Goal: Task Accomplishment & Management: Manage account settings

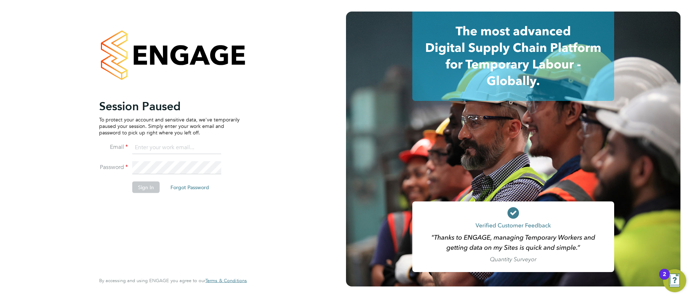
click at [178, 147] on input at bounding box center [176, 147] width 89 height 13
type input "Sulaymaan.jashat@Hays.com"
click at [168, 153] on input "Sulaymaan.jashat@Hays.com" at bounding box center [176, 147] width 89 height 13
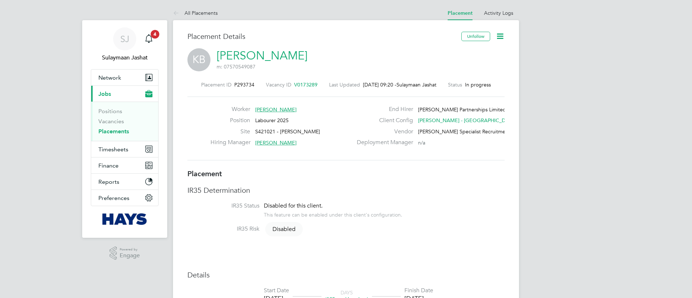
click at [115, 132] on link "Placements" at bounding box center [113, 131] width 31 height 7
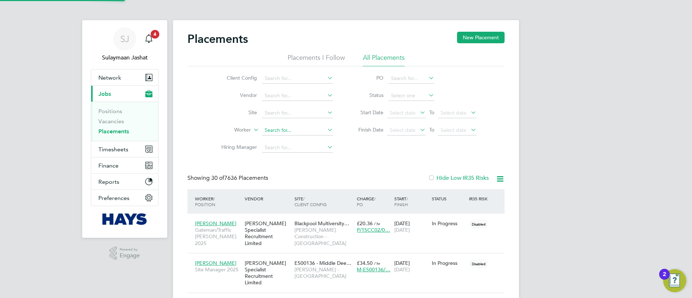
click at [284, 127] on input at bounding box center [297, 130] width 71 height 10
click at [286, 144] on li "Abiod un Doherty" at bounding box center [298, 140] width 72 height 10
type input "[PERSON_NAME]"
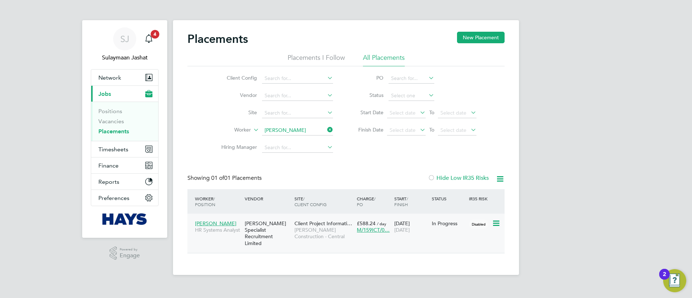
click at [205, 225] on span "[PERSON_NAME]" at bounding box center [215, 223] width 41 height 6
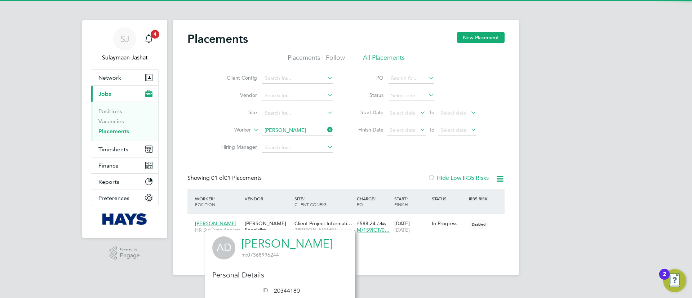
click at [257, 246] on link "Abiodun Doherty" at bounding box center [286, 244] width 91 height 14
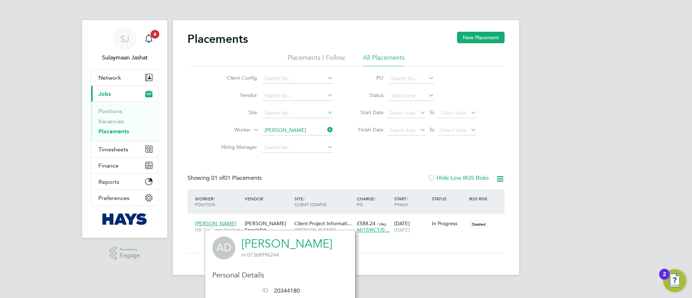
click at [290, 127] on input "Abiodun Doherty" at bounding box center [297, 130] width 71 height 10
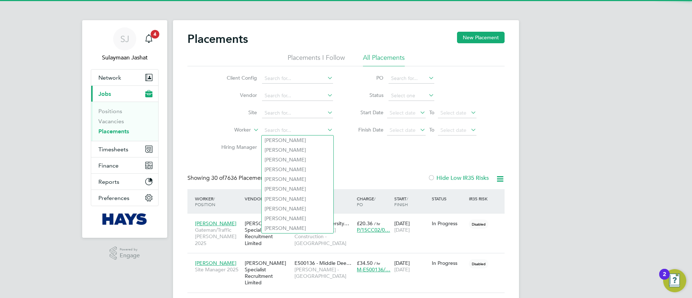
scroll to position [21, 63]
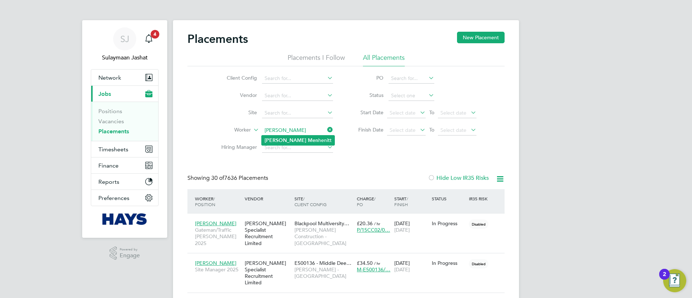
click at [290, 140] on li "John Men henitt" at bounding box center [298, 140] width 73 height 10
type input "John Menhenitt"
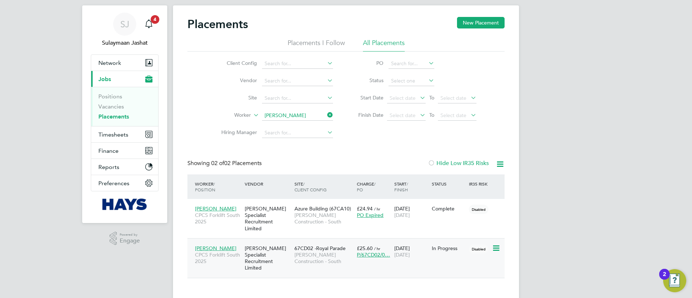
click at [209, 245] on span "John Menhenitt" at bounding box center [215, 248] width 41 height 6
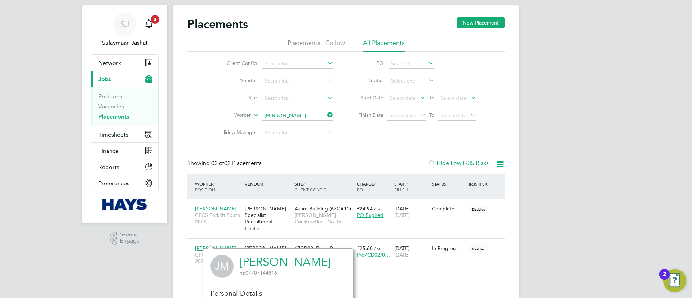
click at [260, 264] on link "John Menhenitt" at bounding box center [285, 262] width 91 height 14
click at [330, 167] on div "Showing 02 of 02 Placements Hide Low IR35 Risks" at bounding box center [345, 167] width 317 height 15
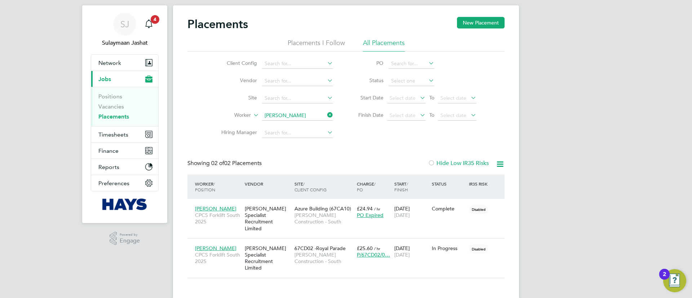
click at [298, 115] on ul "Client Config Vendor Site Worker John Menhenitt Hiring Manager" at bounding box center [273, 98] width 135 height 86
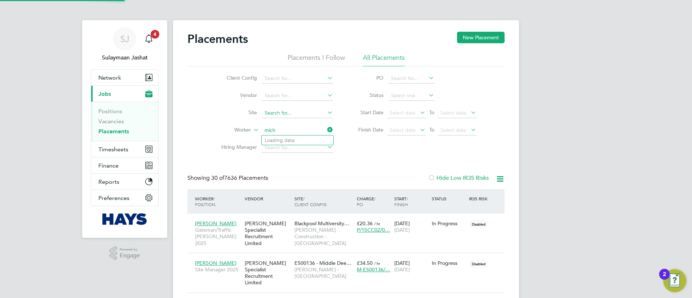
scroll to position [21, 63]
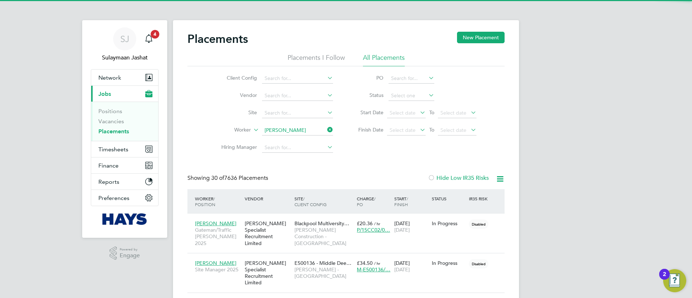
click at [308, 140] on b "Will" at bounding box center [312, 140] width 9 height 6
type input "Michael Williams"
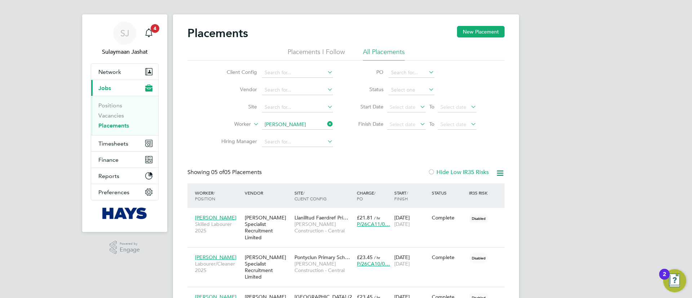
click at [307, 124] on input "Michael Williams" at bounding box center [297, 125] width 71 height 10
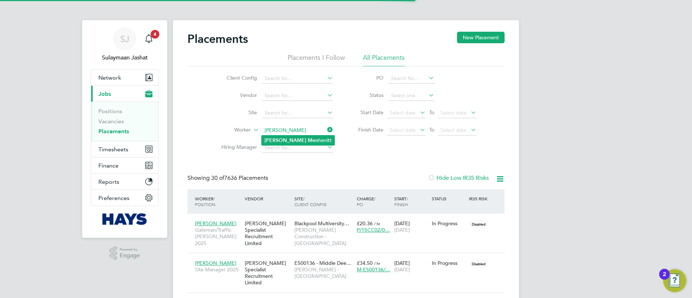
click at [295, 143] on li "John Men henitt" at bounding box center [298, 140] width 73 height 10
type input "John Menhenitt"
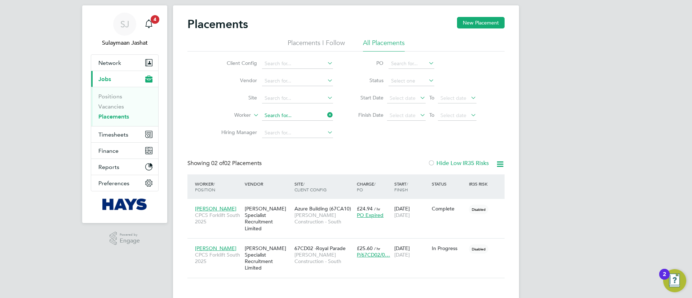
click at [300, 117] on ul "Client Config Vendor Site Worker Hiring Manager" at bounding box center [273, 98] width 135 height 86
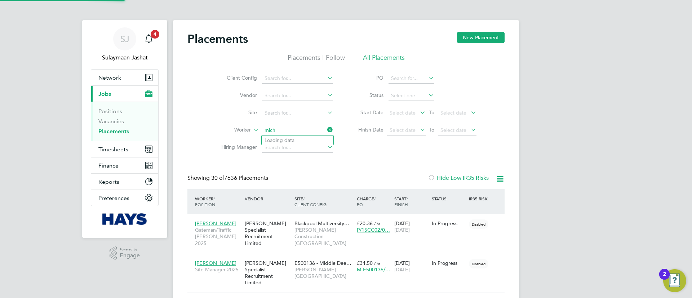
scroll to position [21, 63]
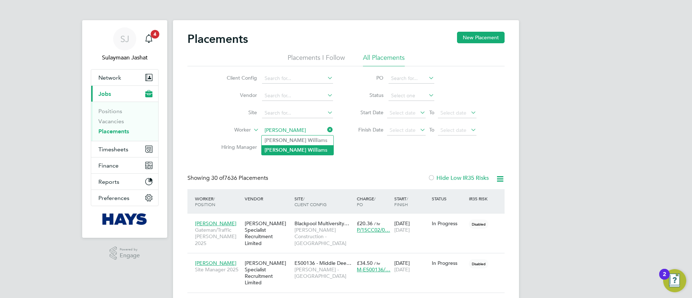
click at [308, 149] on b "Will" at bounding box center [312, 150] width 9 height 6
type input "Michael Williams"
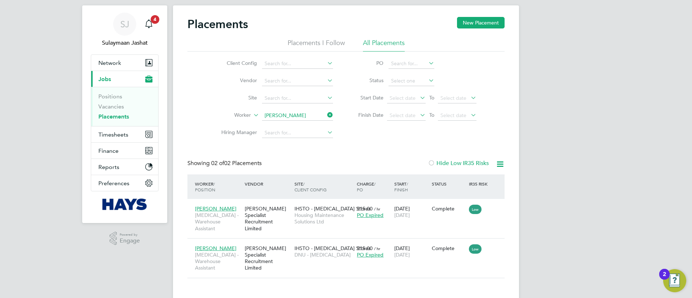
click at [299, 117] on ul "Client Config Vendor Site Worker Michael Williams Hiring Manager" at bounding box center [273, 98] width 135 height 86
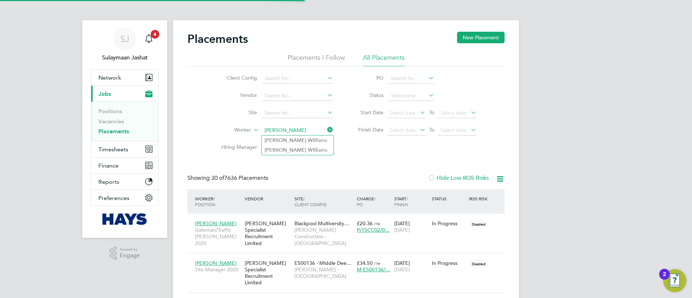
click at [308, 142] on b "Will" at bounding box center [312, 140] width 9 height 6
type input "Michael Williams"
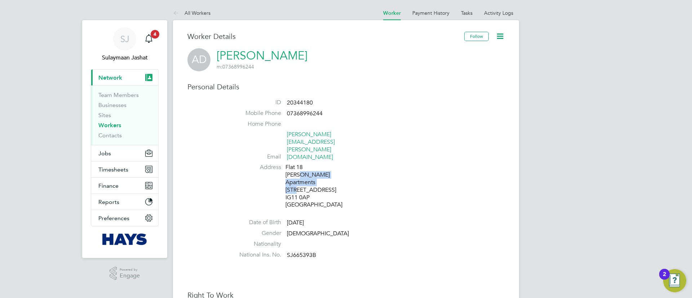
click at [298, 164] on div "[STREET_ADDRESS][PERSON_NAME]" at bounding box center [319, 186] width 68 height 45
click at [450, 164] on li "Address [STREET_ADDRESS][PERSON_NAME]" at bounding box center [368, 187] width 274 height 47
click at [493, 11] on link "Activity Logs" at bounding box center [498, 13] width 29 height 6
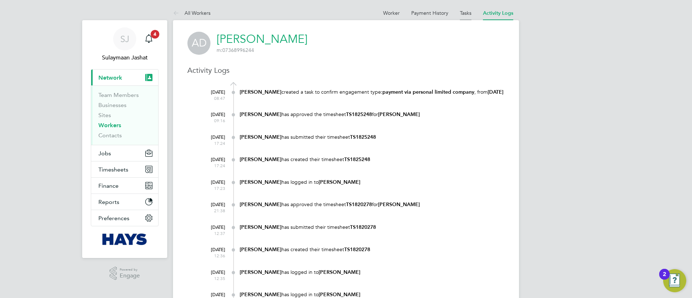
click at [462, 6] on li "Tasks" at bounding box center [466, 13] width 12 height 14
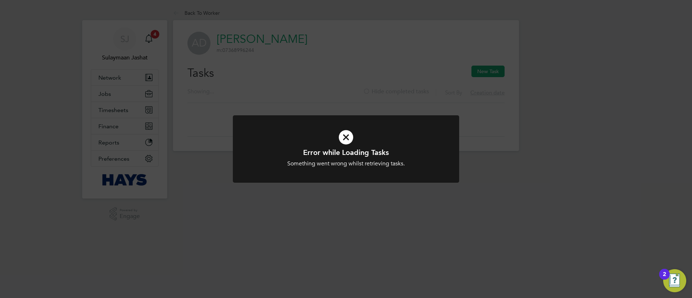
click at [490, 27] on div "Error while Loading Tasks Something went wrong whilst retrieving tasks. Cancel …" at bounding box center [346, 149] width 692 height 298
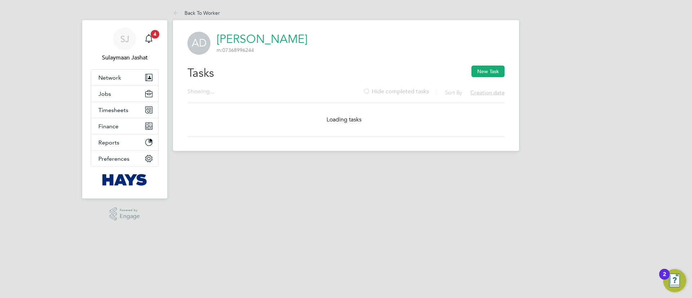
click at [489, 16] on div "Back To Worker Back To Worker AD Abiodun Doherty m: 07368996244 Tasks New Task …" at bounding box center [346, 78] width 346 height 145
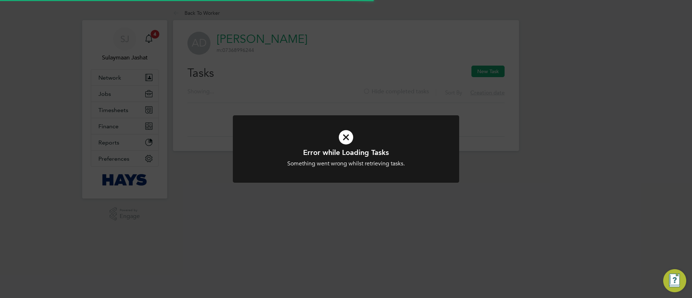
click at [325, 94] on div "Error while Loading Tasks Something went wrong whilst retrieving tasks. Cancel …" at bounding box center [346, 149] width 692 height 298
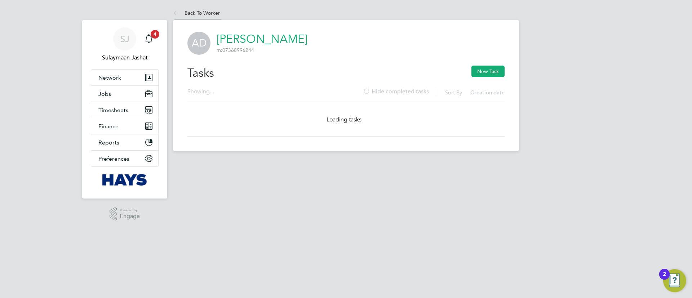
click at [212, 14] on link "Back To Worker" at bounding box center [196, 13] width 47 height 6
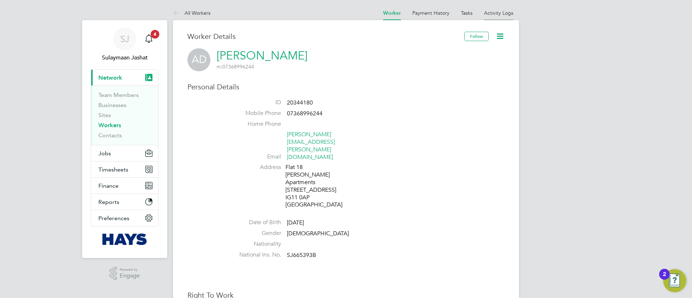
click at [501, 17] on li "Activity Logs" at bounding box center [498, 13] width 29 height 14
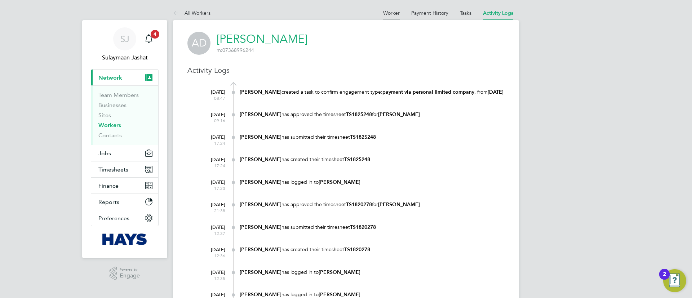
click at [386, 16] on li "Worker" at bounding box center [391, 13] width 17 height 14
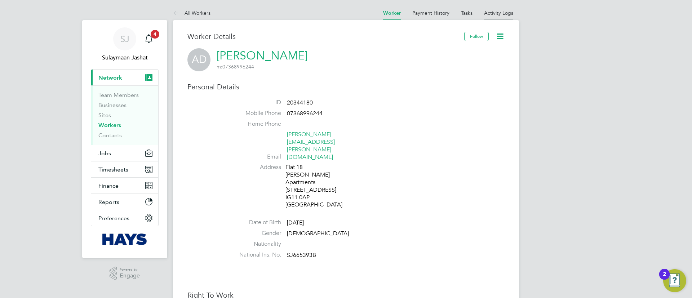
click at [500, 12] on link "Activity Logs" at bounding box center [498, 13] width 29 height 6
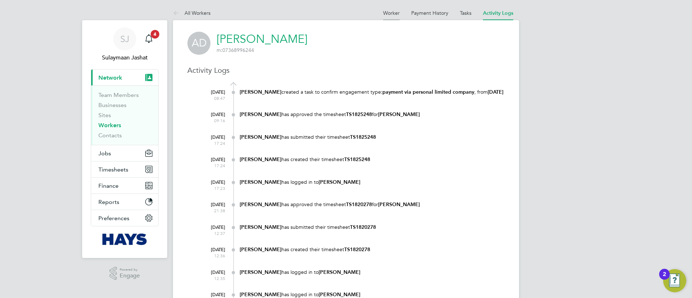
click at [385, 13] on link "Worker" at bounding box center [391, 13] width 17 height 6
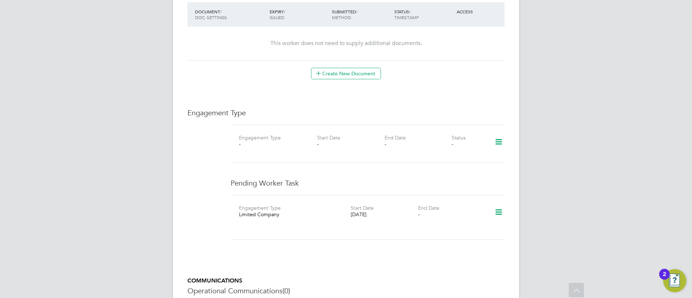
scroll to position [474, 0]
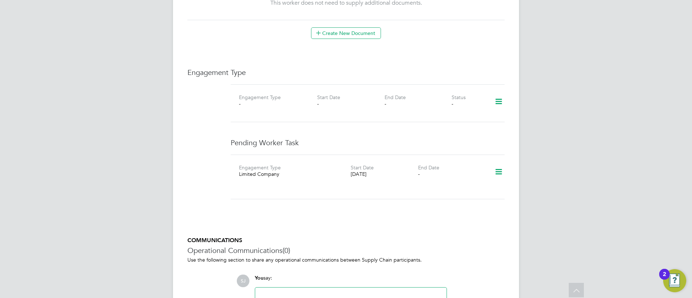
click at [494, 164] on icon at bounding box center [498, 172] width 13 height 17
click at [464, 164] on li "Edit" at bounding box center [476, 163] width 52 height 10
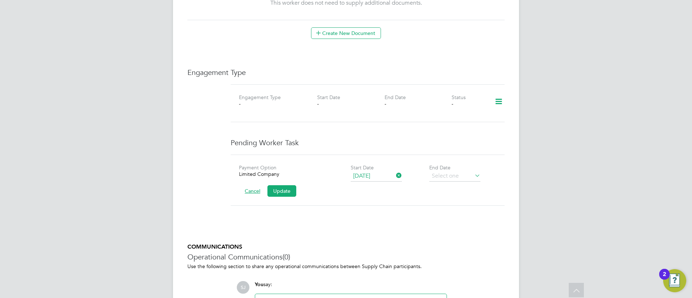
click at [254, 185] on button "Cancel" at bounding box center [252, 191] width 27 height 12
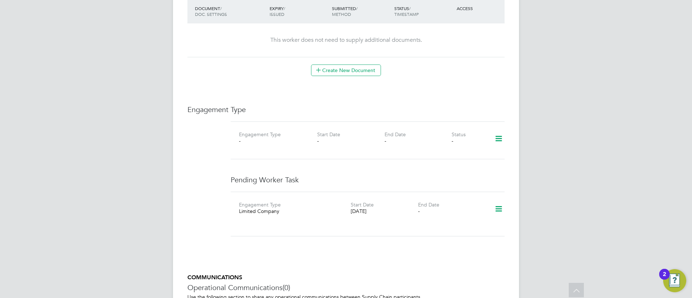
scroll to position [419, 0]
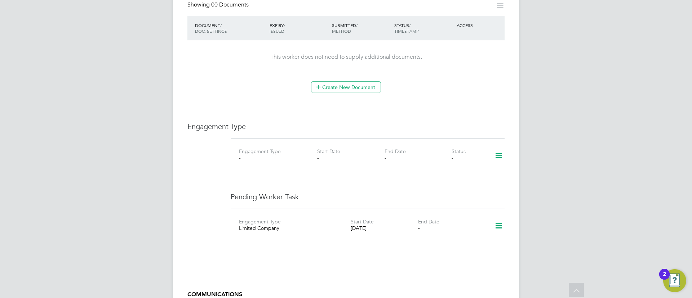
drag, startPoint x: 501, startPoint y: 196, endPoint x: 498, endPoint y: 199, distance: 4.1
click at [500, 218] on icon at bounding box center [498, 226] width 13 height 17
click at [480, 161] on div "Engagement Type Engagement Type - Start Date - End Date - Status - Pending Work…" at bounding box center [345, 192] width 317 height 140
click at [497, 147] on icon at bounding box center [498, 155] width 13 height 17
click at [445, 154] on li "Add Engagement Type" at bounding box center [462, 157] width 82 height 10
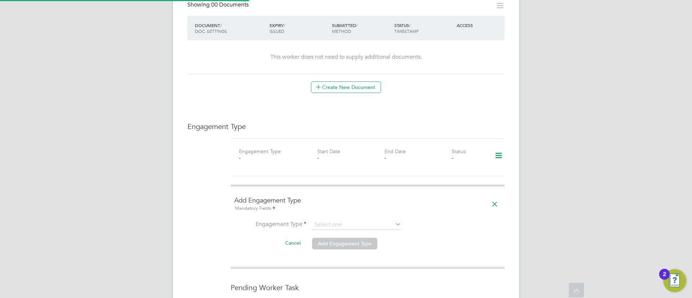
click at [339, 196] on ng-form "Add Engagement Type Mandatory Fields Engagement Type Cancel Add Engagement Type" at bounding box center [367, 226] width 267 height 61
click at [340, 220] on input at bounding box center [356, 225] width 89 height 10
click at [337, 236] on li "Umbrella" at bounding box center [357, 236] width 90 height 10
type input "Umbrella"
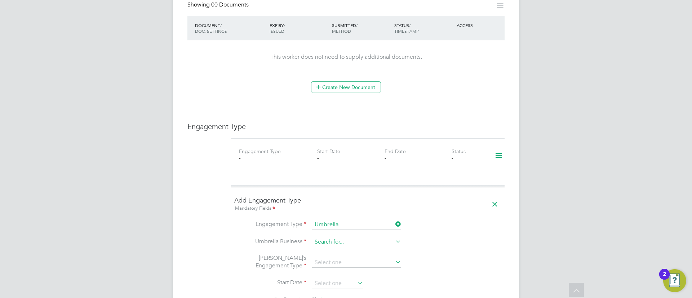
click at [336, 237] on input at bounding box center [356, 242] width 89 height 10
type input "p"
type input "a"
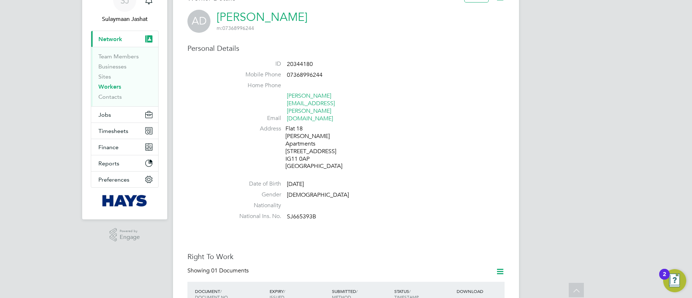
scroll to position [0, 0]
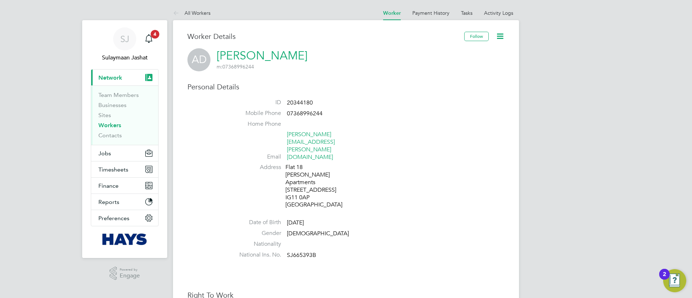
click at [291, 105] on span "20344180" at bounding box center [300, 102] width 26 height 7
copy span "20344180"
click at [102, 151] on span "Jobs" at bounding box center [104, 153] width 13 height 7
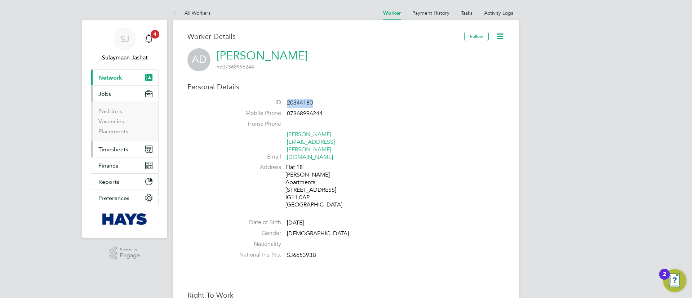
click at [113, 142] on button "Timesheets" at bounding box center [124, 149] width 67 height 16
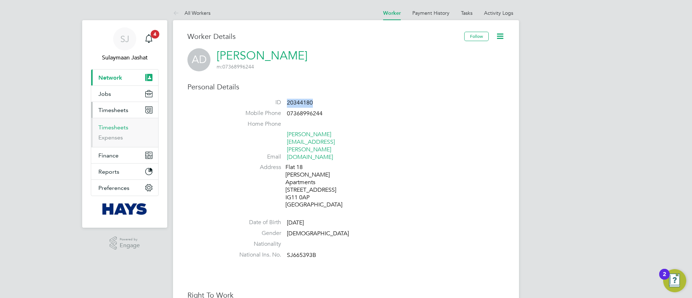
click at [111, 126] on link "Timesheets" at bounding box center [113, 127] width 30 height 7
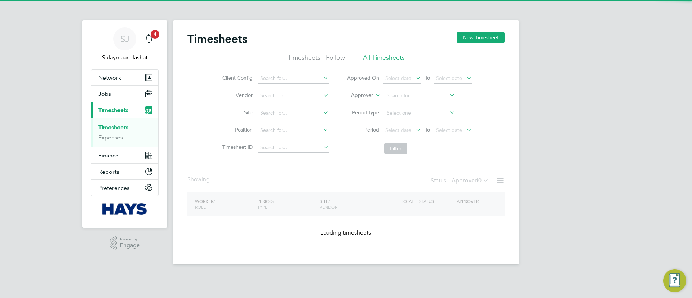
click at [362, 97] on label "Approver" at bounding box center [357, 95] width 32 height 7
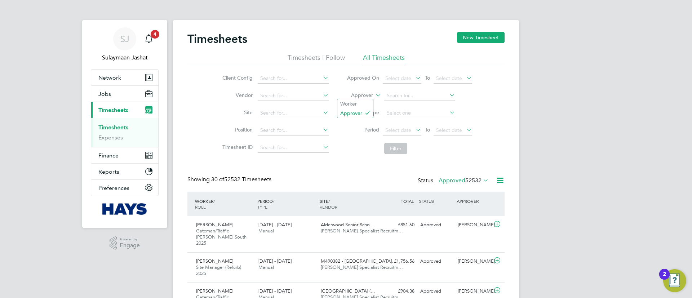
click at [369, 97] on label "Approver" at bounding box center [357, 95] width 32 height 7
click at [366, 98] on label "Approver" at bounding box center [357, 95] width 32 height 7
click at [365, 102] on li "Worker" at bounding box center [355, 103] width 36 height 9
click at [406, 103] on li "Worker" at bounding box center [409, 95] width 143 height 17
click at [412, 99] on input at bounding box center [419, 96] width 71 height 10
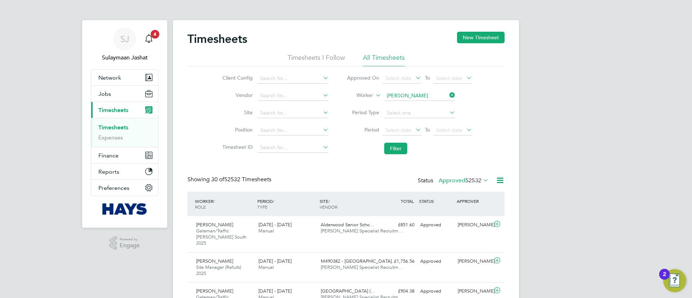
click at [406, 105] on li "John Sc ullion" at bounding box center [419, 106] width 72 height 10
type input "John Scullion"
click at [393, 152] on button "Filter" at bounding box center [395, 149] width 23 height 12
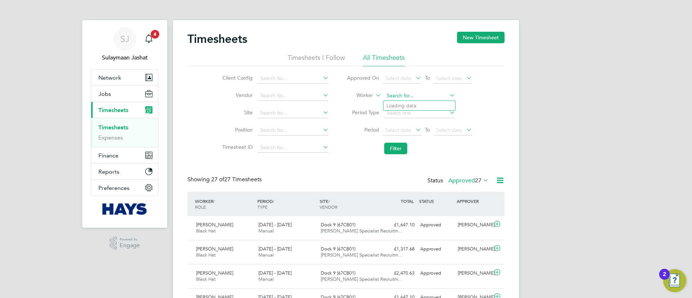
click at [435, 95] on input at bounding box center [419, 96] width 71 height 10
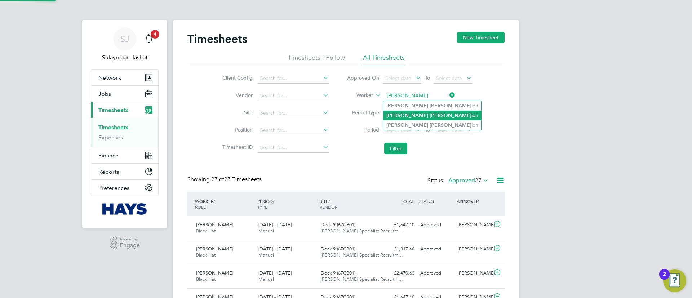
click at [417, 111] on li "John Scull ion" at bounding box center [432, 116] width 98 height 10
type input "John Scullion"
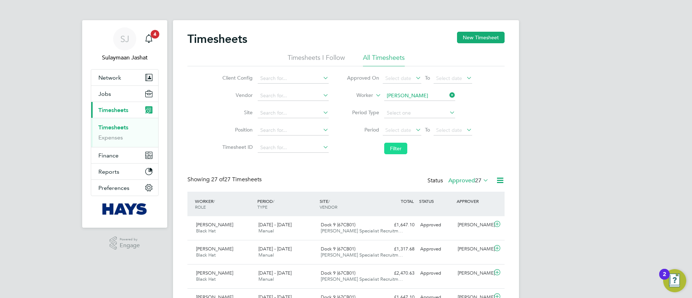
click at [394, 152] on button "Filter" at bounding box center [395, 149] width 23 height 12
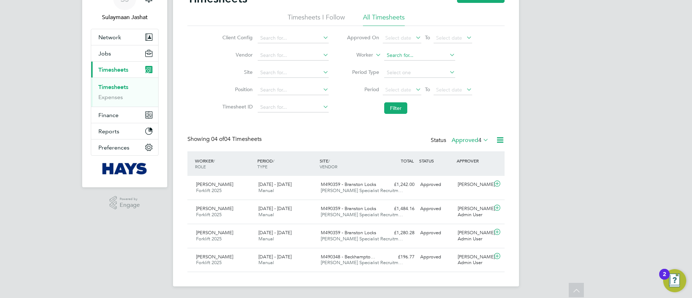
click at [432, 57] on input at bounding box center [419, 55] width 71 height 10
click at [411, 72] on li "Ellis D rescher" at bounding box center [419, 75] width 72 height 10
type input "Ellis Drescher"
click at [405, 108] on button "Filter" at bounding box center [395, 108] width 23 height 12
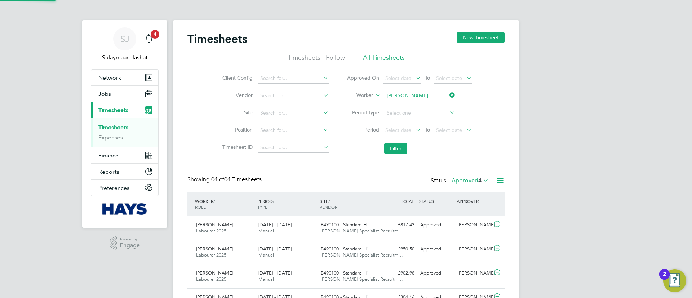
scroll to position [4, 4]
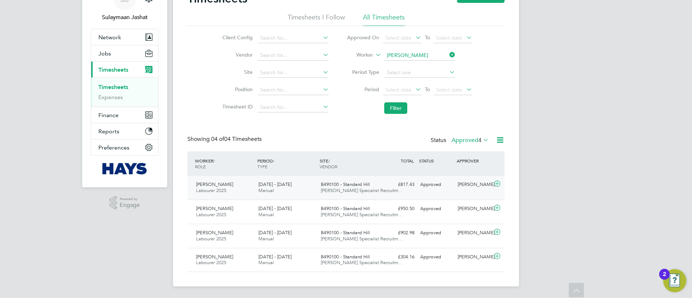
click at [382, 190] on div "£817.43 Approved" at bounding box center [398, 185] width 37 height 12
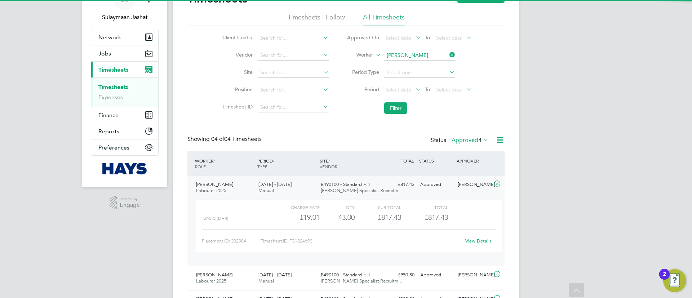
scroll to position [94, 0]
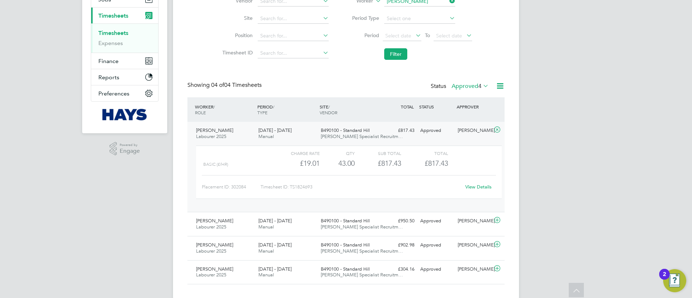
click at [491, 189] on div "View Details" at bounding box center [478, 187] width 35 height 12
click at [482, 185] on link "View Details" at bounding box center [478, 187] width 26 height 6
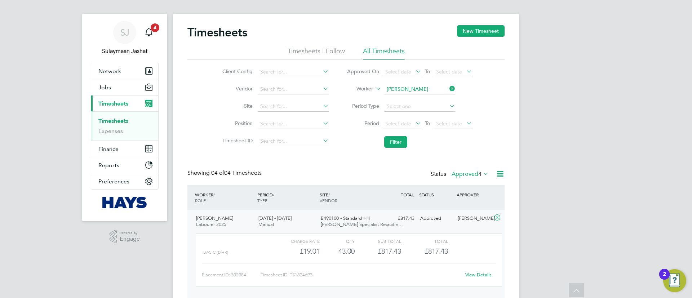
scroll to position [0, 0]
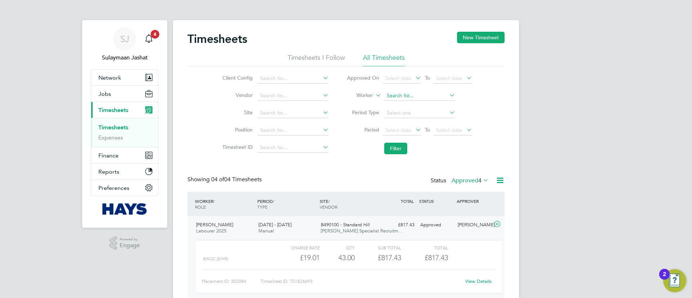
click at [429, 98] on input at bounding box center [419, 96] width 71 height 10
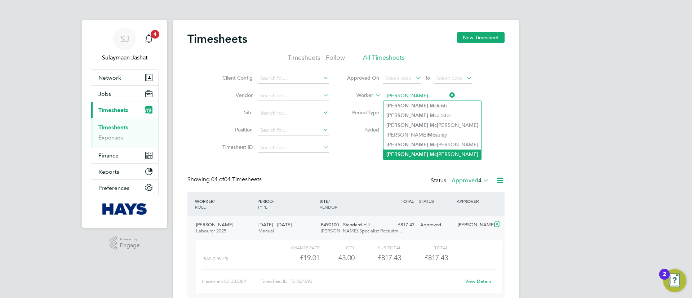
click at [424, 153] on li "[PERSON_NAME]" at bounding box center [432, 155] width 98 height 10
type input "[PERSON_NAME]"
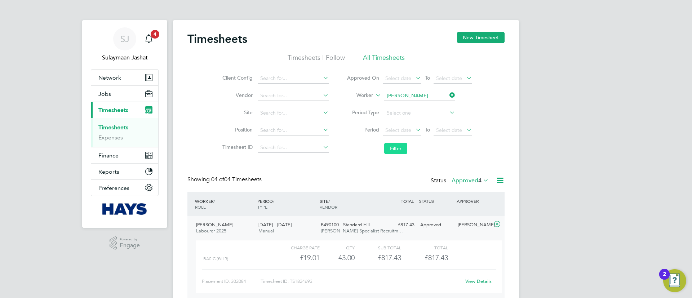
click at [406, 146] on li "Filter" at bounding box center [409, 148] width 143 height 19
click at [405, 146] on button "Filter" at bounding box center [395, 149] width 23 height 12
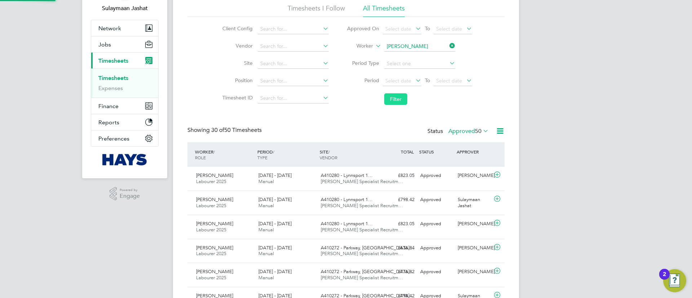
scroll to position [18, 63]
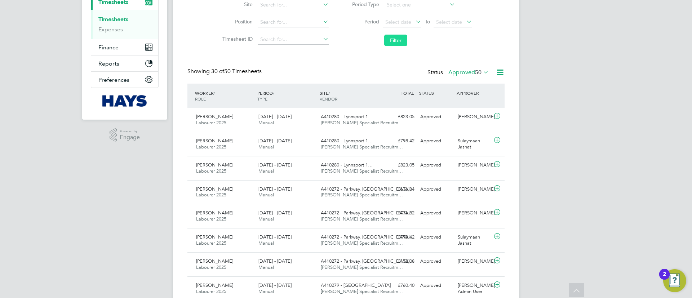
click at [405, 143] on div "£798.42 Approved" at bounding box center [398, 141] width 37 height 12
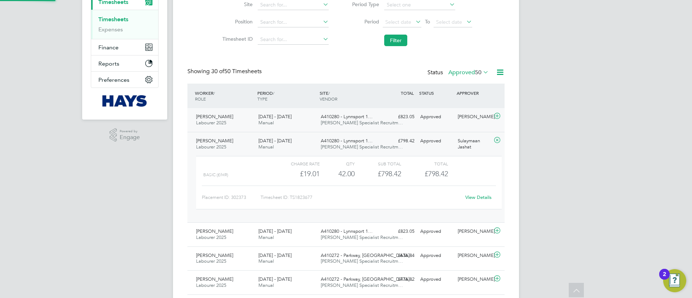
click at [428, 117] on div "Approved" at bounding box center [435, 117] width 37 height 12
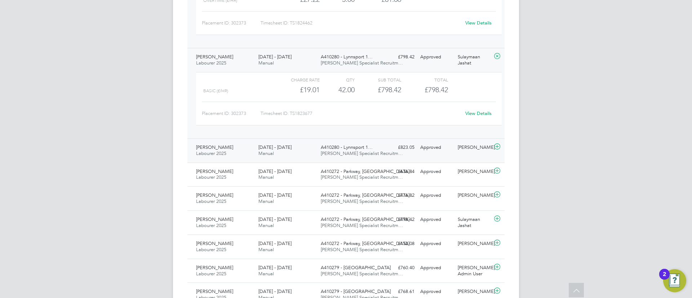
click at [369, 141] on div "James Mcmanus Labourer 2025 30 Aug - 5 Sep 2025 30 Aug - 5 Sep 2025 Manual A410…" at bounding box center [345, 150] width 317 height 24
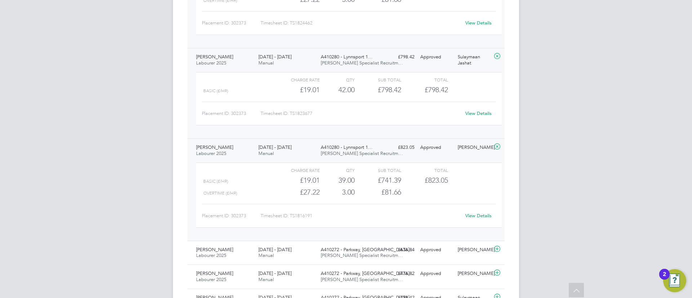
click at [366, 142] on div "James Mcmanus Labourer 2025 30 Aug - 5 Sep 2025 30 Aug - 5 Sep 2025 Manual A410…" at bounding box center [345, 189] width 317 height 102
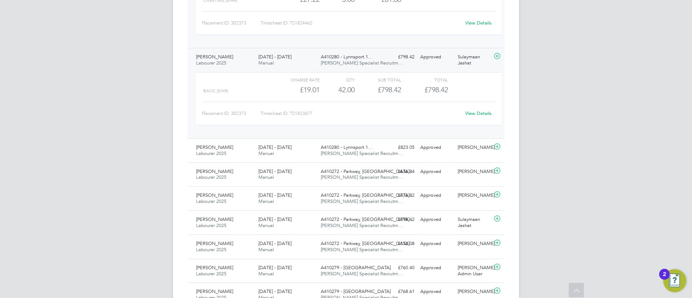
click at [481, 116] on div "View Details" at bounding box center [478, 114] width 35 height 12
click at [479, 116] on div "View Details" at bounding box center [478, 114] width 35 height 12
click at [479, 115] on link "View Details" at bounding box center [478, 113] width 26 height 6
click at [341, 155] on span "[PERSON_NAME] Specialist Recruitm…" at bounding box center [362, 153] width 82 height 6
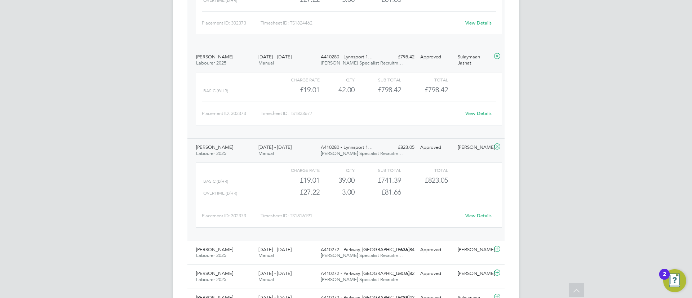
click at [341, 155] on span "[PERSON_NAME] Specialist Recruitm…" at bounding box center [362, 153] width 82 height 6
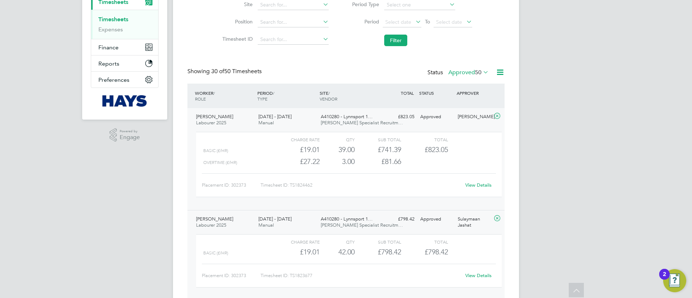
click at [383, 114] on div "£823.05 Approved" at bounding box center [398, 117] width 37 height 12
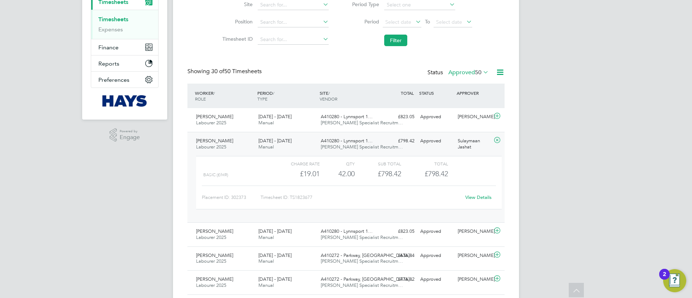
click at [351, 139] on span "A410280 - Lynnsport 1…" at bounding box center [347, 141] width 52 height 6
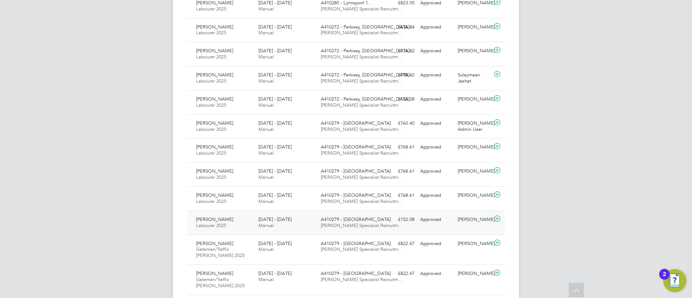
click at [234, 221] on div "James Mcmanus Labourer 2025 14 - 20 Jun 2025" at bounding box center [224, 223] width 62 height 18
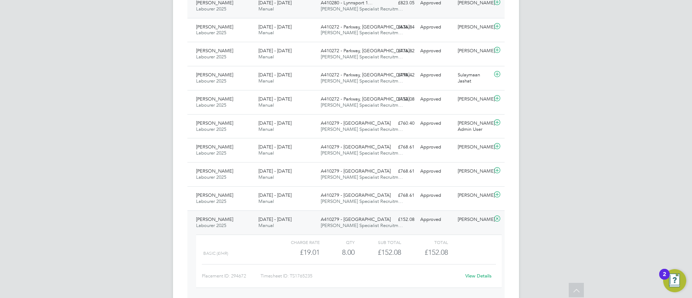
click at [280, 9] on div "30 Aug - 5 Sep 2025 Manual" at bounding box center [286, 6] width 62 height 18
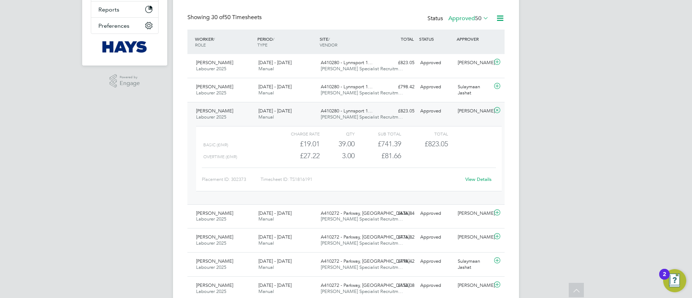
click at [306, 109] on div "30 Aug - 5 Sep 2025 Manual" at bounding box center [286, 114] width 62 height 18
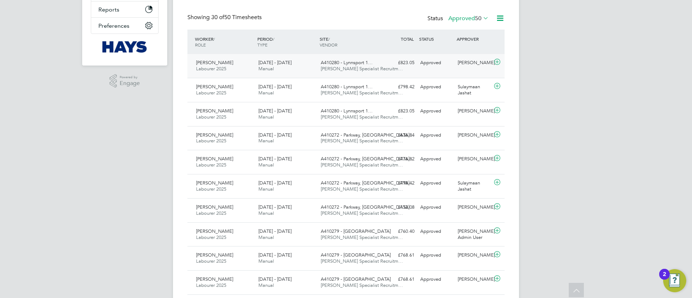
click at [314, 75] on div "13 - 19 Sep 2025 Manual" at bounding box center [286, 66] width 62 height 18
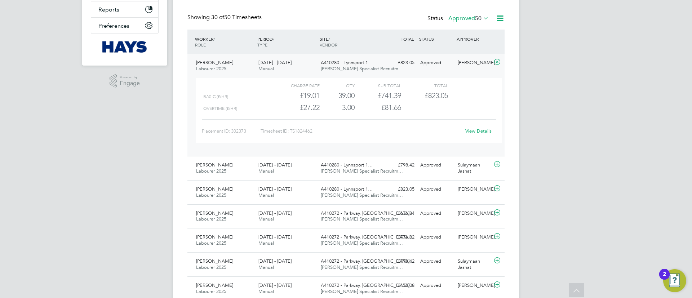
click at [472, 130] on link "View Details" at bounding box center [478, 131] width 26 height 6
click at [324, 68] on span "[PERSON_NAME] Specialist Recruitm…" at bounding box center [362, 69] width 82 height 6
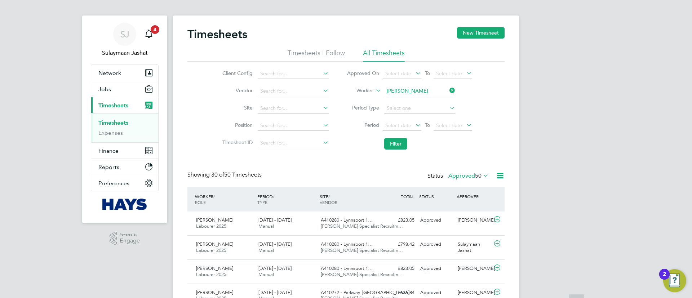
scroll to position [0, 0]
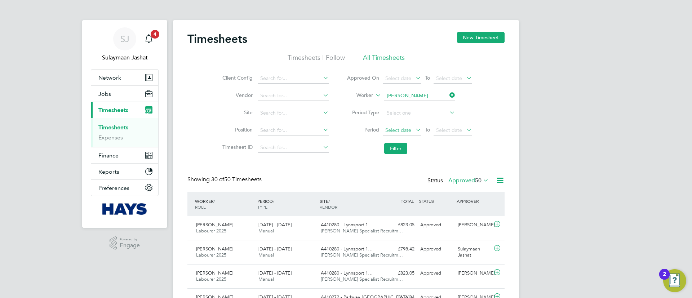
click at [412, 132] on span "Select date" at bounding box center [402, 131] width 39 height 10
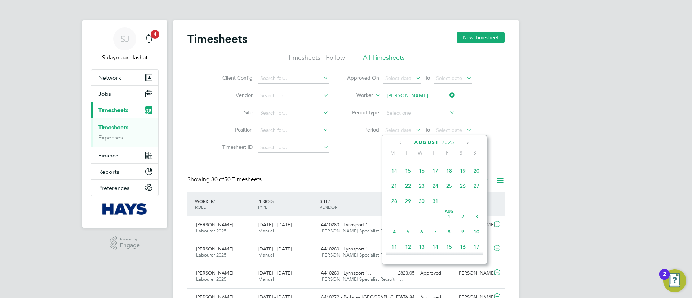
scroll to position [103, 0]
click at [441, 178] on span "10" at bounding box center [435, 173] width 14 height 14
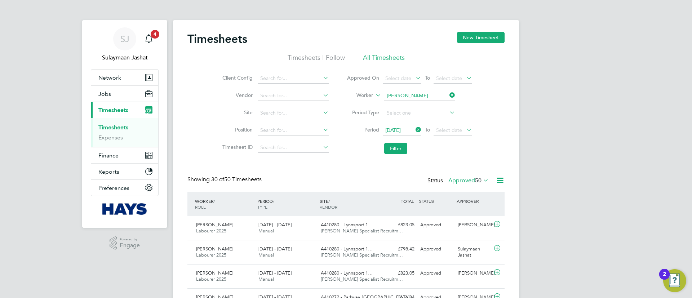
click at [414, 131] on icon at bounding box center [414, 130] width 0 height 10
drag, startPoint x: 413, startPoint y: 128, endPoint x: 417, endPoint y: 139, distance: 11.9
click at [413, 128] on span "Select date" at bounding box center [402, 131] width 39 height 10
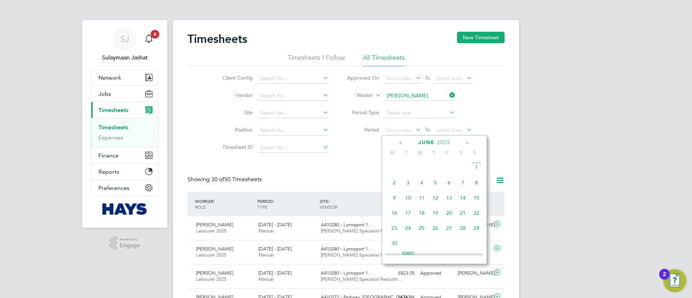
scroll to position [102, 0]
click at [446, 237] on span "6" at bounding box center [449, 235] width 14 height 14
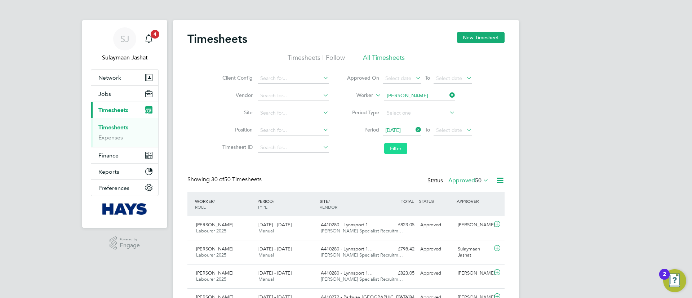
click at [393, 144] on button "Filter" at bounding box center [395, 149] width 23 height 12
click at [431, 227] on div "Approved" at bounding box center [435, 225] width 37 height 12
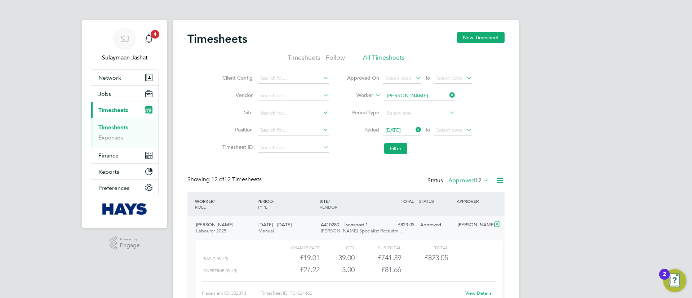
click at [426, 224] on div "Approved" at bounding box center [435, 225] width 37 height 12
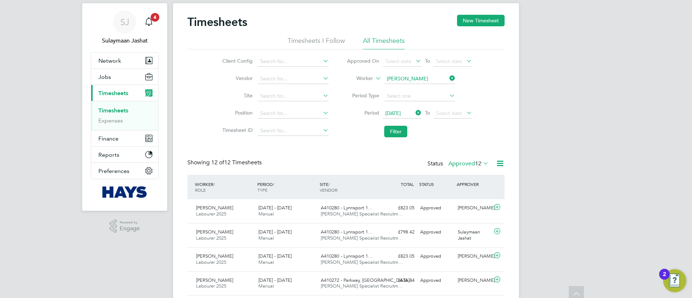
scroll to position [0, 0]
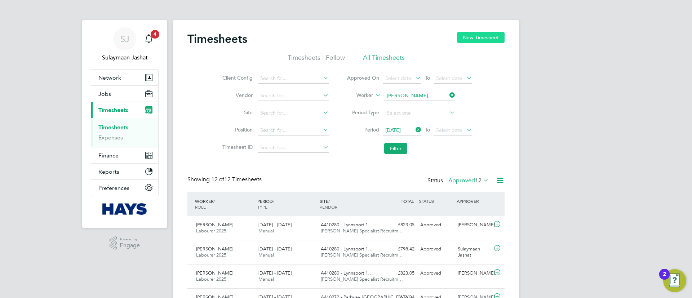
click at [486, 35] on button "New Timesheet" at bounding box center [481, 38] width 48 height 12
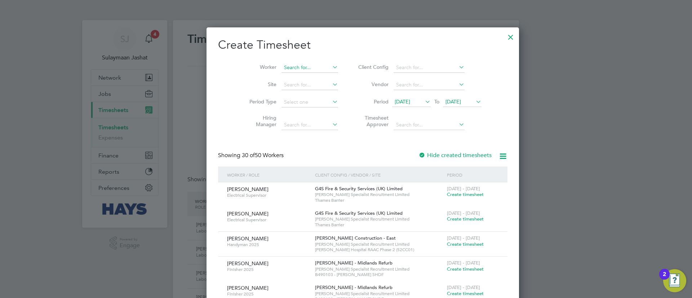
scroll to position [1457, 279]
click at [298, 70] on input at bounding box center [309, 68] width 57 height 10
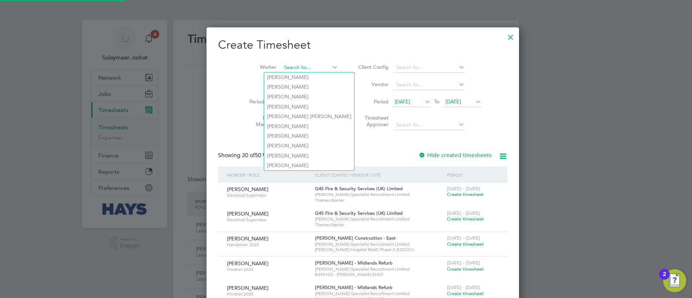
type input "e"
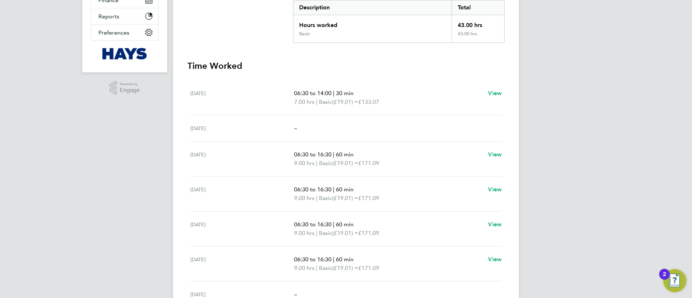
scroll to position [228, 0]
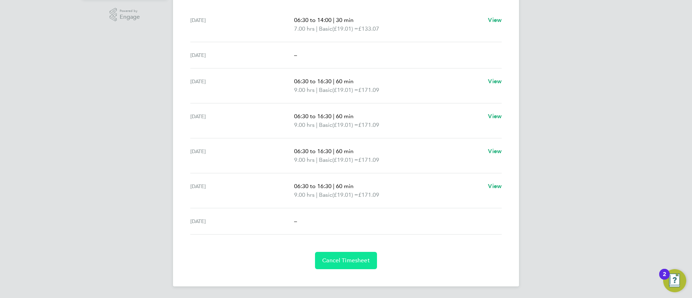
click at [332, 265] on button "Cancel Timesheet" at bounding box center [346, 260] width 62 height 17
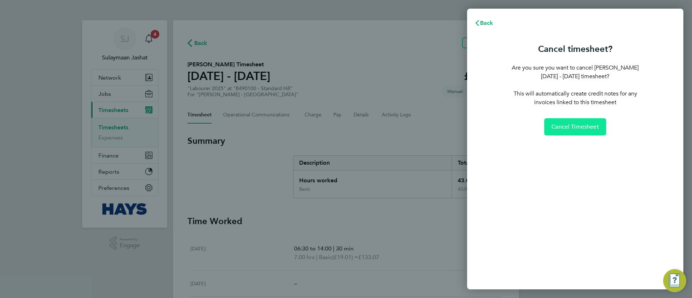
click at [583, 130] on button "Cancel Timesheet" at bounding box center [575, 126] width 62 height 17
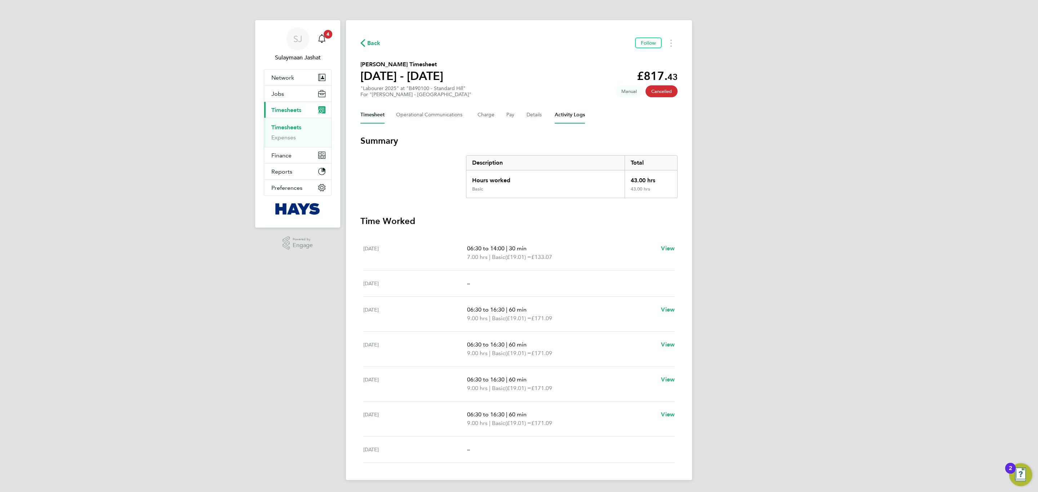
click at [564, 118] on Logs-tab "Activity Logs" at bounding box center [570, 114] width 30 height 17
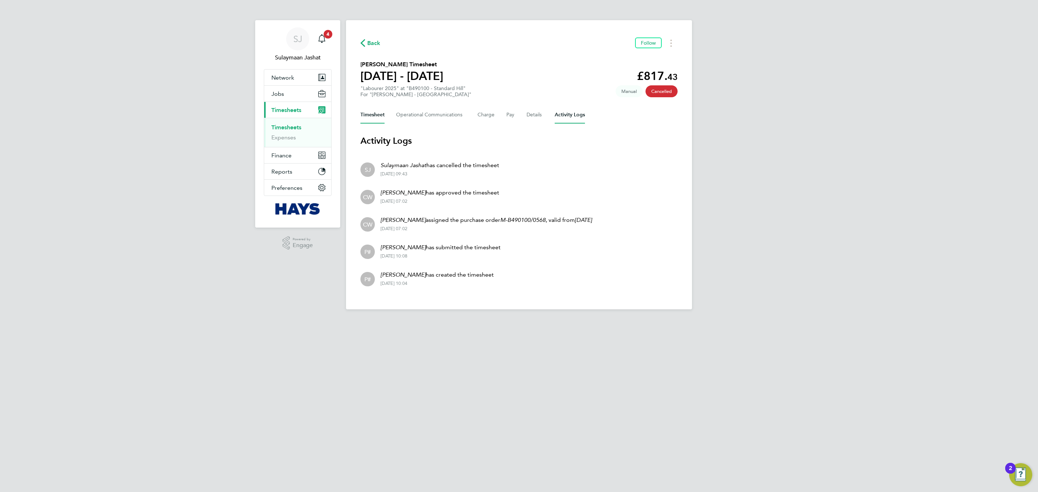
click at [363, 116] on button "Timesheet" at bounding box center [372, 114] width 24 height 17
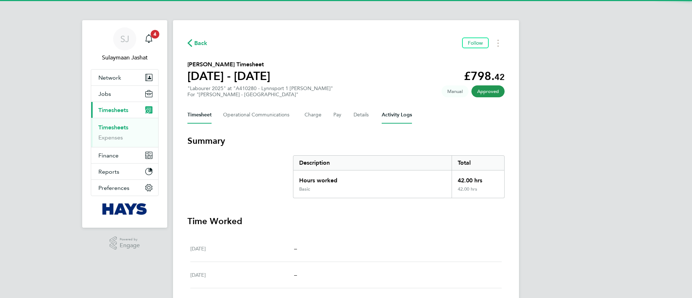
click at [396, 118] on Logs-tab "Activity Logs" at bounding box center [397, 114] width 30 height 17
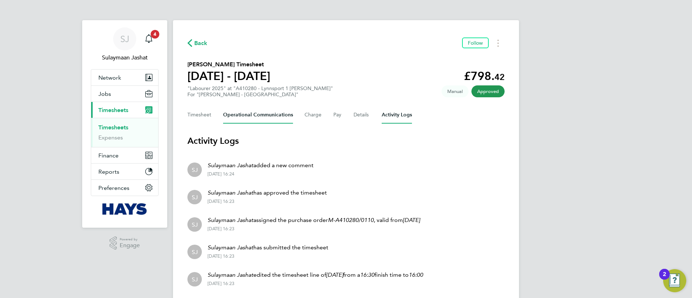
click at [280, 111] on Communications-tab "Operational Communications" at bounding box center [258, 114] width 70 height 17
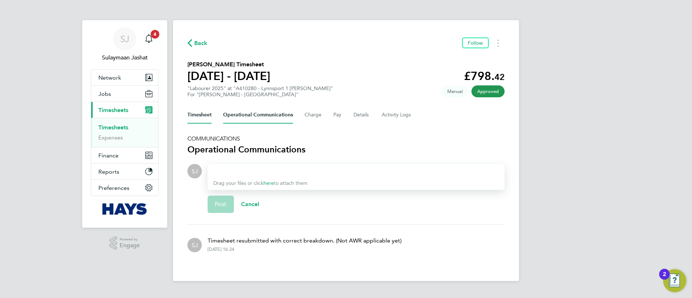
click at [208, 118] on button "Timesheet" at bounding box center [199, 114] width 24 height 17
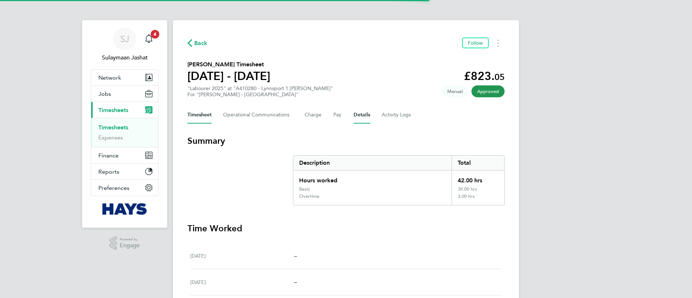
drag, startPoint x: 370, startPoint y: 114, endPoint x: 366, endPoint y: 116, distance: 4.5
click at [368, 116] on div "Timesheet Operational Communications Charge Pay Details Activity Logs" at bounding box center [345, 114] width 317 height 17
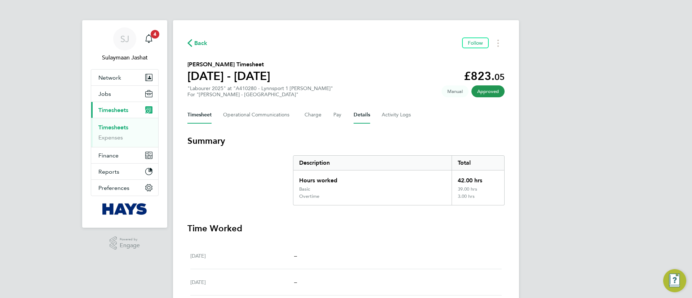
click at [354, 115] on button "Details" at bounding box center [362, 114] width 17 height 17
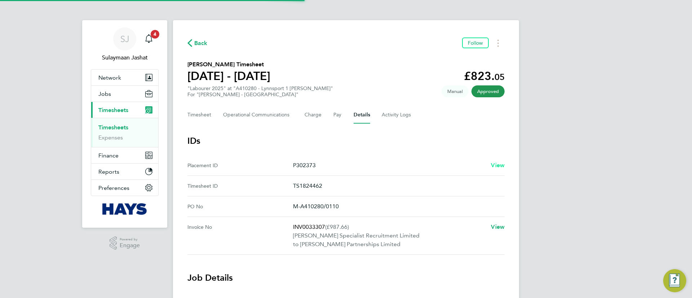
click at [493, 165] on span "View" at bounding box center [498, 165] width 14 height 7
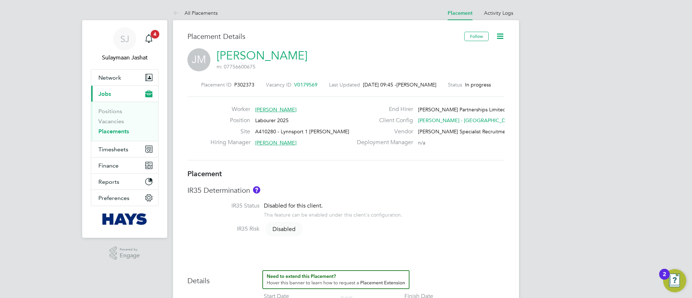
click at [120, 95] on button "Current page: Jobs" at bounding box center [124, 94] width 67 height 16
click at [107, 147] on span "Timesheets" at bounding box center [113, 149] width 30 height 7
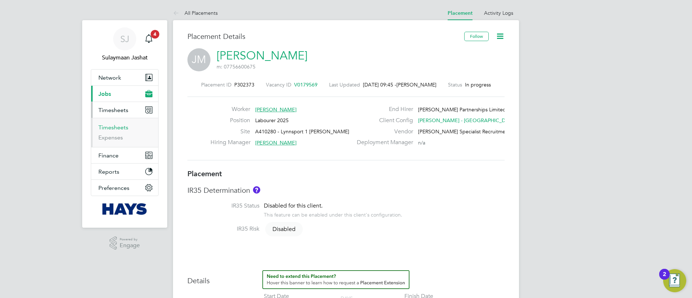
click at [113, 129] on link "Timesheets" at bounding box center [113, 127] width 30 height 7
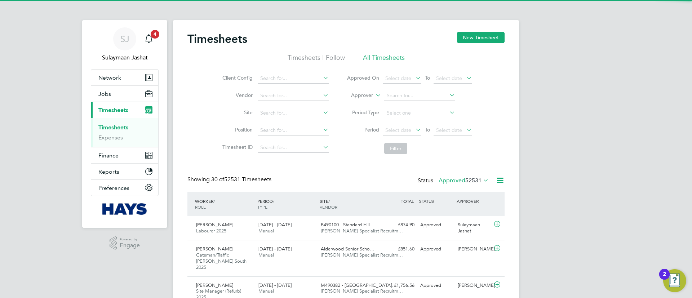
scroll to position [24, 63]
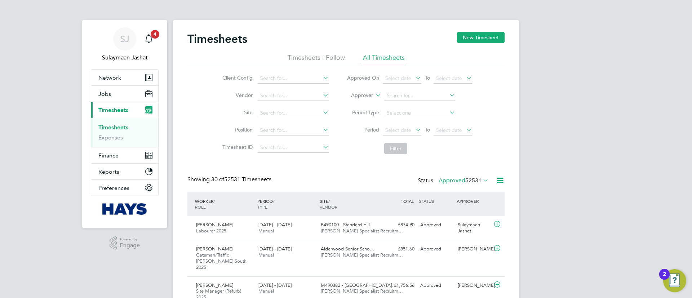
click at [373, 92] on li "Approver" at bounding box center [409, 95] width 143 height 17
click at [370, 96] on label "Approver" at bounding box center [357, 95] width 32 height 7
click at [359, 99] on li "Worker" at bounding box center [355, 103] width 36 height 9
click at [123, 107] on span "Timesheets" at bounding box center [113, 110] width 30 height 7
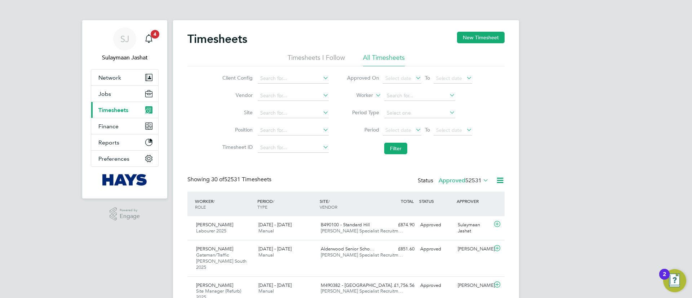
click at [121, 102] on button "Current page: Timesheets" at bounding box center [124, 110] width 67 height 16
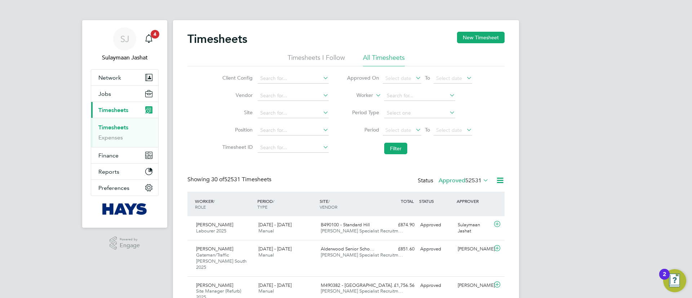
click at [421, 88] on li "Worker" at bounding box center [409, 95] width 143 height 17
drag, startPoint x: 421, startPoint y: 89, endPoint x: 421, endPoint y: 96, distance: 6.8
click at [421, 95] on li "Worker" at bounding box center [409, 95] width 143 height 17
click at [411, 93] on input at bounding box center [419, 96] width 71 height 10
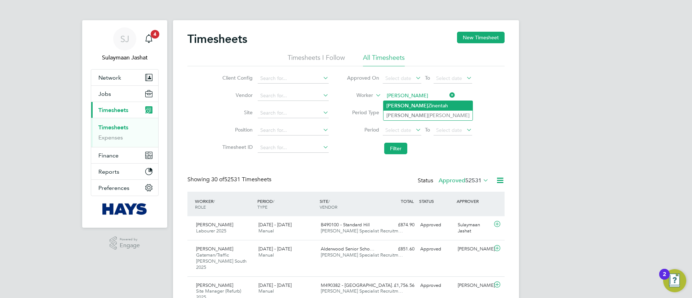
click at [410, 103] on li "Rashid Zinentah" at bounding box center [427, 106] width 89 height 10
type input "[PERSON_NAME]"
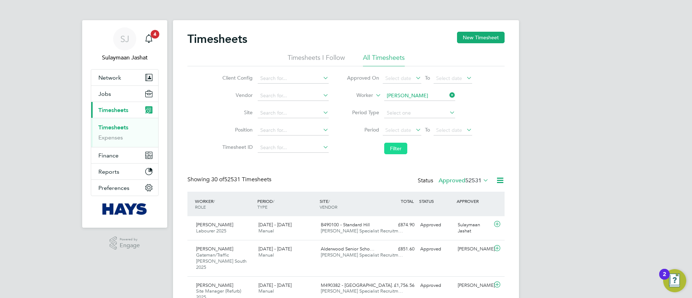
click at [399, 151] on button "Filter" at bounding box center [395, 149] width 23 height 12
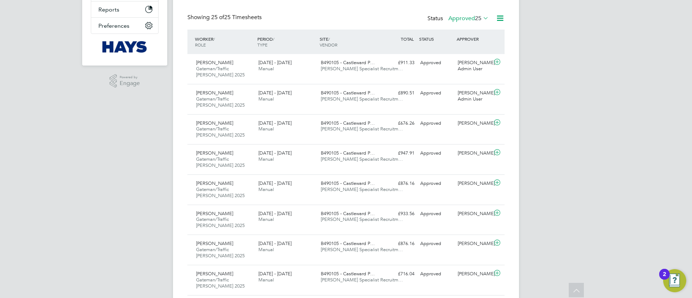
click at [462, 18] on label "Approved 25" at bounding box center [468, 18] width 40 height 7
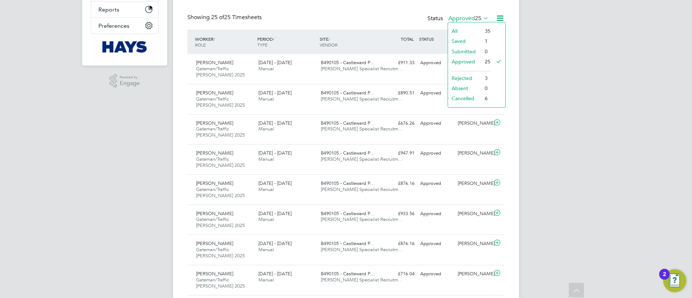
click at [468, 105] on div "All Saved Submitted Approved Rejected Absent Cancelled 35 1 0 25 3 0 6" at bounding box center [477, 65] width 58 height 86
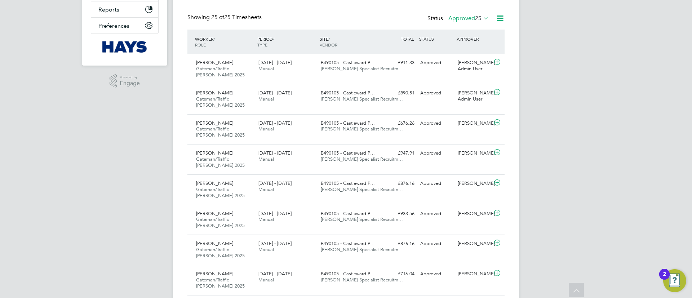
click at [470, 17] on label "Approved 25" at bounding box center [468, 18] width 40 height 7
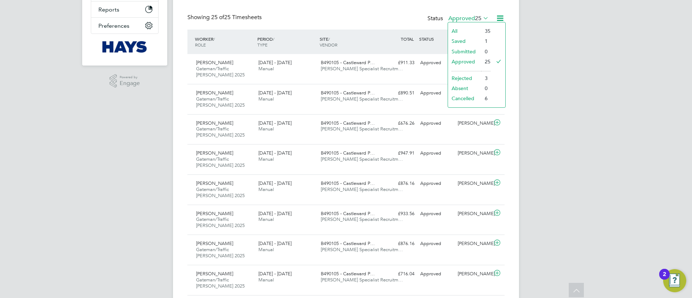
click at [467, 99] on li "Cancelled" at bounding box center [464, 98] width 33 height 10
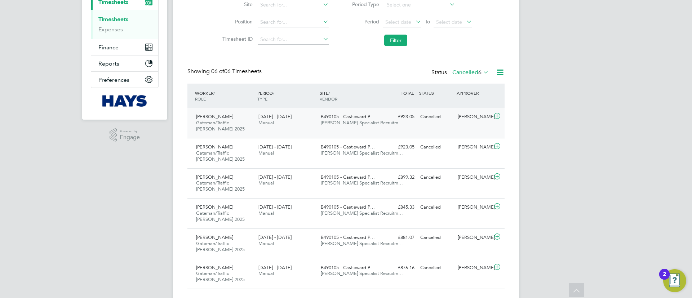
click at [354, 116] on span "B490105 - Castleward P…" at bounding box center [348, 117] width 54 height 6
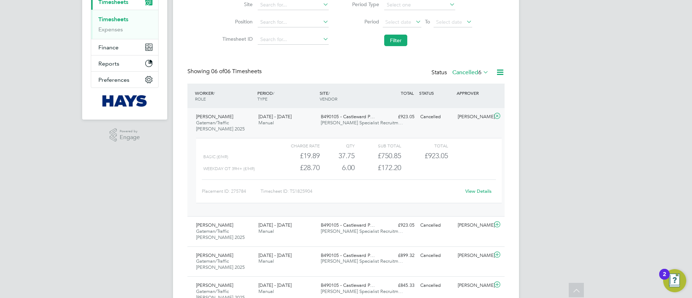
click at [471, 188] on div "View Details" at bounding box center [478, 192] width 35 height 12
click at [472, 198] on div "Charge rate QTY Sub Total Total Basic (£/HR) £19.89 37.75 37.75 38 £750.85 £923…" at bounding box center [349, 170] width 306 height 65
click at [472, 197] on div "Charge rate QTY Sub Total Total Basic (£/HR) £19.89 37.75 37.75 38 £750.85 £923…" at bounding box center [349, 170] width 306 height 65
click at [478, 190] on link "View Details" at bounding box center [478, 191] width 26 height 6
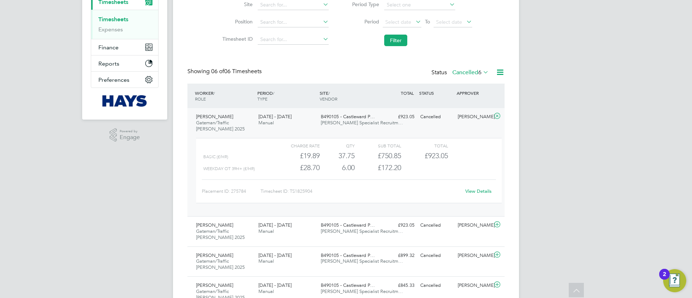
click at [471, 191] on link "View Details" at bounding box center [478, 191] width 26 height 6
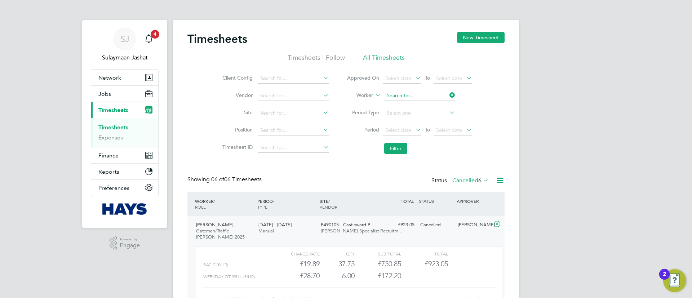
click at [419, 94] on input at bounding box center [419, 96] width 71 height 10
click at [412, 105] on li "Ca e l Egan" at bounding box center [419, 106] width 72 height 10
type input "Cael Egan"
click at [388, 152] on button "Filter" at bounding box center [395, 149] width 23 height 12
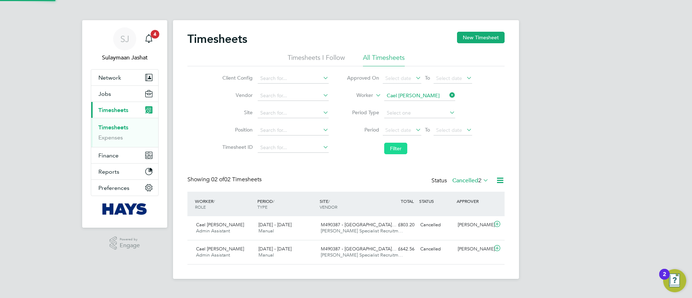
scroll to position [18, 63]
click at [465, 183] on label "Cancelled 2" at bounding box center [470, 180] width 36 height 7
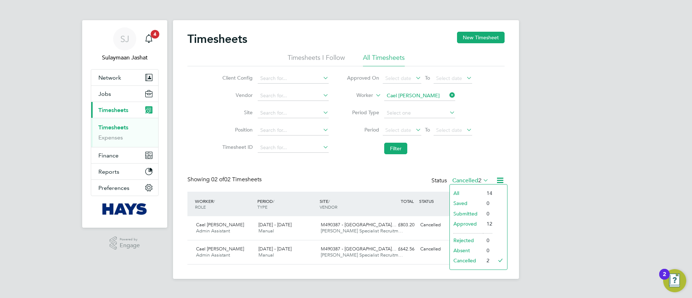
click at [472, 223] on li "Approved" at bounding box center [466, 224] width 33 height 10
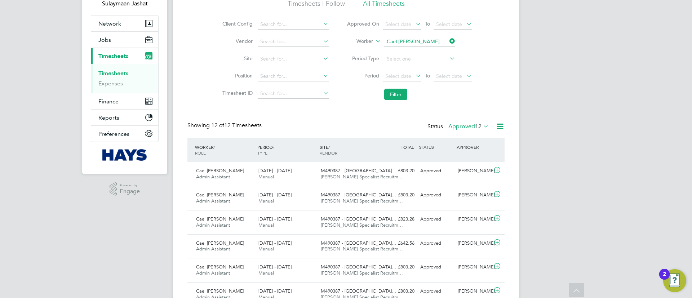
scroll to position [0, 0]
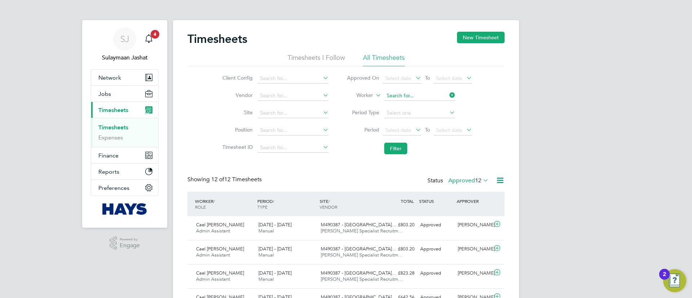
click at [388, 96] on input at bounding box center [419, 96] width 71 height 10
click at [403, 111] on li "Antony Gouldin g" at bounding box center [429, 116] width 92 height 10
type input "Antony Goulding"
click at [399, 140] on li "Filter" at bounding box center [409, 148] width 143 height 19
click at [399, 143] on button "Filter" at bounding box center [395, 149] width 23 height 12
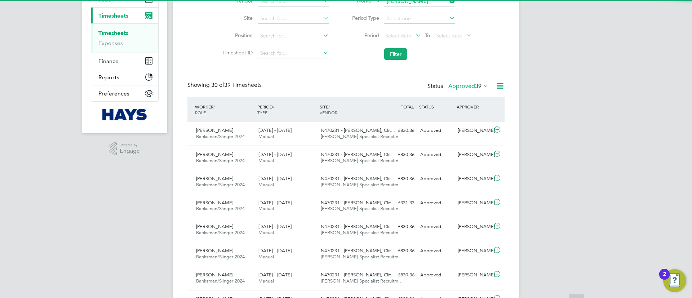
scroll to position [4, 4]
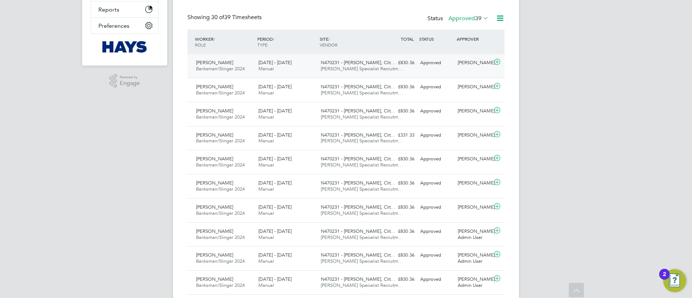
click at [415, 67] on div "£830.36 Approved" at bounding box center [398, 63] width 37 height 12
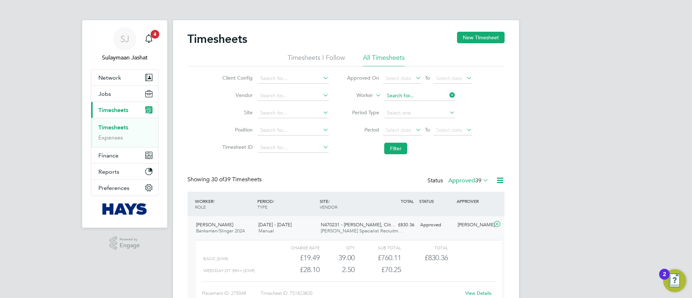
click at [408, 96] on input at bounding box center [419, 96] width 71 height 10
click at [430, 103] on b "Col" at bounding box center [434, 106] width 8 height 6
type input "Liam Coleman"
click at [397, 149] on button "Filter" at bounding box center [395, 149] width 23 height 12
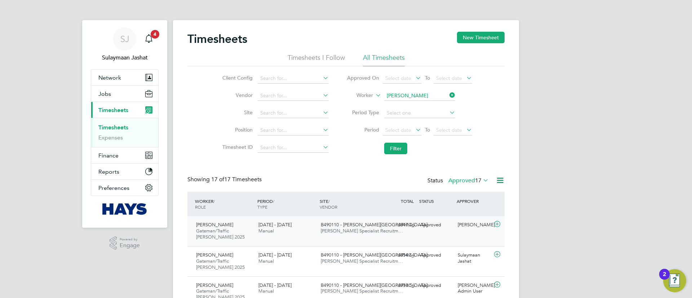
click at [336, 234] on span "Hays Specialist Recruitm…" at bounding box center [362, 231] width 82 height 6
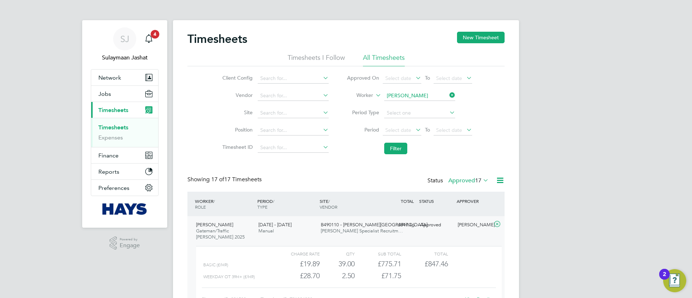
drag, startPoint x: 219, startPoint y: 148, endPoint x: 219, endPoint y: 157, distance: 8.6
click at [219, 147] on li "Timesheet ID" at bounding box center [274, 147] width 126 height 17
drag, startPoint x: 265, startPoint y: 182, endPoint x: 194, endPoint y: 175, distance: 71.4
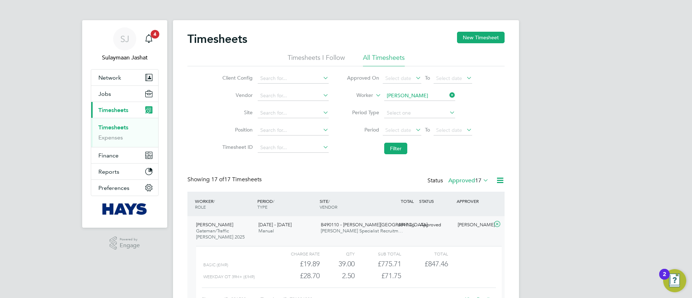
drag, startPoint x: 268, startPoint y: 172, endPoint x: 212, endPoint y: 172, distance: 55.9
click at [227, 180] on span "17 of 17 Timesheets" at bounding box center [236, 179] width 50 height 7
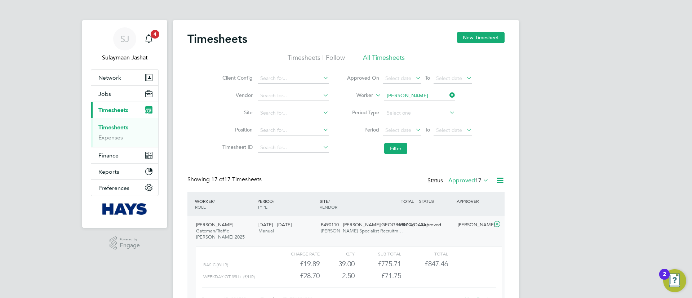
click at [224, 180] on span "17 of 17 Timesheets" at bounding box center [236, 179] width 50 height 7
click at [224, 180] on span "17 of" at bounding box center [217, 179] width 13 height 7
click at [222, 180] on span "17 of" at bounding box center [217, 179] width 13 height 7
click at [403, 99] on input at bounding box center [419, 96] width 71 height 10
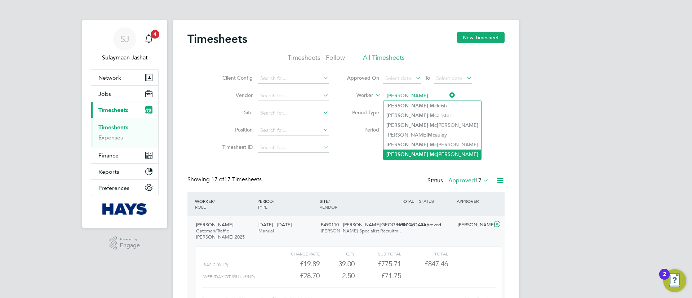
click at [416, 152] on li "James Mc manus" at bounding box center [432, 155] width 98 height 10
type input "James Mcmanus"
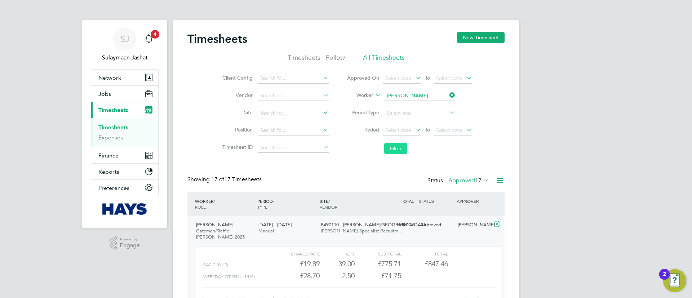
click at [395, 147] on button "Filter" at bounding box center [395, 149] width 23 height 12
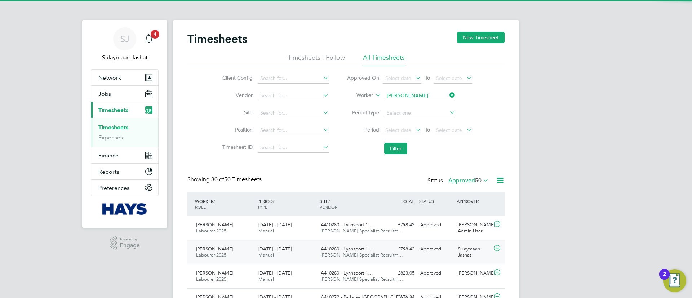
scroll to position [18, 63]
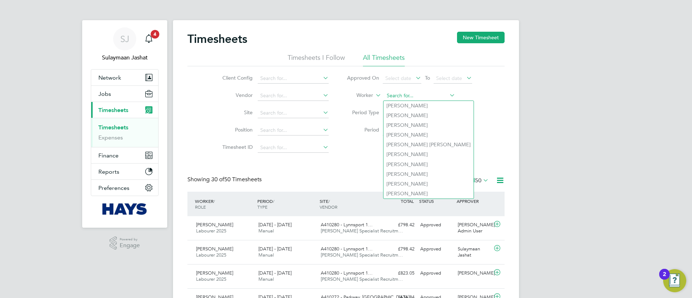
click at [433, 99] on input at bounding box center [419, 96] width 71 height 10
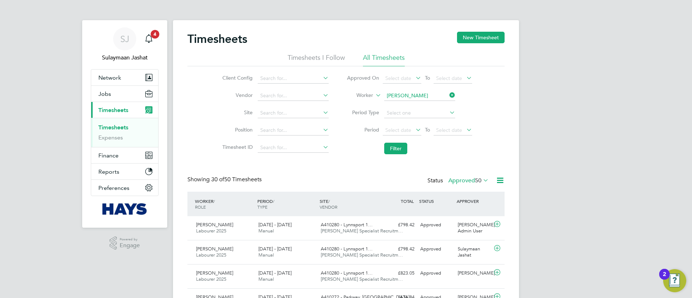
click at [416, 137] on li "Ashley M callister" at bounding box center [430, 135] width 95 height 10
type input "Ashley Mcallister"
click at [381, 150] on li "Filter" at bounding box center [409, 148] width 143 height 19
click at [396, 146] on button "Filter" at bounding box center [395, 149] width 23 height 12
click at [342, 231] on span "Hays Specialist Recruitm…" at bounding box center [362, 231] width 82 height 6
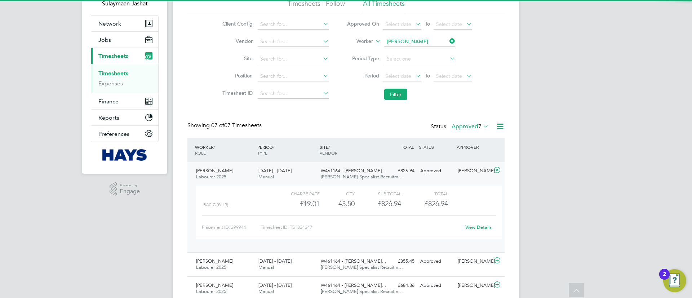
click at [482, 231] on div "View Details" at bounding box center [478, 228] width 35 height 12
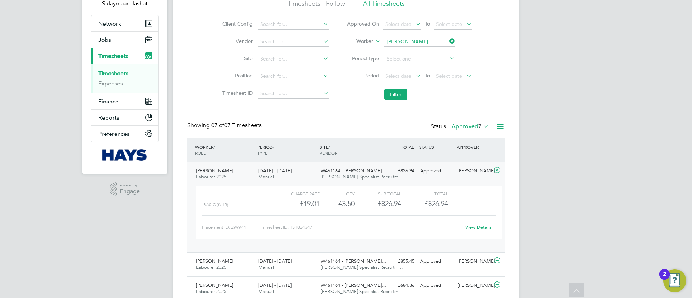
click at [482, 228] on link "View Details" at bounding box center [478, 227] width 26 height 6
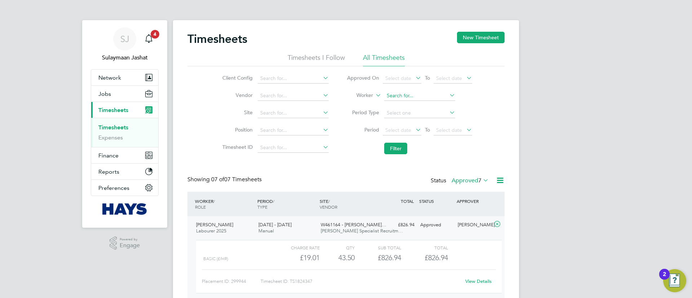
click at [392, 96] on input at bounding box center [419, 96] width 71 height 10
click at [393, 107] on b "Carl" at bounding box center [407, 106] width 42 height 6
type input "Carl Jamson"
click at [394, 141] on li "Filter" at bounding box center [409, 148] width 143 height 19
click at [391, 156] on li "Filter" at bounding box center [409, 148] width 143 height 19
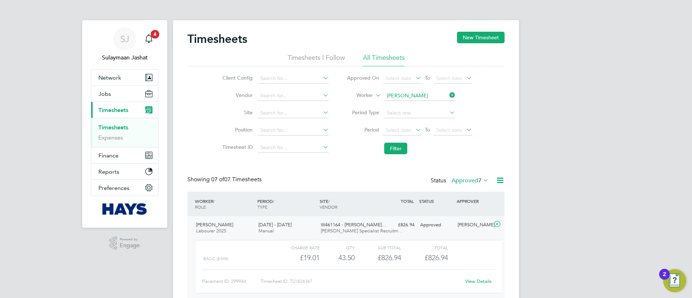
click at [391, 156] on li "Filter" at bounding box center [409, 148] width 143 height 19
click at [391, 151] on button "Filter" at bounding box center [395, 149] width 23 height 12
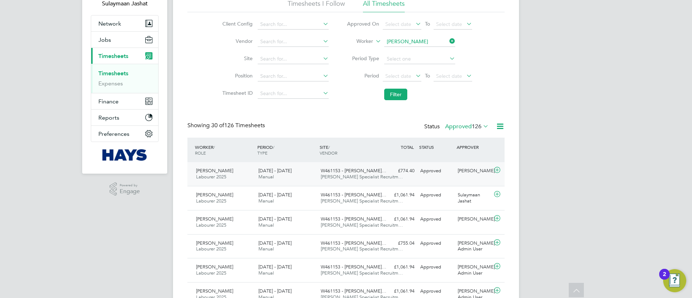
click at [377, 162] on div "Carl Jamson Labourer 2025 13 - 19 Sep 2025 13 - 19 Sep 2025 Manual W461153 - Dr…" at bounding box center [345, 174] width 317 height 24
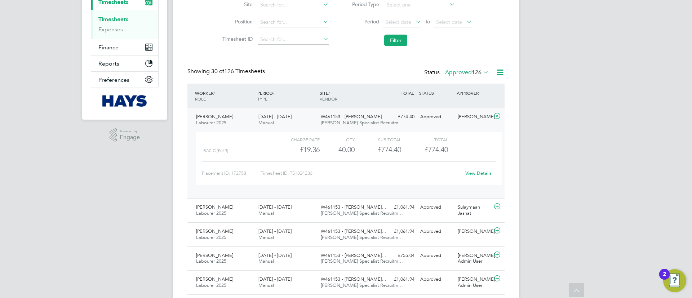
click at [488, 174] on link "View Details" at bounding box center [478, 173] width 26 height 6
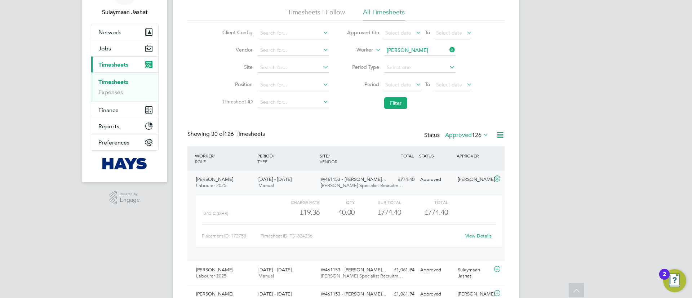
scroll to position [0, 0]
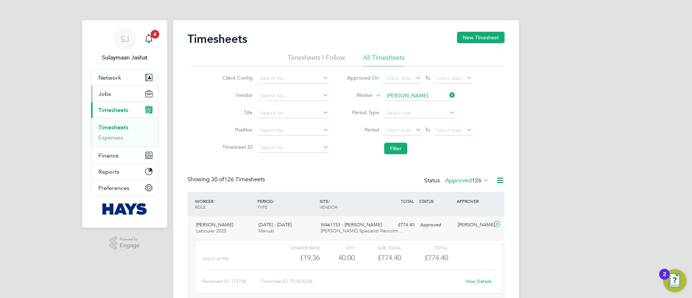
click at [111, 93] on button "Jobs" at bounding box center [124, 94] width 67 height 16
click at [199, 131] on div "Client Config Vendor Site Position Timesheet ID Approved On Select date To Sele…" at bounding box center [345, 112] width 317 height 92
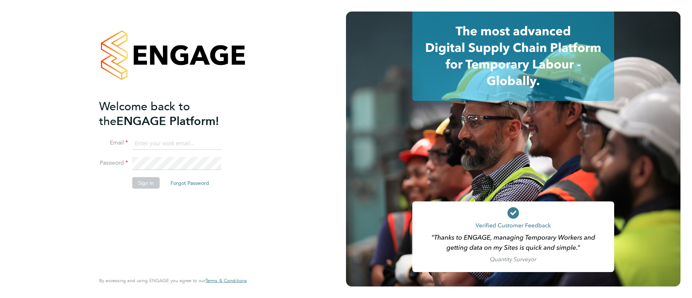
click at [171, 138] on input at bounding box center [176, 143] width 89 height 13
type input "[EMAIL_ADDRESS][PERSON_NAME][DOMAIN_NAME]"
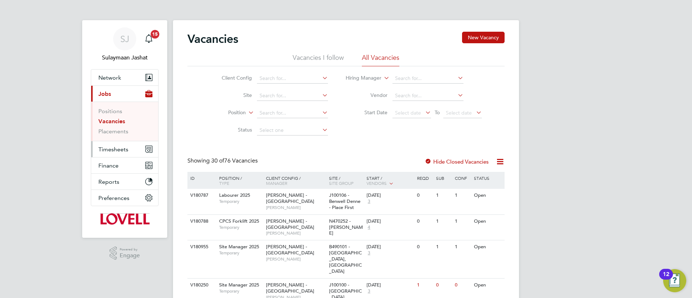
click at [123, 153] on button "Timesheets" at bounding box center [124, 149] width 67 height 16
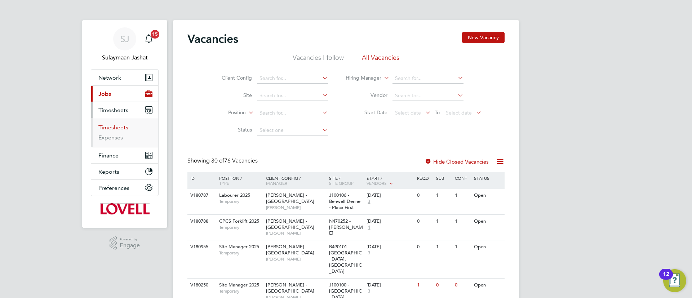
click at [119, 128] on link "Timesheets" at bounding box center [113, 127] width 30 height 7
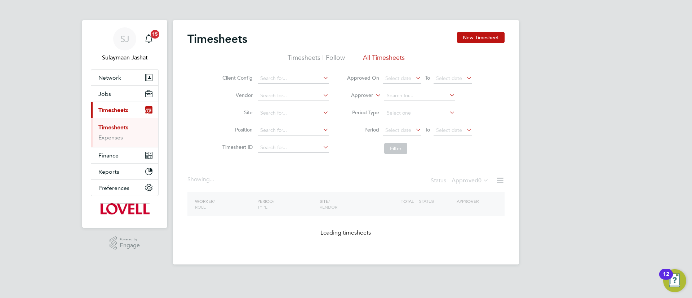
click at [371, 97] on label "Approver" at bounding box center [357, 95] width 32 height 7
click at [458, 36] on button "New Timesheet" at bounding box center [481, 38] width 48 height 12
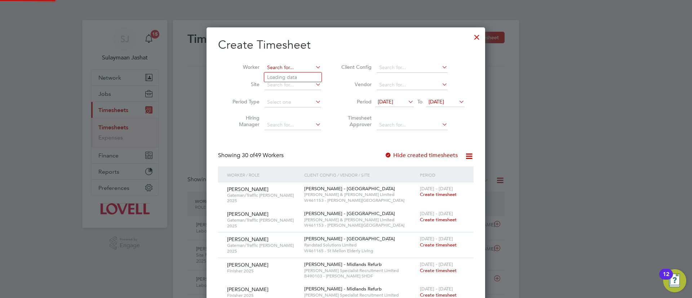
click at [298, 70] on input at bounding box center [293, 68] width 57 height 10
click at [284, 73] on li "[PERSON_NAME] [PERSON_NAME]" at bounding box center [313, 77] width 99 height 10
type input "[PERSON_NAME]"
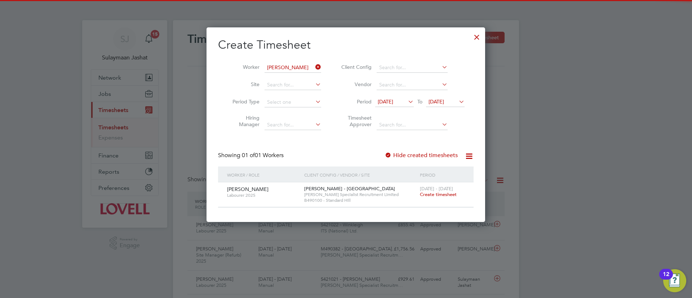
click at [434, 192] on span "Create timesheet" at bounding box center [438, 194] width 37 height 6
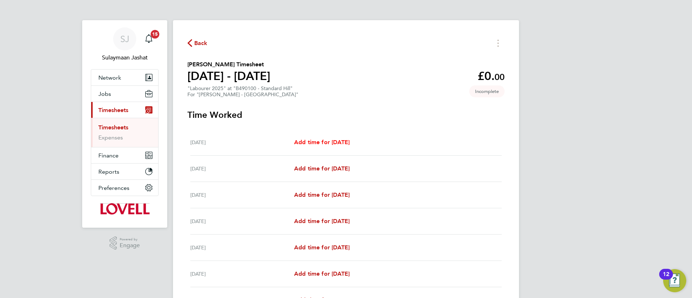
click at [346, 142] on span "Add time for Sat 13 Sep" at bounding box center [321, 142] width 55 height 7
select select "60"
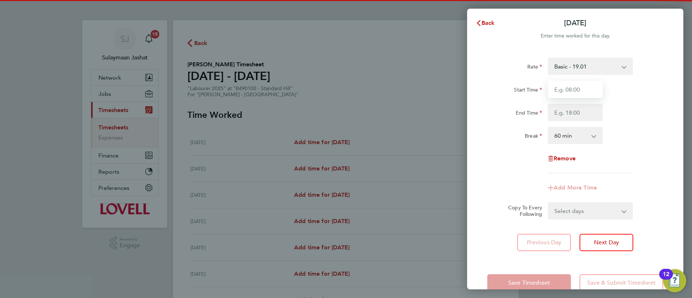
click at [561, 94] on input "Start Time" at bounding box center [575, 89] width 55 height 17
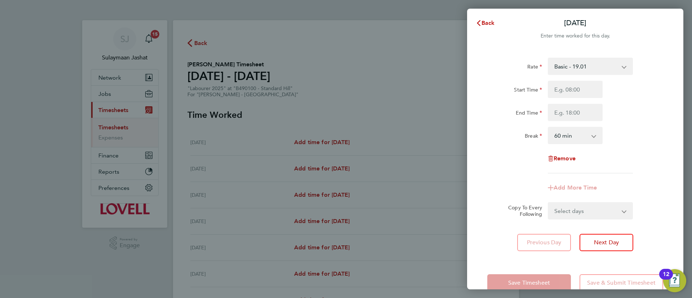
click at [575, 68] on select "Basic - 19.01 Overtime - 27.22" at bounding box center [585, 66] width 75 height 16
select select "60"
click at [575, 86] on input "Start Time" at bounding box center [575, 89] width 55 height 17
type input "06:30"
type input "14:00"
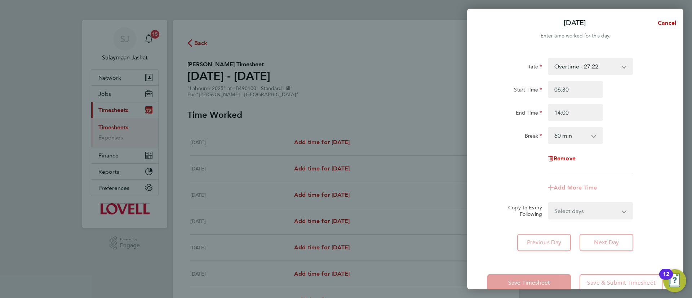
click at [528, 126] on div "Rate Overtime - 27.22 Basic - 19.01 Start Time 06:30 End Time 14:00 Break 0 min…" at bounding box center [575, 116] width 176 height 116
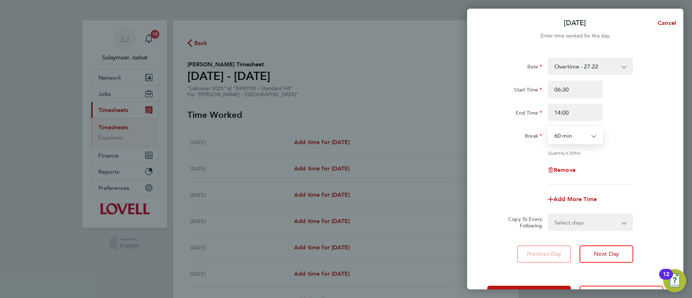
click at [578, 142] on select "0 min 15 min 30 min 45 min 60 min 75 min 90 min" at bounding box center [570, 136] width 45 height 16
select select "30"
click at [548, 128] on select "0 min 15 min 30 min 45 min 60 min 75 min 90 min" at bounding box center [570, 136] width 45 height 16
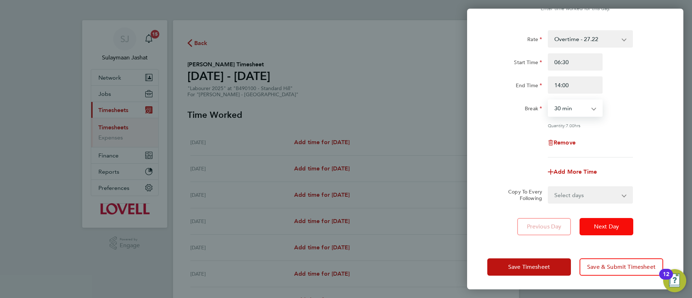
click at [603, 222] on button "Next Day" at bounding box center [606, 226] width 54 height 17
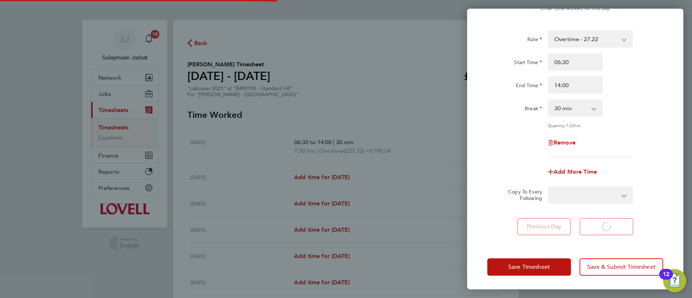
select select "60"
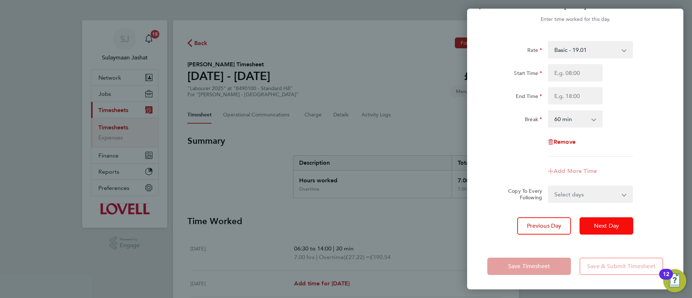
click at [625, 227] on button "Next Day" at bounding box center [606, 225] width 54 height 17
select select "60"
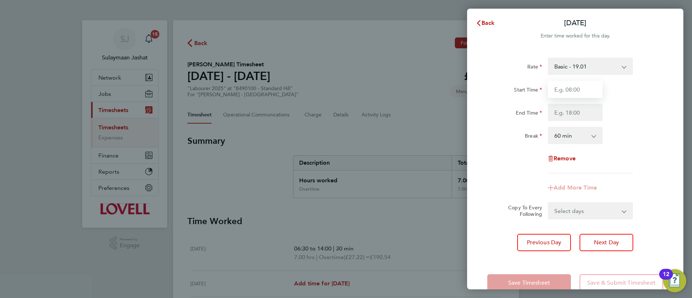
click at [573, 92] on input "Start Time" at bounding box center [575, 89] width 55 height 17
type input "06:30"
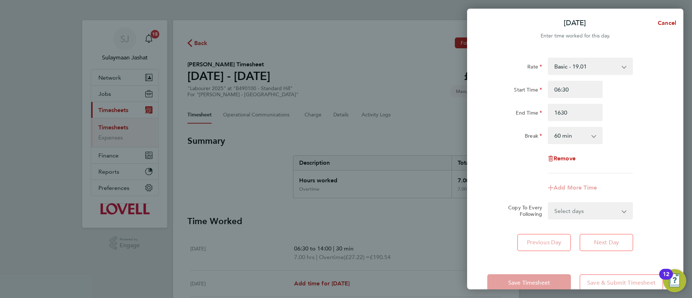
type input "16:30"
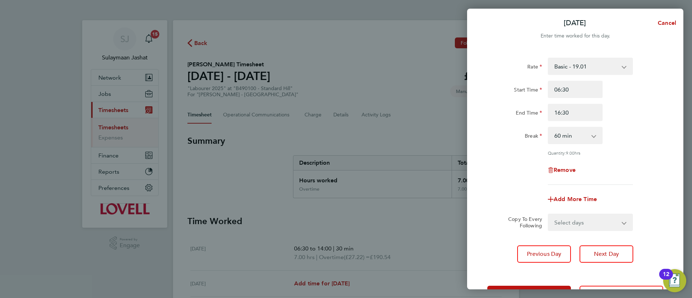
click at [546, 140] on div "0 min 15 min 30 min 45 min 60 min 75 min 90 min" at bounding box center [575, 135] width 61 height 17
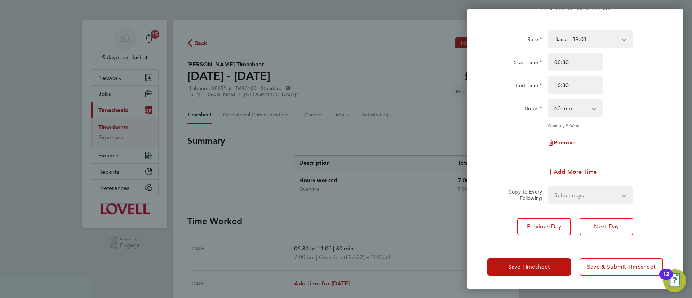
click at [585, 189] on select "Select days Day Tuesday Wednesday Thursday Friday" at bounding box center [586, 195] width 76 height 16
select select "DAY"
click at [548, 187] on select "Select days Day Tuesday Wednesday Thursday Friday" at bounding box center [586, 195] width 76 height 16
select select "2025-09-19"
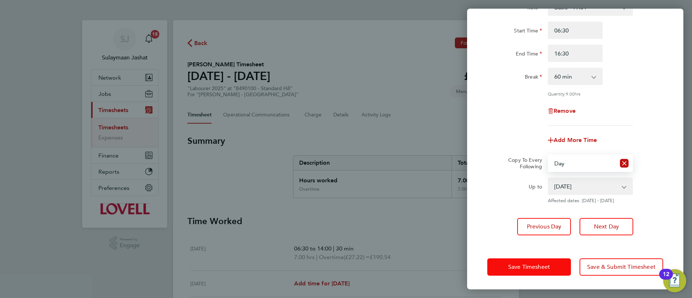
click at [537, 265] on span "Save Timesheet" at bounding box center [529, 266] width 42 height 7
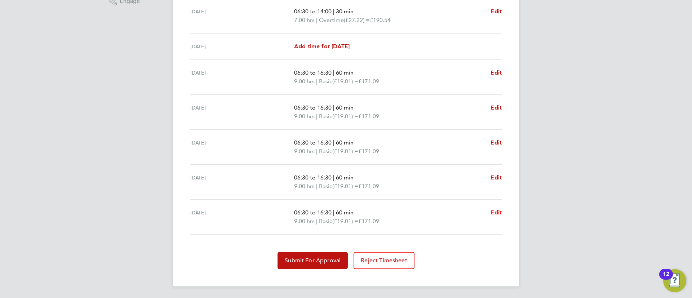
click at [492, 213] on span "Edit" at bounding box center [495, 212] width 11 height 7
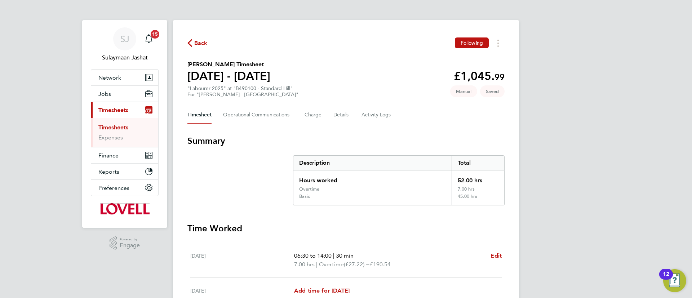
select select "60"
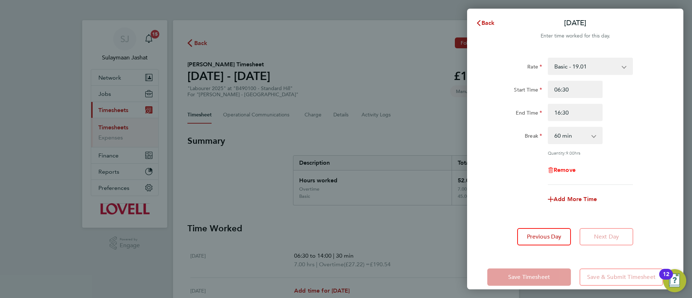
click at [568, 172] on span "Remove" at bounding box center [565, 169] width 22 height 7
select select "null"
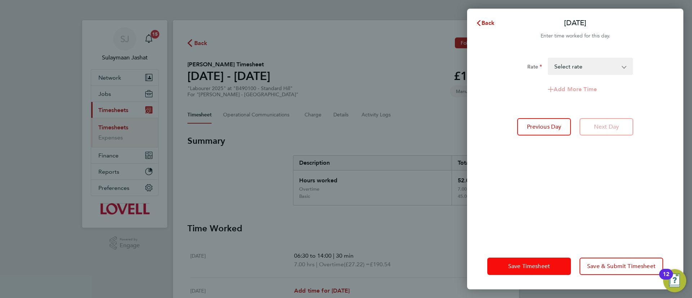
click at [517, 268] on span "Save Timesheet" at bounding box center [529, 266] width 42 height 7
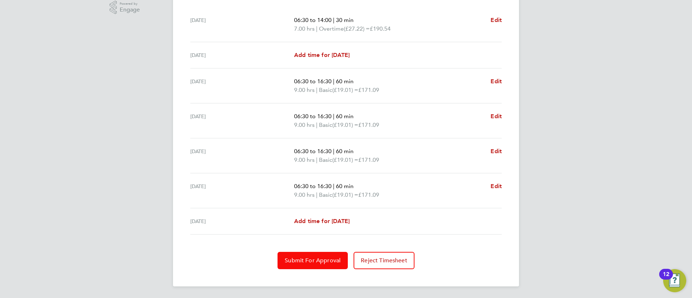
drag, startPoint x: 309, startPoint y: 265, endPoint x: 305, endPoint y: 266, distance: 3.9
click at [306, 266] on button "Submit For Approval" at bounding box center [312, 260] width 70 height 17
click at [323, 259] on span "Approve Timesheet" at bounding box center [312, 260] width 53 height 7
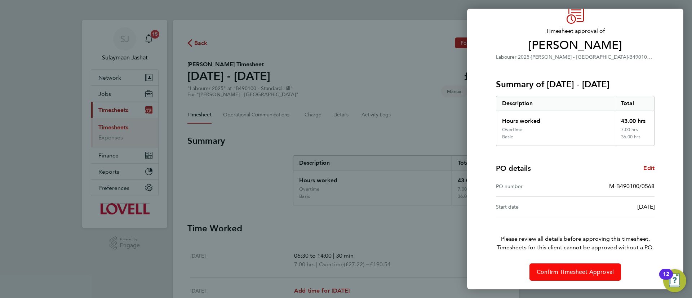
click at [550, 271] on span "Confirm Timesheet Approval" at bounding box center [575, 271] width 77 height 7
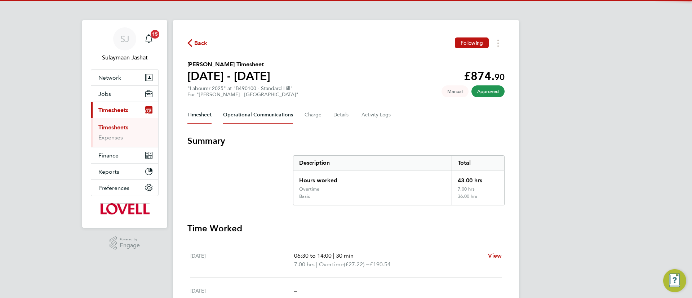
click at [259, 119] on Communications-tab "Operational Communications" at bounding box center [258, 114] width 70 height 17
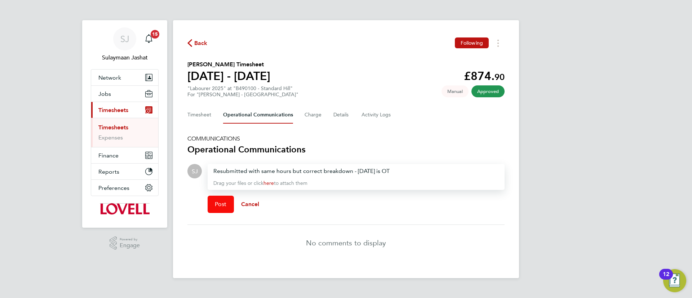
click at [219, 209] on button "Post" at bounding box center [221, 204] width 26 height 17
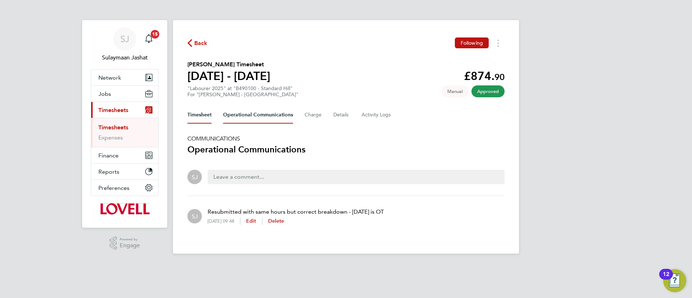
click at [205, 119] on button "Timesheet" at bounding box center [199, 114] width 24 height 17
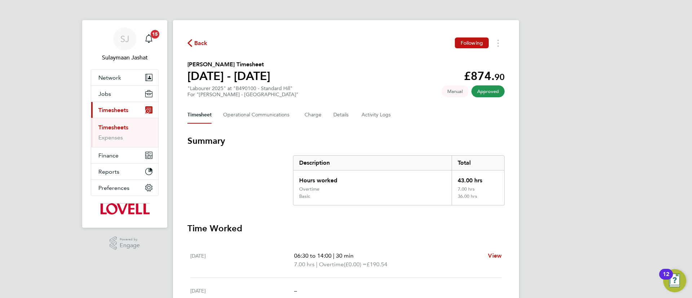
click at [219, 116] on div "Timesheet Operational Communications Charge Details Activity Logs" at bounding box center [345, 114] width 317 height 17
click at [234, 116] on Communications-tab "Operational Communications" at bounding box center [258, 114] width 70 height 17
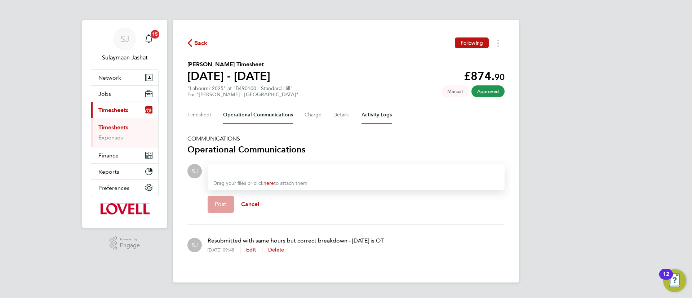
click at [378, 114] on Logs-tab "Activity Logs" at bounding box center [376, 114] width 30 height 17
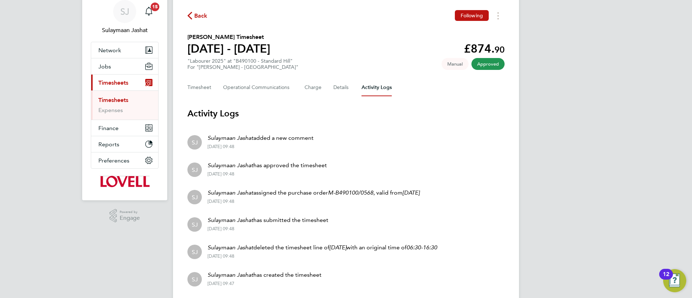
scroll to position [50, 0]
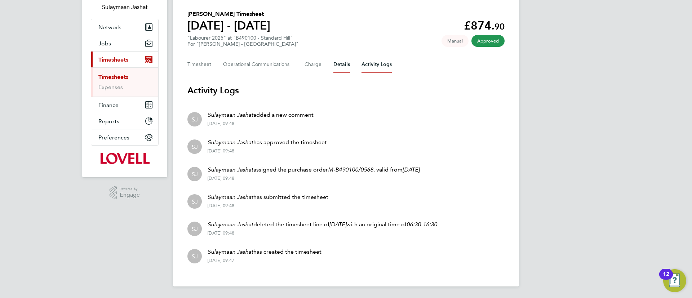
click at [343, 62] on button "Details" at bounding box center [341, 64] width 17 height 17
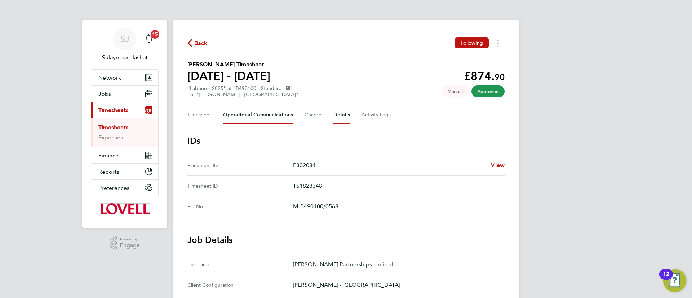
click at [277, 115] on Communications-tab "Operational Communications" at bounding box center [258, 114] width 70 height 17
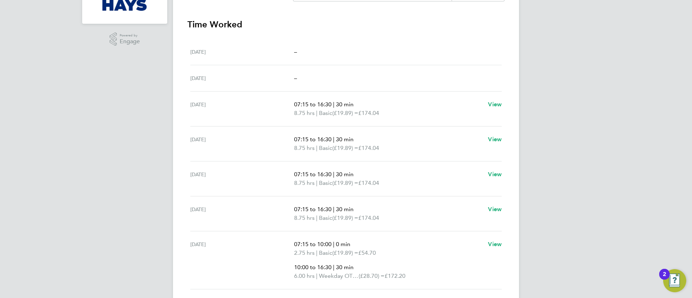
scroll to position [224, 0]
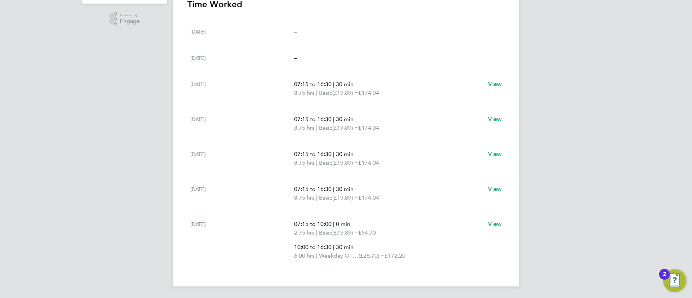
drag, startPoint x: 374, startPoint y: 228, endPoint x: 299, endPoint y: 230, distance: 75.7
click at [300, 232] on ul "07:15 to 10:00 | 0 min 2.75 hrs | Basic (£19.89) = £54.70 10:00 to 16:30 | 30 m…" at bounding box center [388, 240] width 188 height 40
click at [299, 215] on div "[DATE] 07:15 to 10:00 | 0 min 2.75 hrs | Basic (£19.89) = £54.70 10:00 to 16:30…" at bounding box center [345, 240] width 311 height 58
drag, startPoint x: 287, startPoint y: 221, endPoint x: 367, endPoint y: 243, distance: 83.1
click at [367, 243] on div "[DATE] 07:15 to 10:00 | 0 min 2.75 hrs | Basic (£19.89) = £54.70 10:00 to 16:30…" at bounding box center [345, 240] width 311 height 58
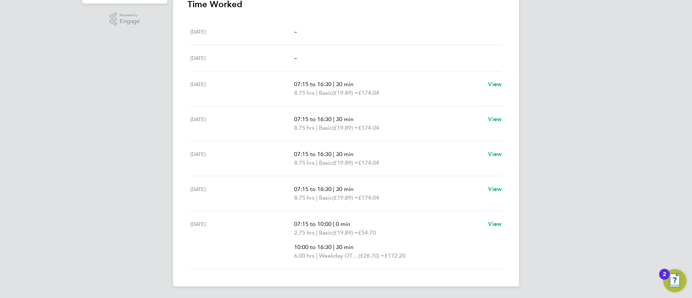
click at [384, 231] on p "2.75 hrs | Basic (£19.89) = £54.70" at bounding box center [388, 232] width 188 height 9
click at [389, 227] on p "07:15 to 10:00 | 0 min" at bounding box center [388, 224] width 188 height 9
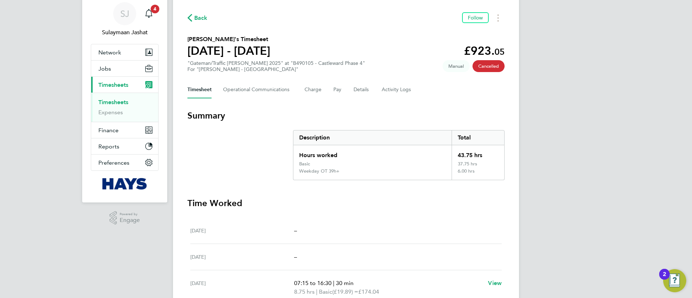
scroll to position [8, 0]
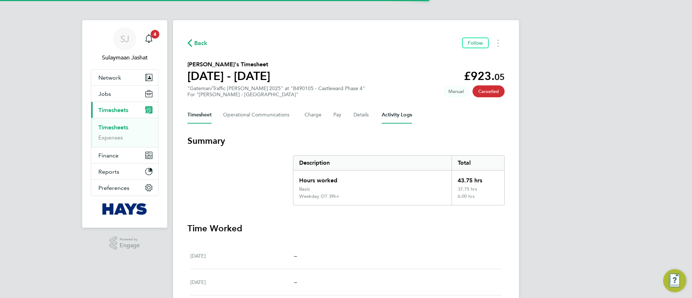
click at [393, 117] on Logs-tab "Activity Logs" at bounding box center [397, 114] width 30 height 17
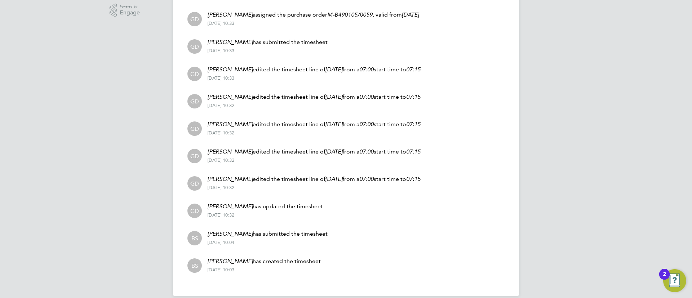
scroll to position [242, 0]
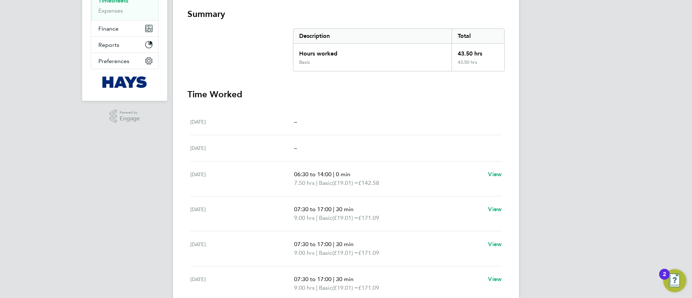
scroll to position [120, 0]
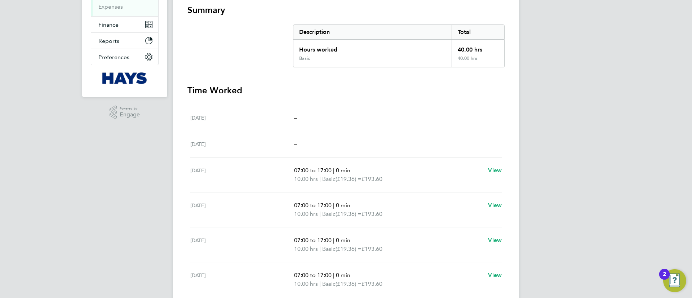
scroll to position [31, 0]
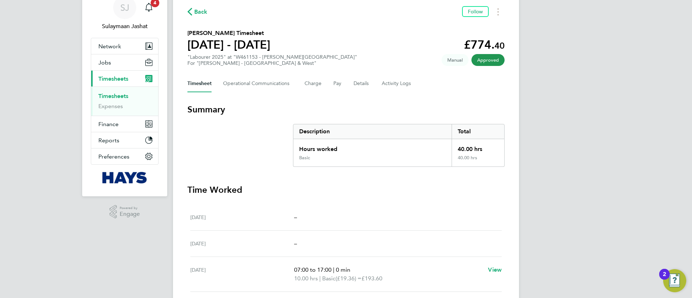
click at [386, 93] on div "Back Follow [PERSON_NAME] Timesheet [DATE] - [DATE] £774. 40 "Labourer 2025" at…" at bounding box center [346, 219] width 346 height 460
click at [392, 86] on Logs-tab "Activity Logs" at bounding box center [397, 83] width 30 height 17
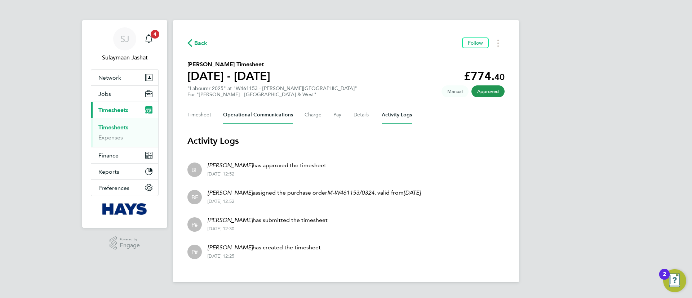
click at [231, 120] on Communications-tab "Operational Communications" at bounding box center [258, 114] width 70 height 17
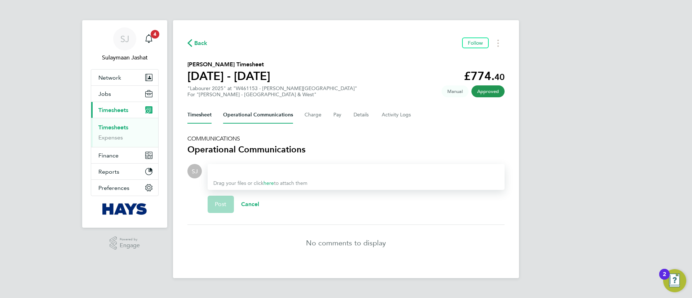
click at [205, 120] on button "Timesheet" at bounding box center [199, 114] width 24 height 17
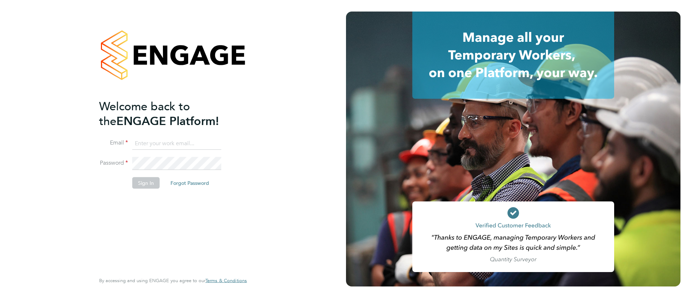
drag, startPoint x: 182, startPoint y: 142, endPoint x: 182, endPoint y: 148, distance: 5.8
click at [180, 143] on input at bounding box center [176, 143] width 89 height 13
type input "[EMAIL_ADDRESS][PERSON_NAME][DOMAIN_NAME]"
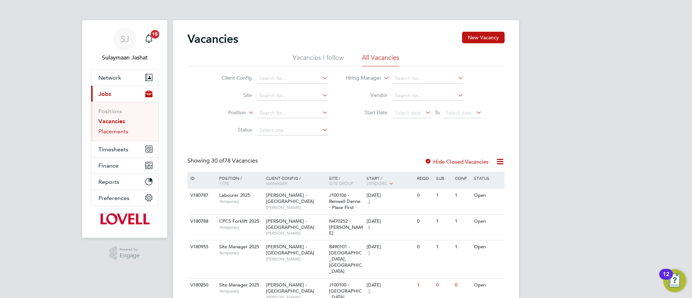
click at [106, 132] on link "Placements" at bounding box center [113, 131] width 30 height 7
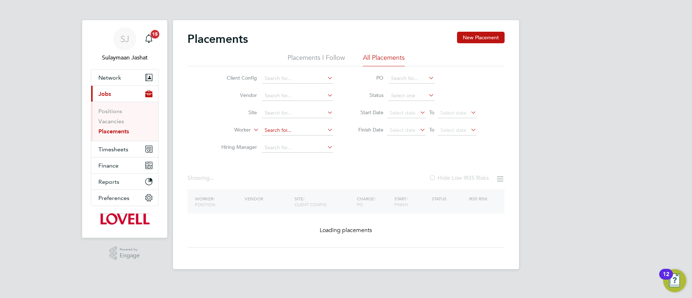
click at [284, 133] on input at bounding box center [297, 130] width 71 height 10
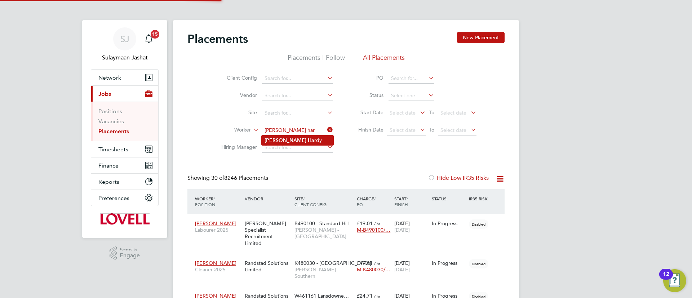
click at [290, 142] on li "Dylan Har dy" at bounding box center [298, 140] width 72 height 10
type input "Dylan Hardy"
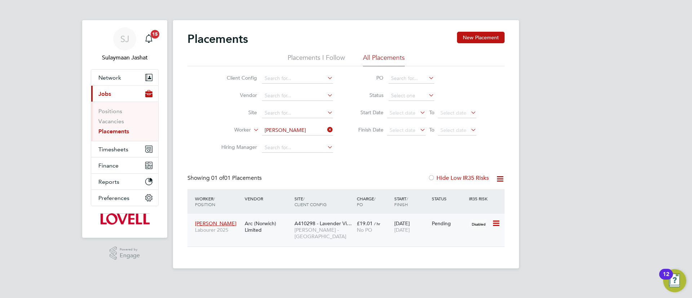
click at [314, 231] on span "[PERSON_NAME] - [GEOGRAPHIC_DATA]" at bounding box center [323, 233] width 59 height 13
click at [298, 130] on input at bounding box center [297, 130] width 71 height 10
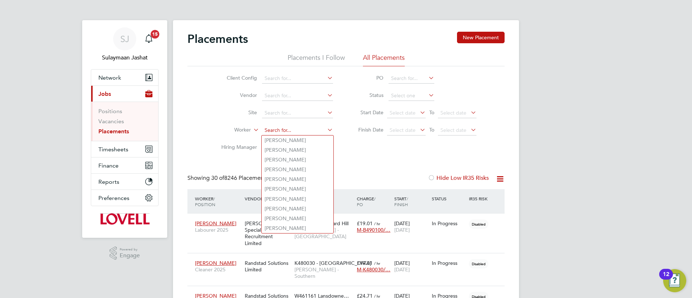
type input "l"
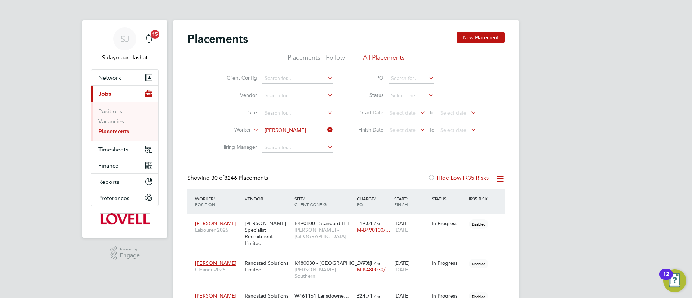
click at [288, 165] on li "Iain Morgan" at bounding box center [298, 170] width 72 height 10
type input "[PERSON_NAME]"
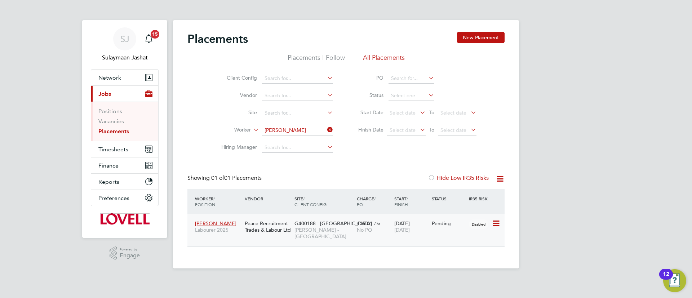
click at [307, 235] on div "G400188 - Winchburgh Lovell - Scotland" at bounding box center [324, 230] width 62 height 27
click at [304, 131] on input at bounding box center [297, 130] width 71 height 10
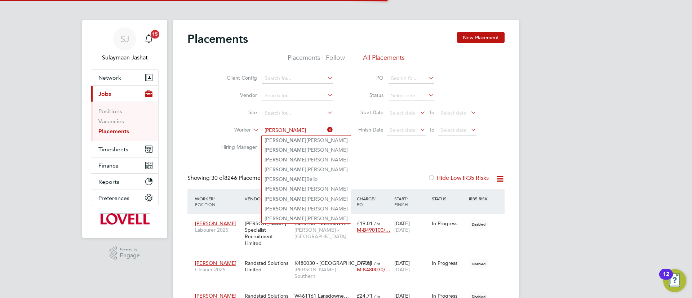
type input "dylan hard"
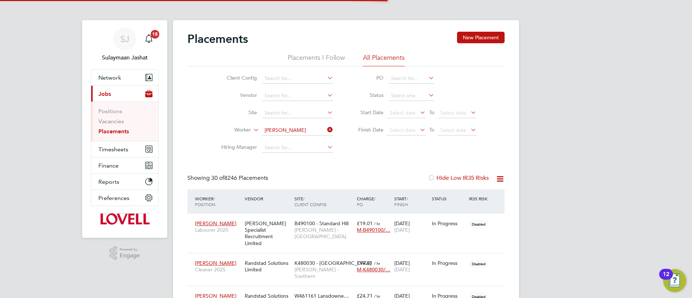
click at [293, 209] on div "Site / Client Config" at bounding box center [324, 201] width 62 height 19
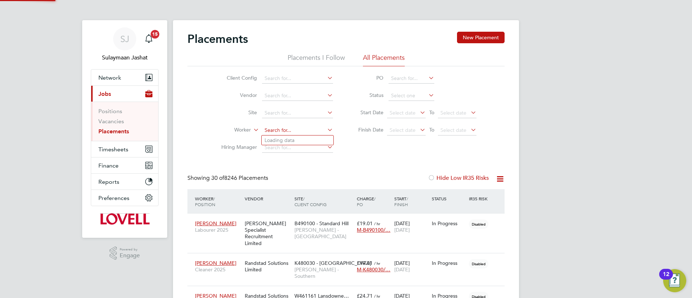
click at [298, 133] on input at bounding box center [297, 130] width 71 height 10
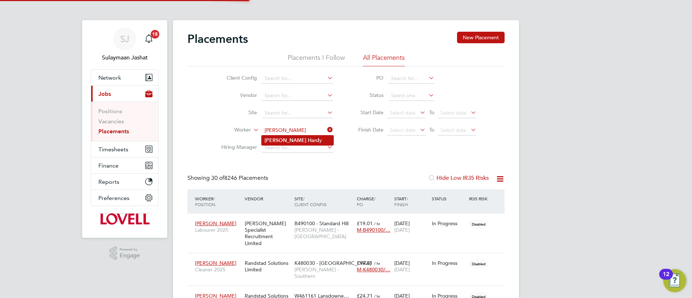
click at [298, 142] on li "Dylan Hard y" at bounding box center [298, 140] width 72 height 10
type input "Dylan Hardy"
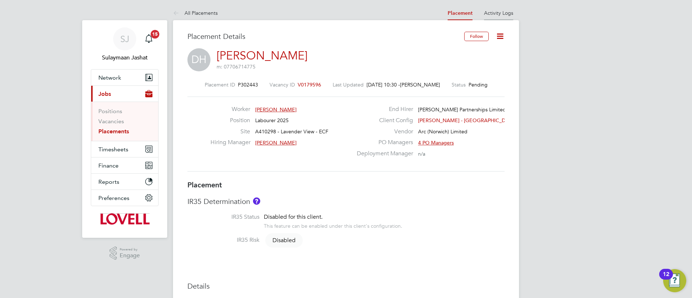
click at [494, 18] on li "Activity Logs" at bounding box center [498, 13] width 29 height 14
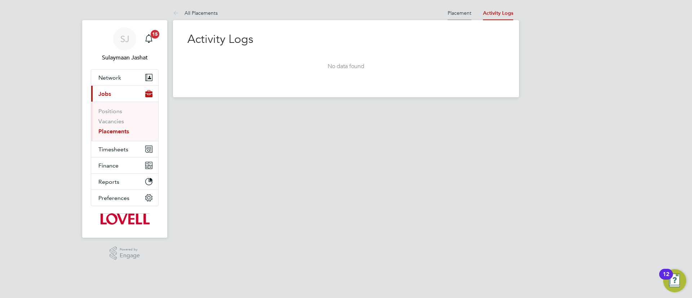
click at [457, 13] on link "Placement" at bounding box center [460, 13] width 24 height 6
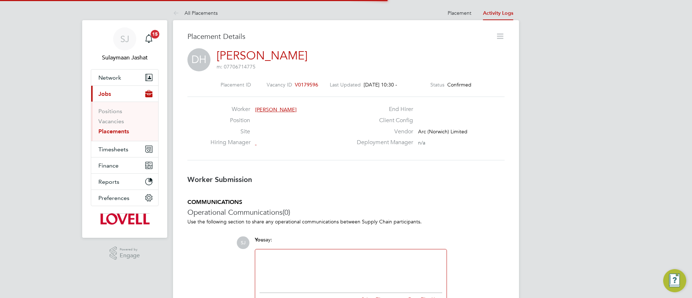
scroll to position [4, 4]
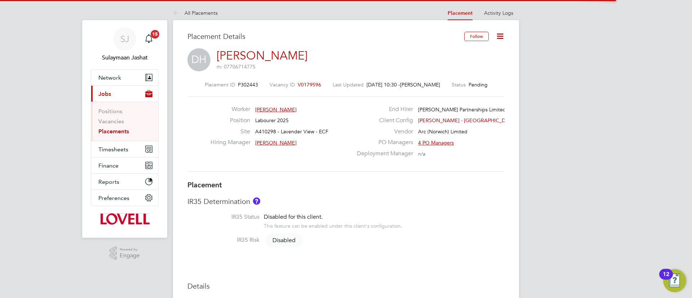
click at [304, 86] on span "V0179596" at bounding box center [309, 84] width 23 height 6
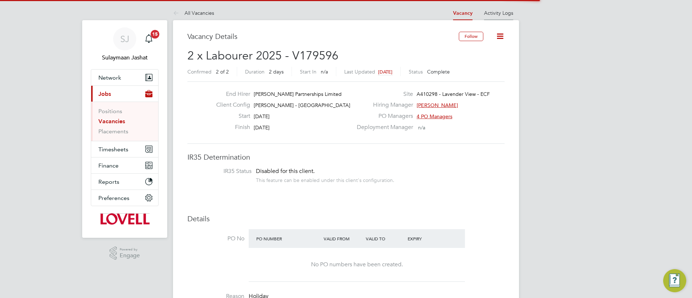
click at [495, 11] on link "Activity Logs" at bounding box center [498, 13] width 29 height 6
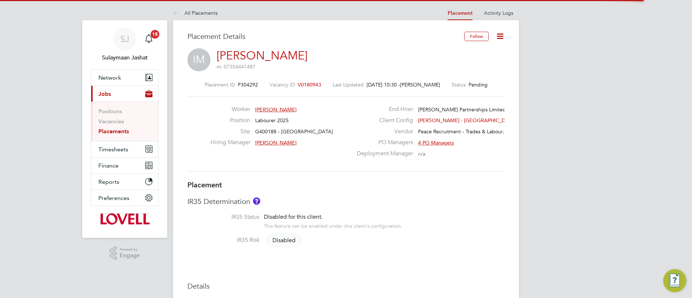
click at [298, 83] on span "V0180943" at bounding box center [309, 84] width 23 height 6
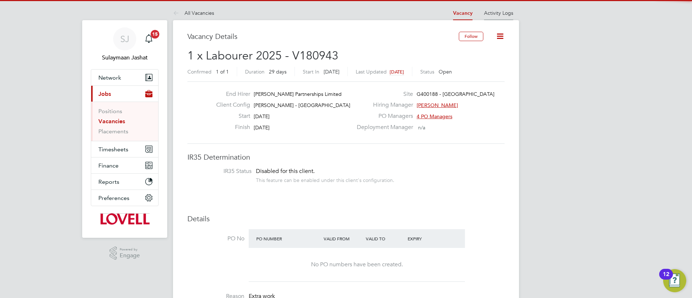
click at [503, 17] on li "Activity Logs" at bounding box center [498, 13] width 29 height 14
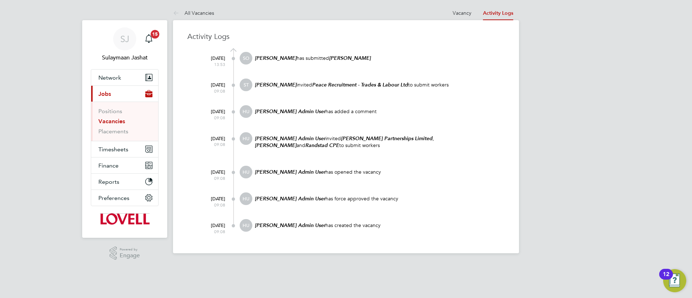
click at [433, 13] on div "All Vacancies Vacancy Activity Logs Vacancy Activity Logs All Vacancies Activit…" at bounding box center [346, 130] width 346 height 248
click at [472, 10] on at-navigation-tab "Vacancy" at bounding box center [462, 12] width 30 height 6
click at [458, 20] on div "Activity Logs 22 Sep 2025 13:53 SO Scott O'Malley has submitted Iain Morgan 22 …" at bounding box center [346, 136] width 346 height 233
click at [459, 17] on li "Vacancy" at bounding box center [462, 13] width 19 height 14
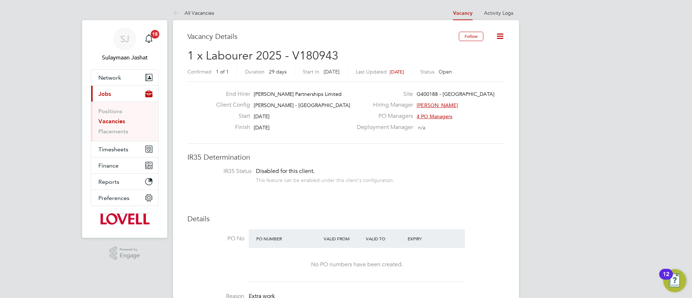
click at [492, 14] on link "Activity Logs" at bounding box center [498, 13] width 29 height 6
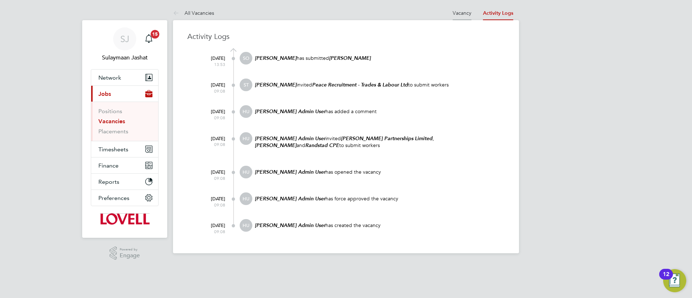
click at [470, 12] on link "Vacancy" at bounding box center [462, 13] width 19 height 6
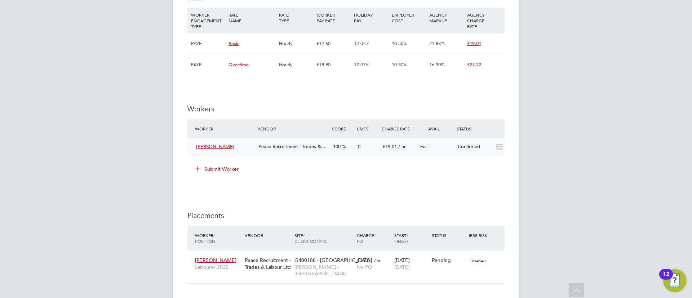
scroll to position [541, 0]
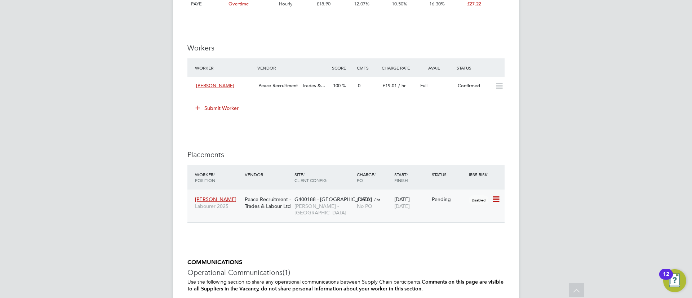
click at [343, 210] on div "G400188 - Winchburgh Lovell - Scotland" at bounding box center [324, 205] width 62 height 27
click at [494, 196] on icon at bounding box center [495, 199] width 7 height 9
click at [430, 136] on div "IR35 Determination IR35 Status Disabled for this client. This feature can be en…" at bounding box center [345, 16] width 317 height 809
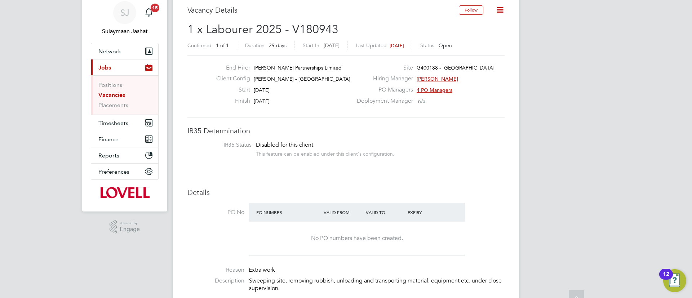
scroll to position [0, 0]
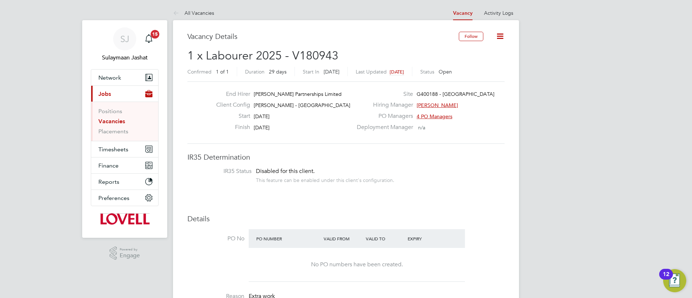
click at [114, 126] on li "Vacancies" at bounding box center [125, 123] width 54 height 10
click at [114, 130] on link "Placements" at bounding box center [113, 131] width 30 height 7
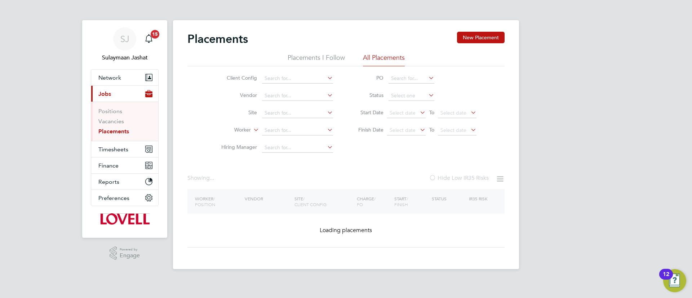
click at [296, 116] on input at bounding box center [297, 113] width 71 height 10
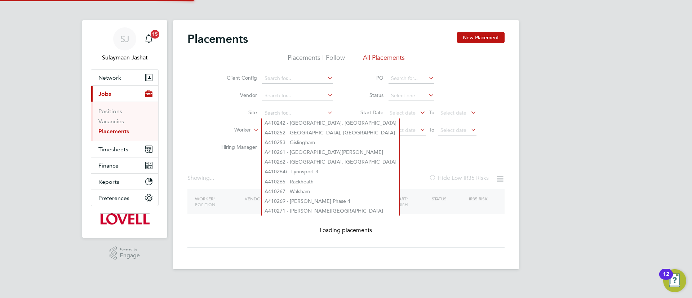
click at [233, 143] on li "Hiring Manager" at bounding box center [273, 147] width 135 height 17
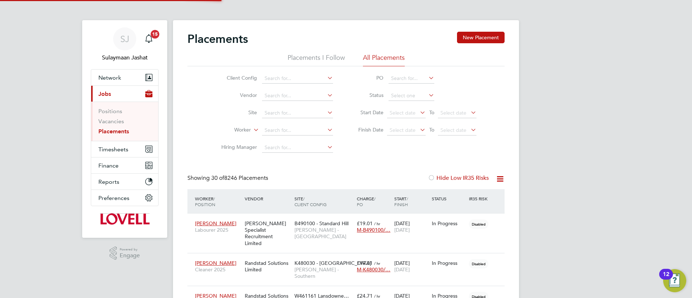
scroll to position [21, 63]
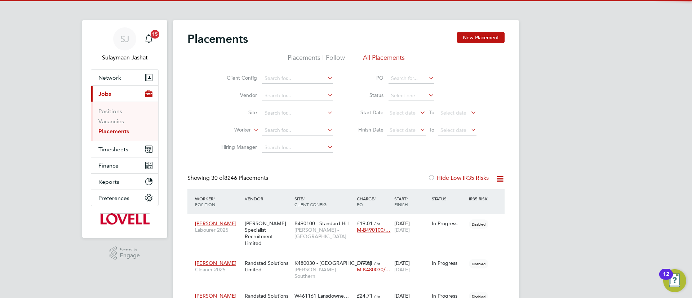
click at [279, 124] on li "Worker" at bounding box center [273, 130] width 135 height 17
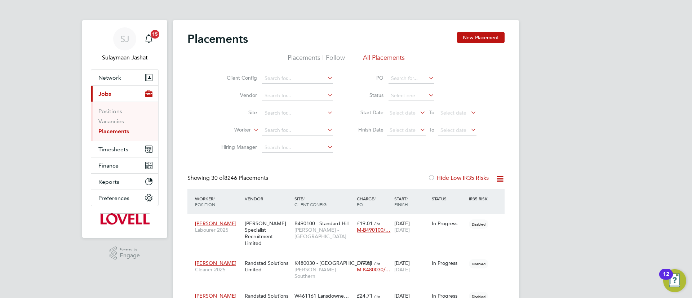
click at [276, 139] on li "Hiring Manager" at bounding box center [273, 147] width 135 height 17
click at [309, 133] on input at bounding box center [297, 130] width 71 height 10
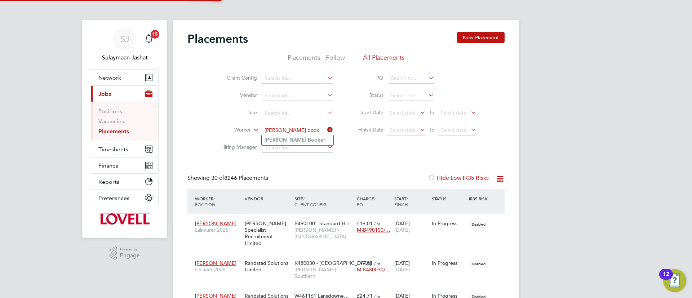
click at [308, 140] on b "Book" at bounding box center [314, 140] width 13 height 6
type input "[PERSON_NAME]"
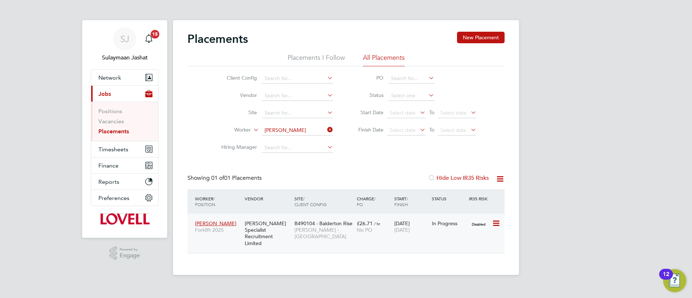
click at [292, 226] on div "[PERSON_NAME] Specialist Recruitment Limited" at bounding box center [268, 234] width 50 height 34
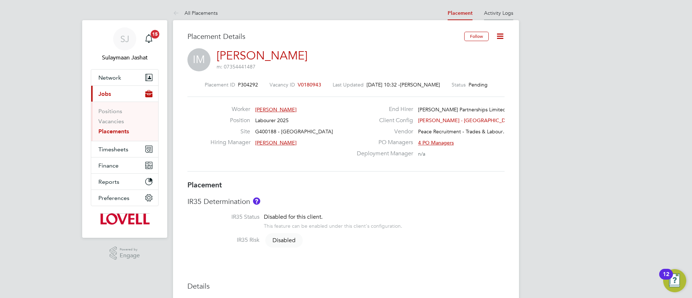
click at [496, 11] on link "Activity Logs" at bounding box center [498, 13] width 29 height 6
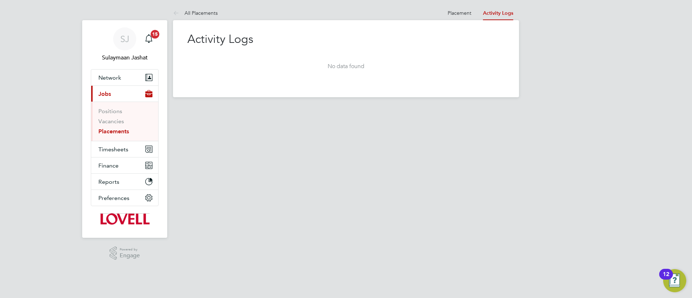
click at [262, 109] on html "SJ Sulaymaan Jashat Notifications 15 Applications: Network Team Members Busines…" at bounding box center [346, 54] width 692 height 109
click at [446, 12] on at-navigation-tab "Placement" at bounding box center [459, 12] width 35 height 6
click at [452, 13] on link "Placement" at bounding box center [460, 13] width 24 height 6
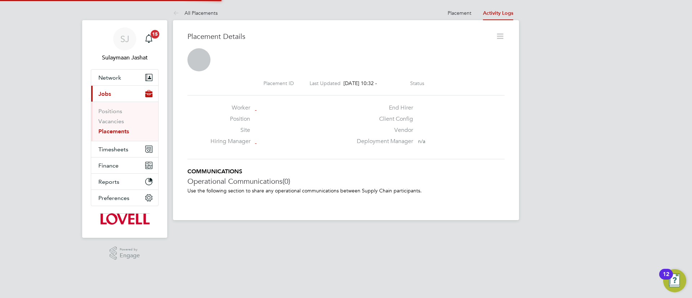
scroll to position [4, 4]
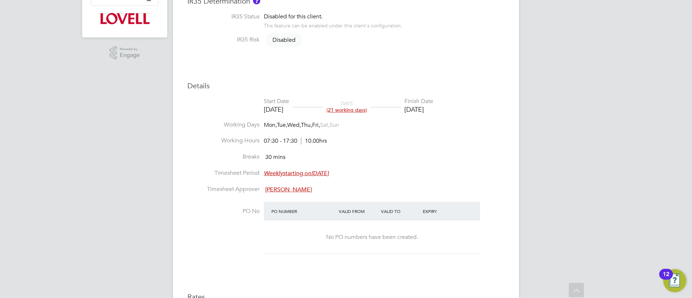
scroll to position [0, 0]
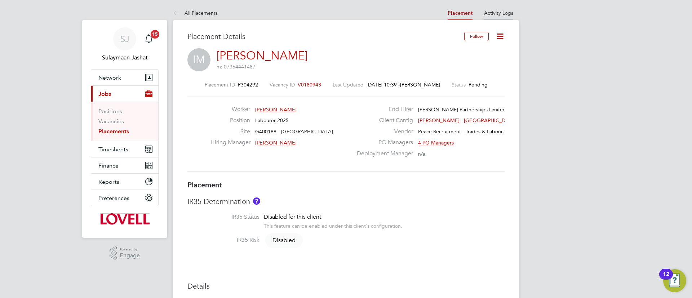
click at [487, 13] on link "Activity Logs" at bounding box center [498, 13] width 29 height 6
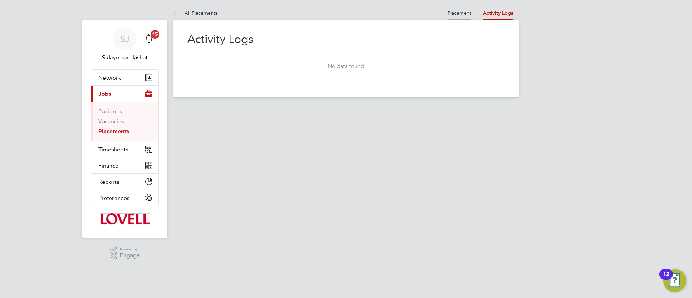
click at [459, 18] on li "Placement" at bounding box center [460, 13] width 24 height 14
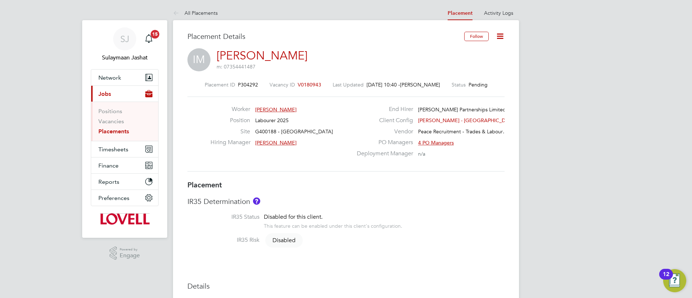
click at [299, 84] on span "V0180943" at bounding box center [309, 84] width 23 height 6
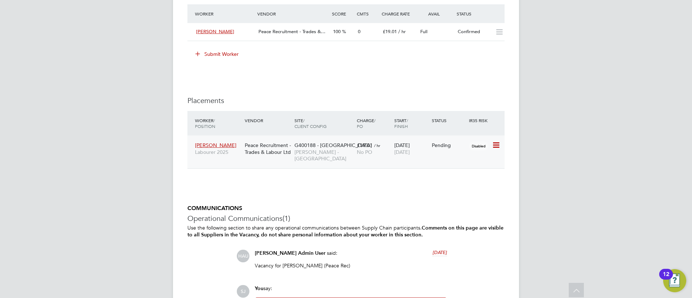
click at [497, 145] on icon at bounding box center [495, 145] width 7 height 9
click at [442, 185] on ul "Show change log Initiate Worker Replacement Start Postpone Abandon Revert" at bounding box center [463, 191] width 74 height 69
click at [499, 143] on icon at bounding box center [495, 145] width 7 height 9
click at [452, 188] on li "Start" at bounding box center [463, 190] width 74 height 10
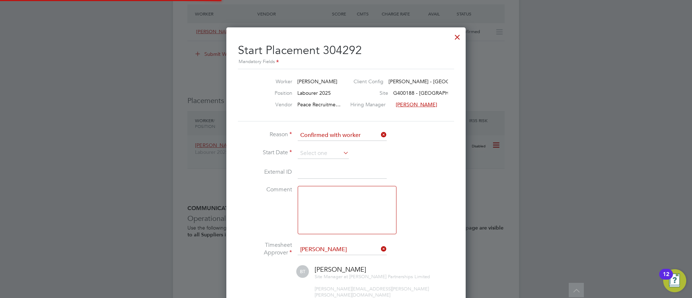
scroll to position [7, 89]
click at [344, 157] on input at bounding box center [323, 153] width 51 height 11
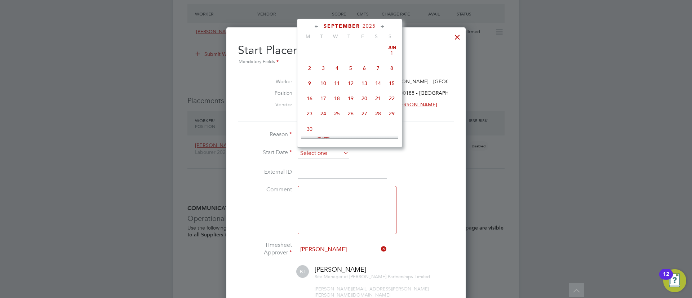
scroll to position [265, 0]
click at [307, 80] on span "22" at bounding box center [310, 77] width 14 height 14
type input "[DATE]"
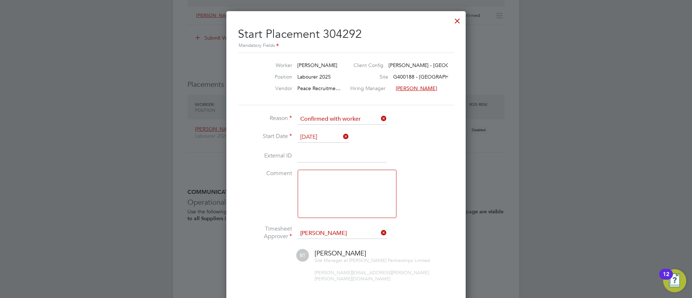
scroll to position [688, 0]
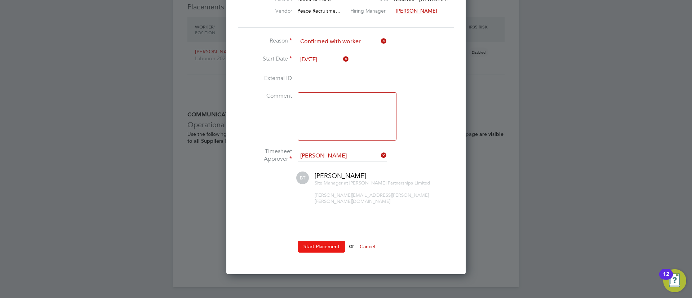
click at [318, 241] on button "Start Placement" at bounding box center [322, 247] width 48 height 12
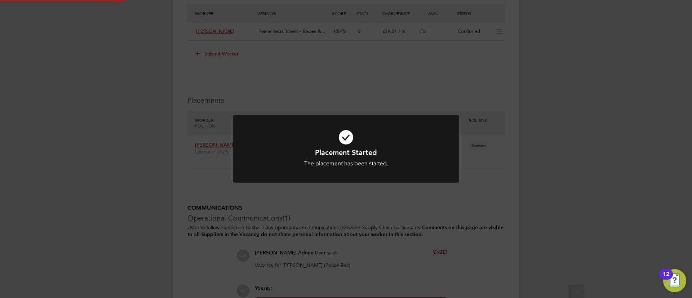
scroll to position [595, 0]
click at [427, 236] on div "Placement Started The placement has been started. Cancel Okay" at bounding box center [346, 149] width 692 height 298
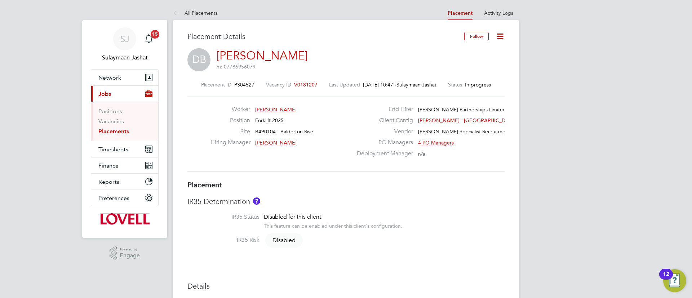
click at [301, 81] on span "V0181207" at bounding box center [305, 84] width 23 height 6
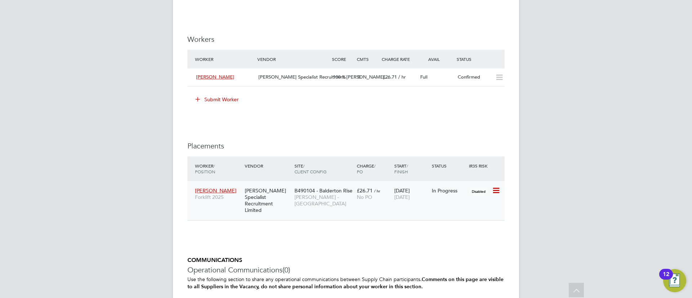
scroll to position [703, 0]
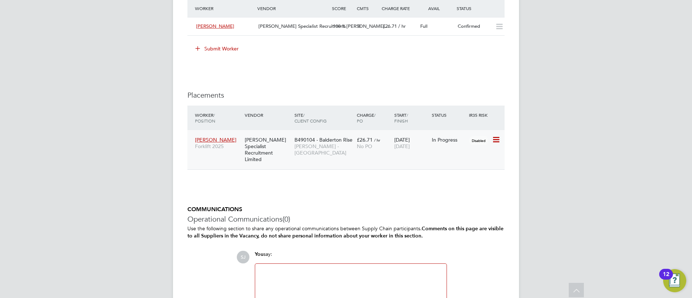
click at [497, 143] on icon at bounding box center [495, 139] width 7 height 9
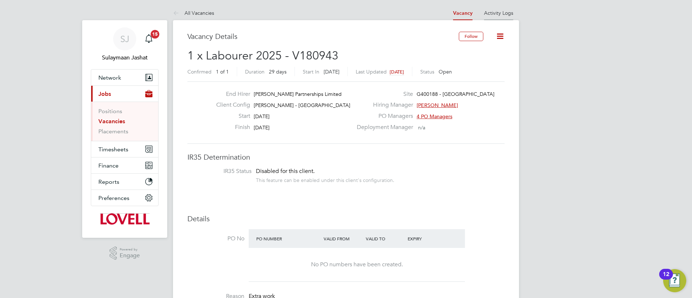
click at [499, 8] on li "Activity Logs" at bounding box center [498, 13] width 29 height 14
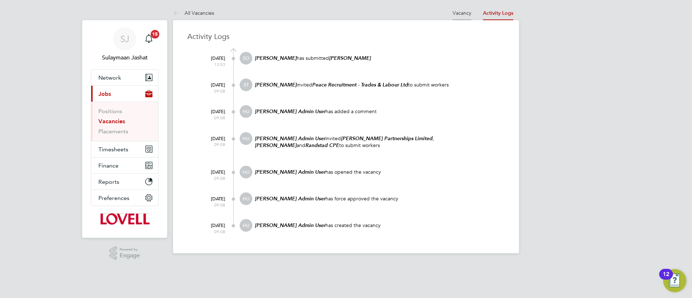
click at [471, 13] on link "Vacancy" at bounding box center [462, 13] width 19 height 6
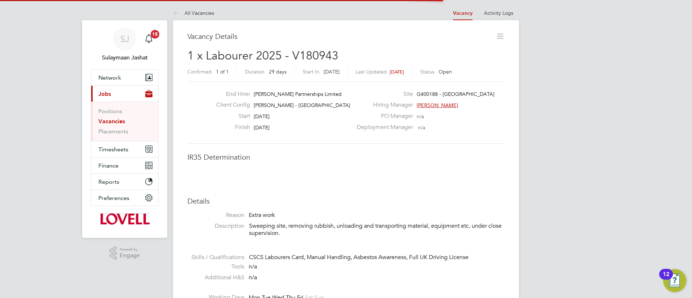
scroll to position [21, 50]
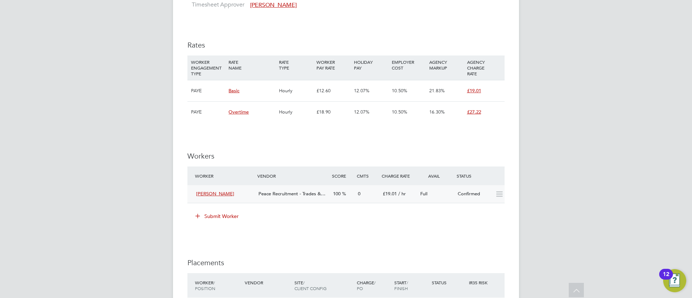
click at [294, 199] on div "Peace Recruitment - Trades &…" at bounding box center [292, 194] width 75 height 12
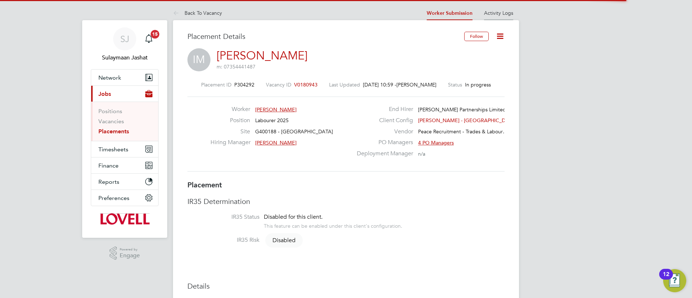
click at [495, 15] on link "Activity Logs" at bounding box center [498, 13] width 29 height 6
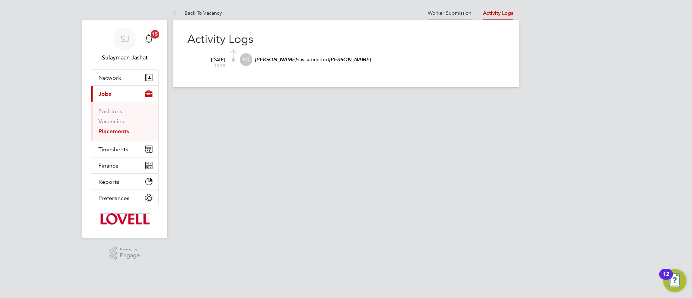
click at [463, 19] on li "Worker Submission" at bounding box center [450, 13] width 44 height 14
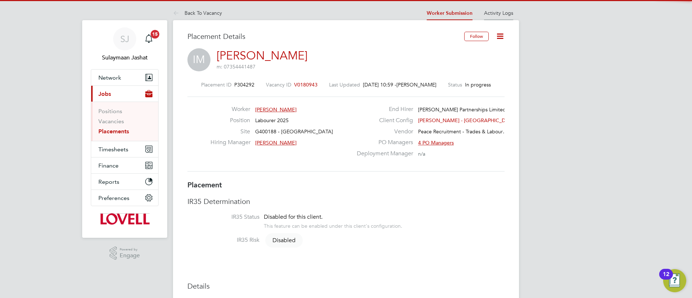
click at [492, 16] on li "Activity Logs" at bounding box center [498, 13] width 29 height 14
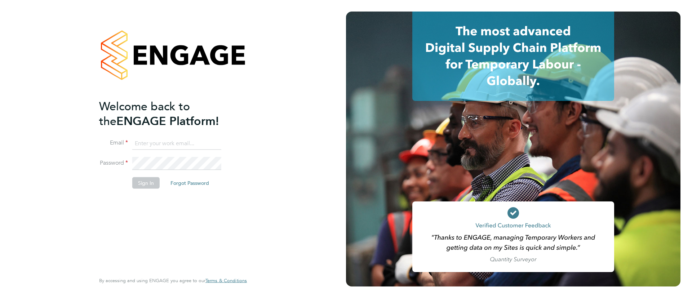
click at [192, 140] on input at bounding box center [176, 143] width 89 height 13
type input "Sulaymaan.jashat@Hays.com"
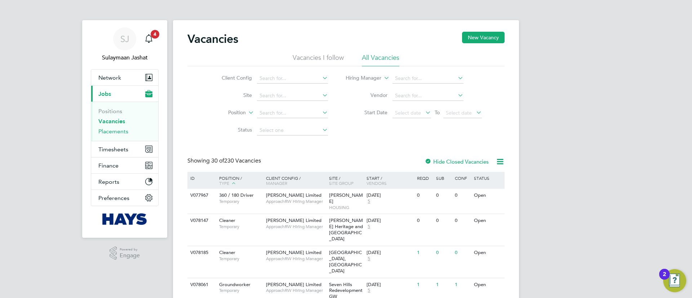
click at [123, 130] on link "Placements" at bounding box center [113, 131] width 30 height 7
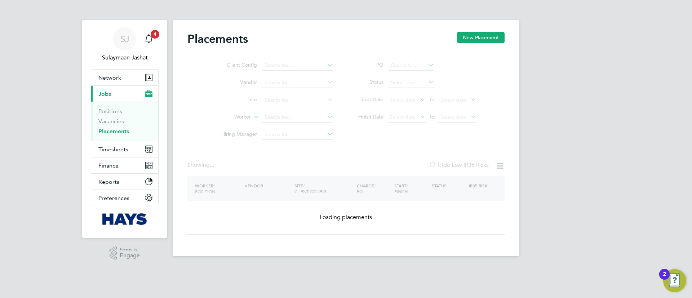
click at [283, 120] on ul "Client Config Vendor Site Worker Hiring Manager" at bounding box center [273, 100] width 135 height 86
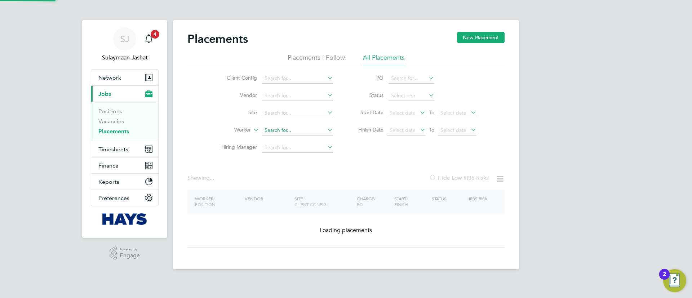
click at [285, 131] on input at bounding box center [297, 130] width 71 height 10
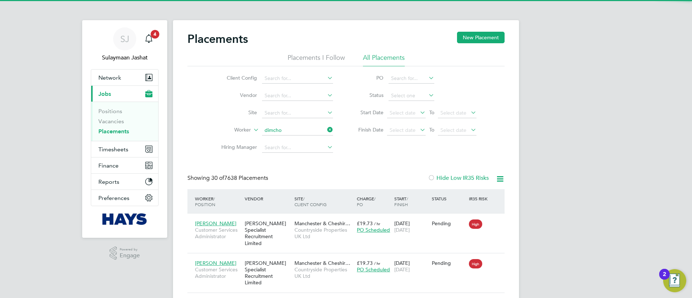
click at [289, 136] on li "Dimcho Hristov" at bounding box center [298, 140] width 72 height 10
type input "[PERSON_NAME]"
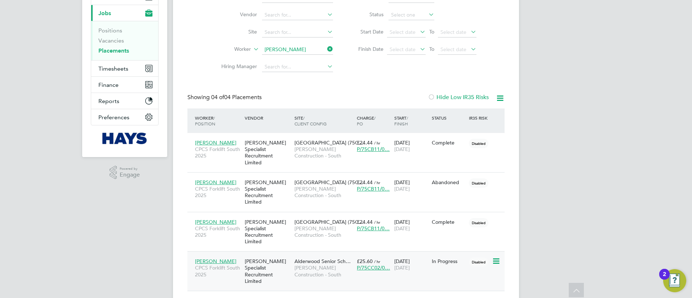
click at [302, 258] on span "Alderwood Senior Sch…" at bounding box center [322, 261] width 56 height 6
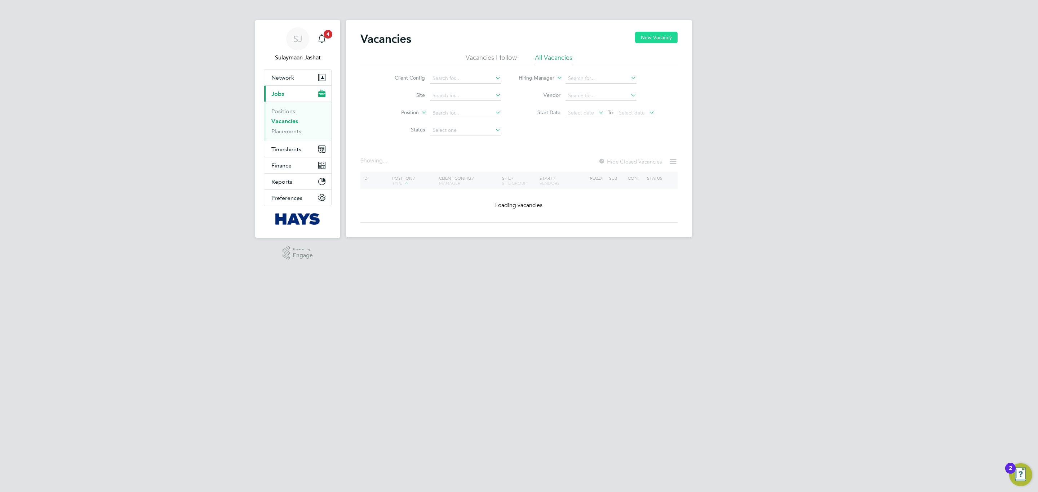
click at [650, 39] on button "New Vacancy" at bounding box center [656, 38] width 43 height 12
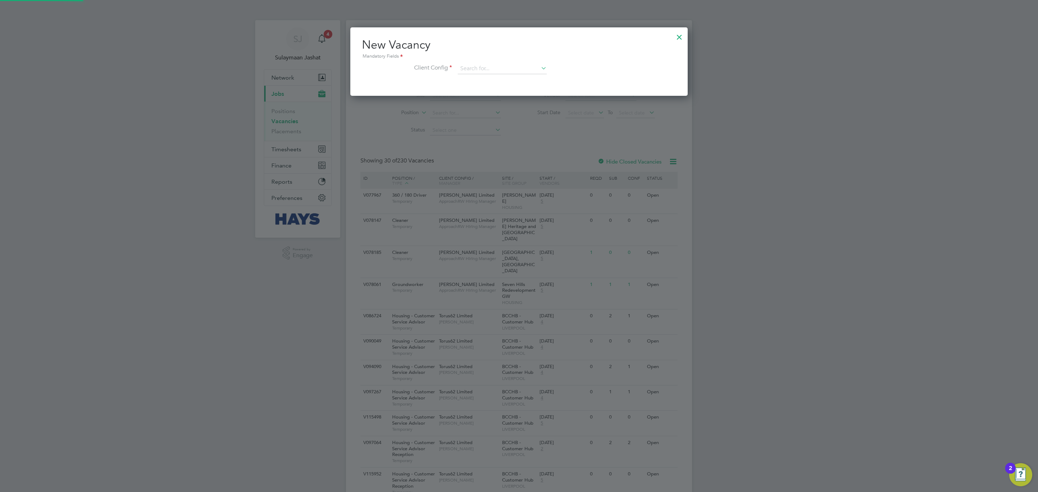
scroll to position [68, 337]
click at [476, 66] on input at bounding box center [502, 68] width 89 height 11
type input "c"
click at [510, 83] on li "Morgan Sindall Construction - Centr al" at bounding box center [505, 79] width 97 height 10
type input "Morgan Sindall Construction - Central"
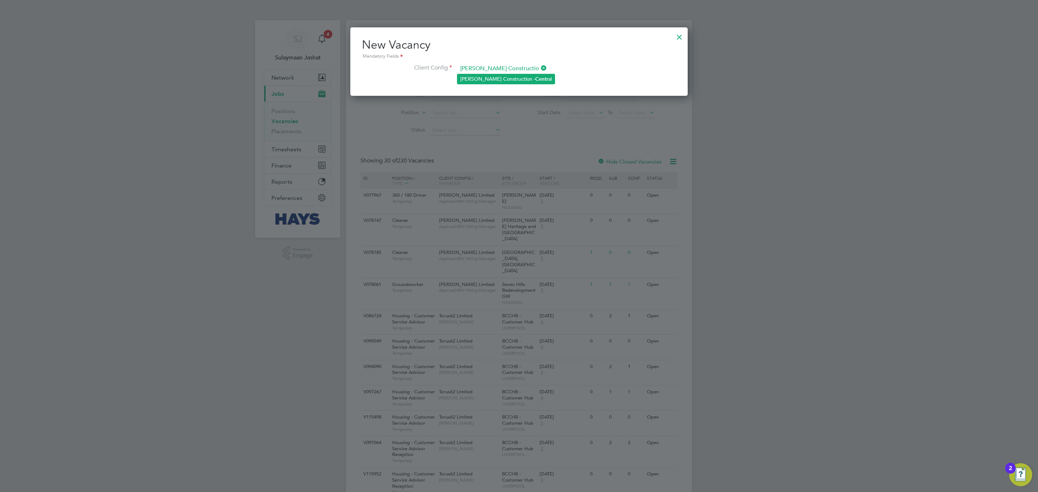
scroll to position [120, 337]
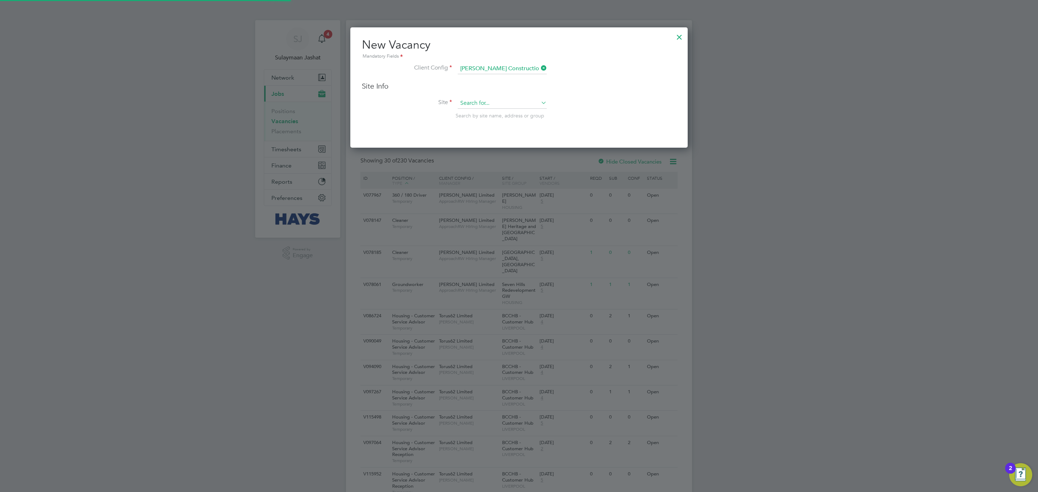
click at [486, 103] on input at bounding box center [502, 103] width 89 height 11
click at [490, 109] on li "Arma da Way (67CA09)" at bounding box center [502, 114] width 90 height 10
type input "Armada Way (67CA09)"
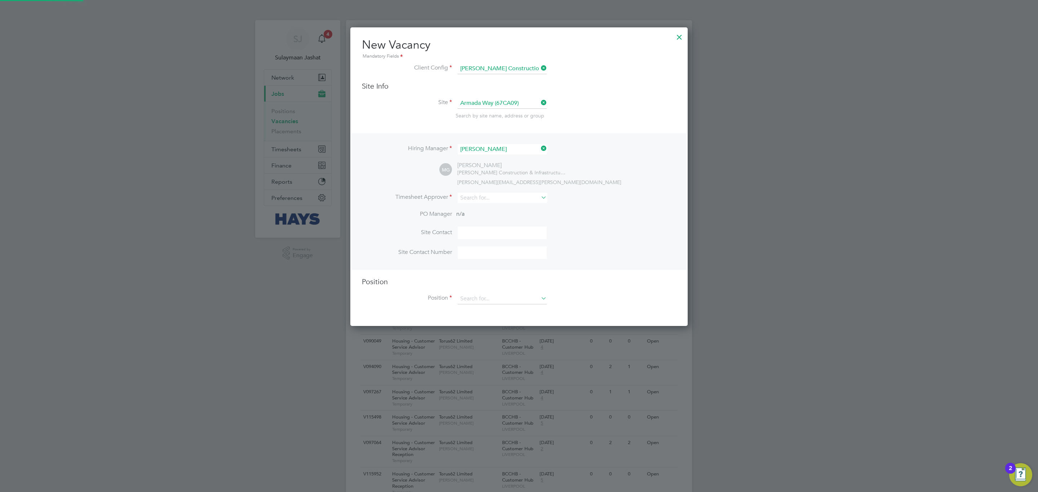
scroll to position [299, 337]
click at [484, 198] on input at bounding box center [502, 198] width 89 height 10
click at [488, 217] on li "Marcus Grant" at bounding box center [502, 218] width 90 height 10
type input "Marcus Grant"
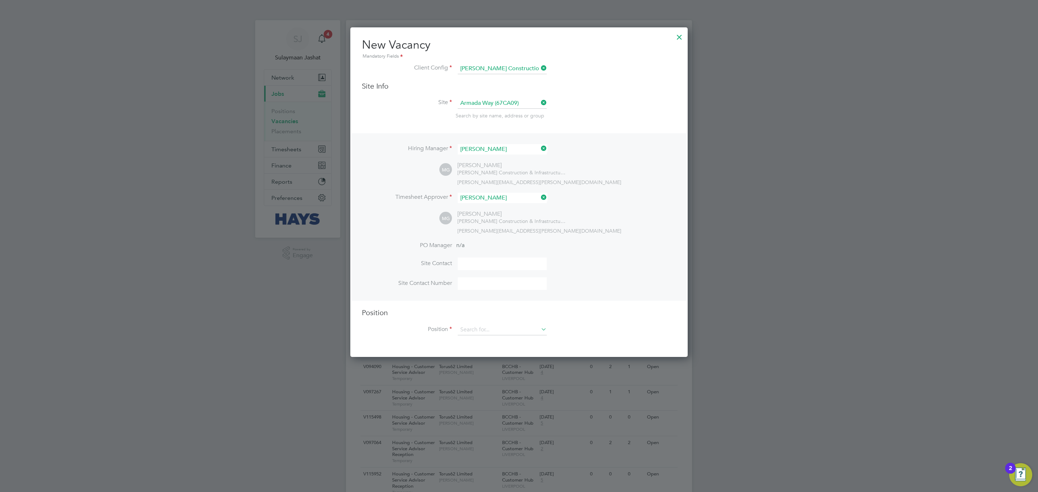
scroll to position [330, 337]
click at [475, 333] on input at bounding box center [502, 330] width 89 height 11
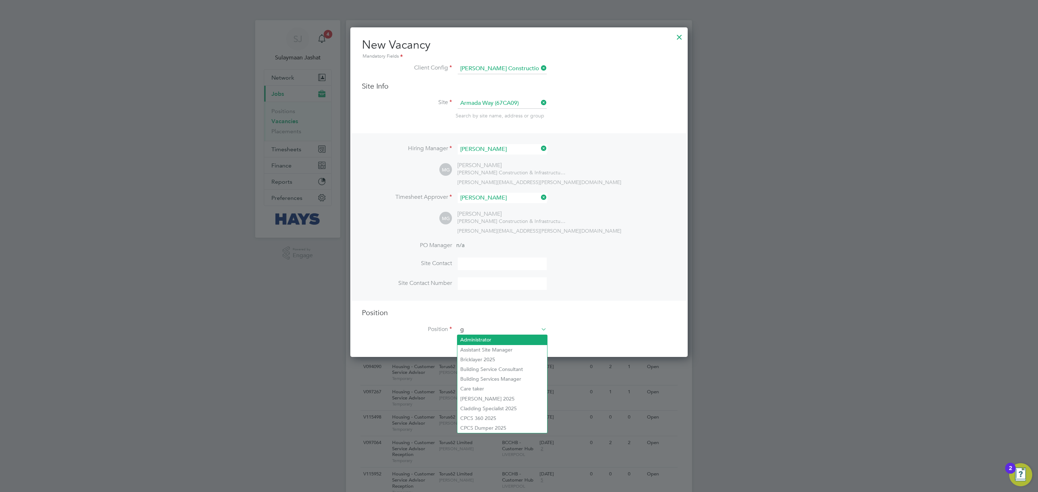
scroll to position [1022, 337]
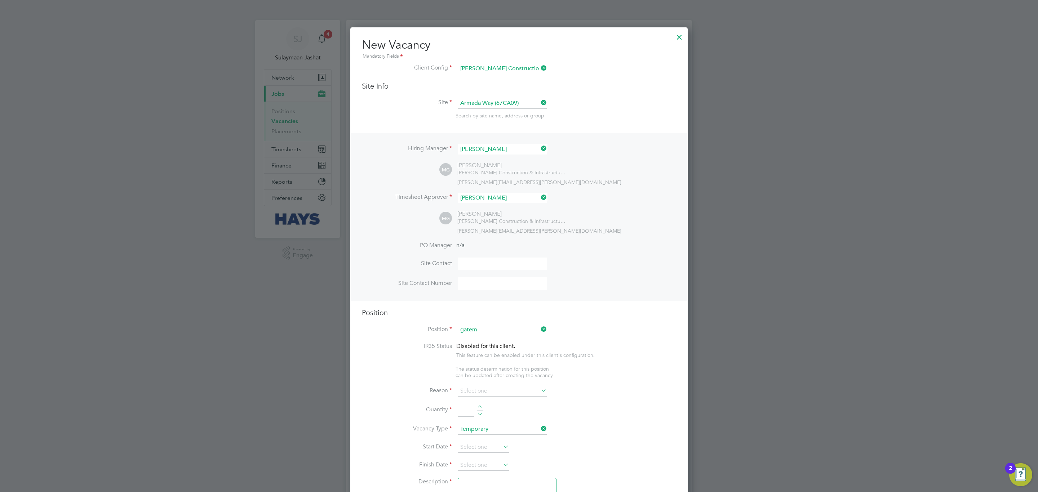
click at [464, 339] on b "Gatem" at bounding box center [468, 340] width 16 height 6
type input "Gateman/Traffic [PERSON_NAME] 2025"
type textarea "Duties as general labourer, but will control access to site and sign vehicles i…"
click at [474, 392] on input at bounding box center [502, 391] width 89 height 11
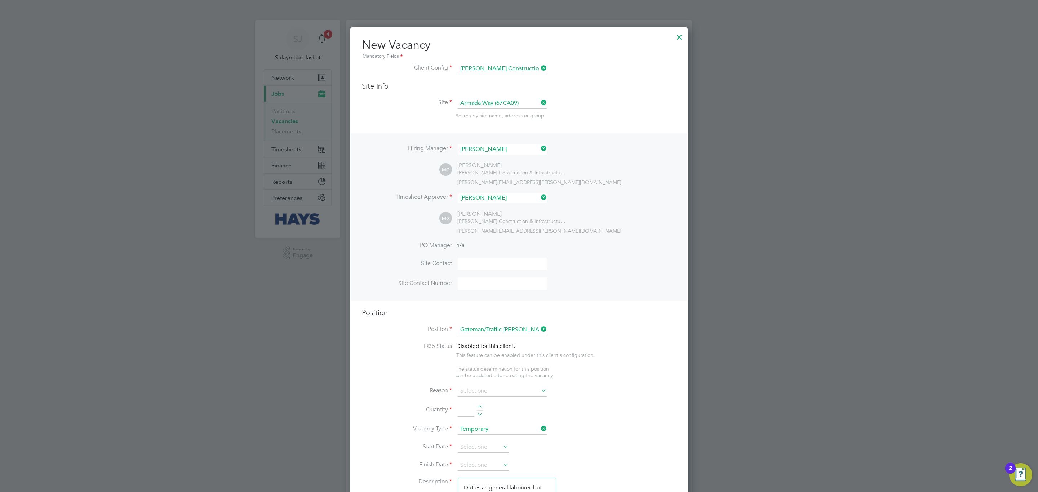
click at [474, 424] on li "Extra Work" at bounding box center [502, 419] width 90 height 9
type input "Extra Work"
click at [479, 406] on div at bounding box center [480, 407] width 6 height 5
type input "1"
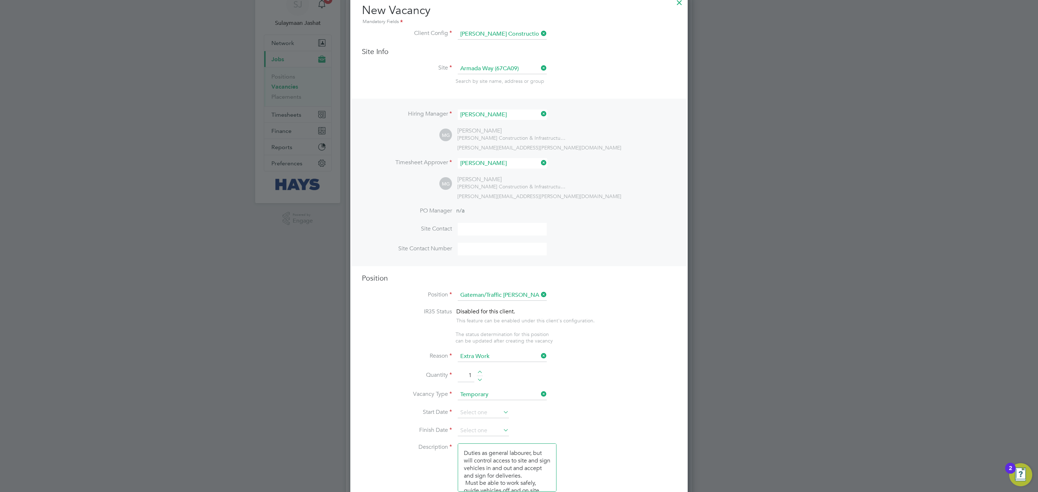
scroll to position [54, 0]
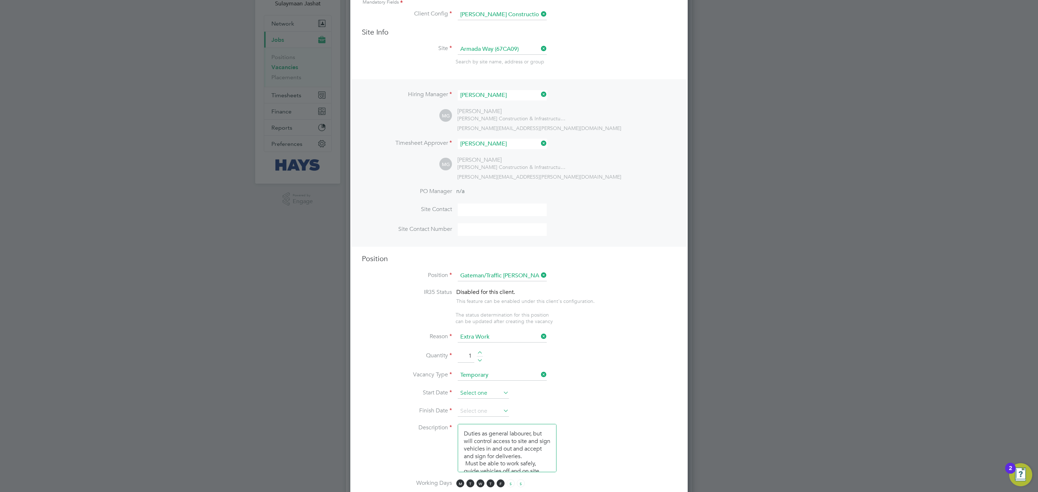
click at [487, 392] on input at bounding box center [483, 393] width 51 height 11
click at [507, 325] on span "25" at bounding box center [511, 320] width 14 height 14
type input "25 Sep 2025"
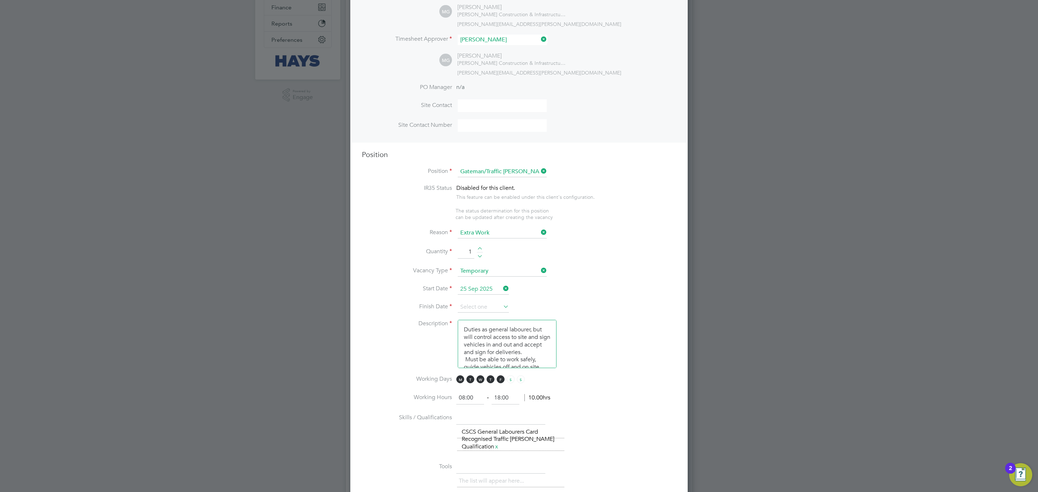
scroll to position [162, 0]
click at [502, 303] on icon at bounding box center [502, 303] width 0 height 10
click at [524, 266] on span "31" at bounding box center [524, 267] width 14 height 14
type input "31 Oct 2025"
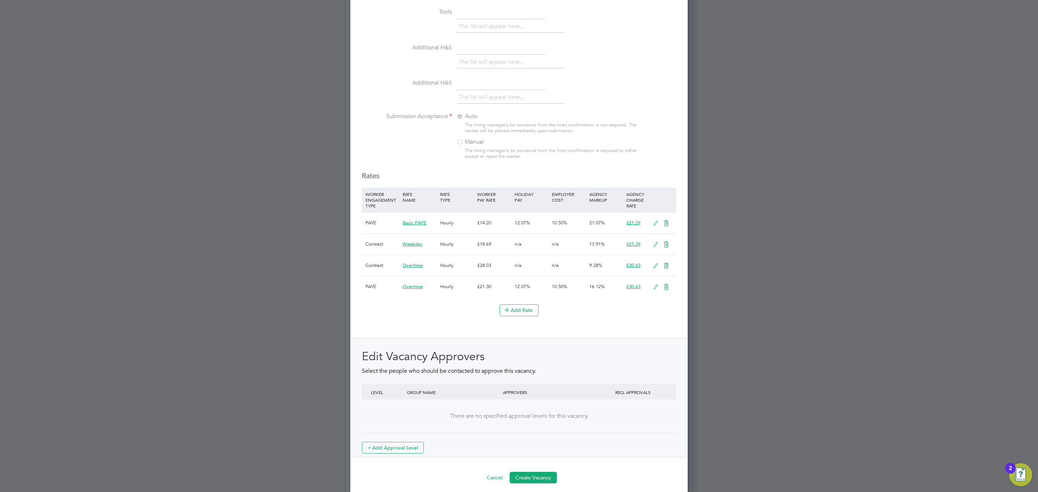
scroll to position [623, 0]
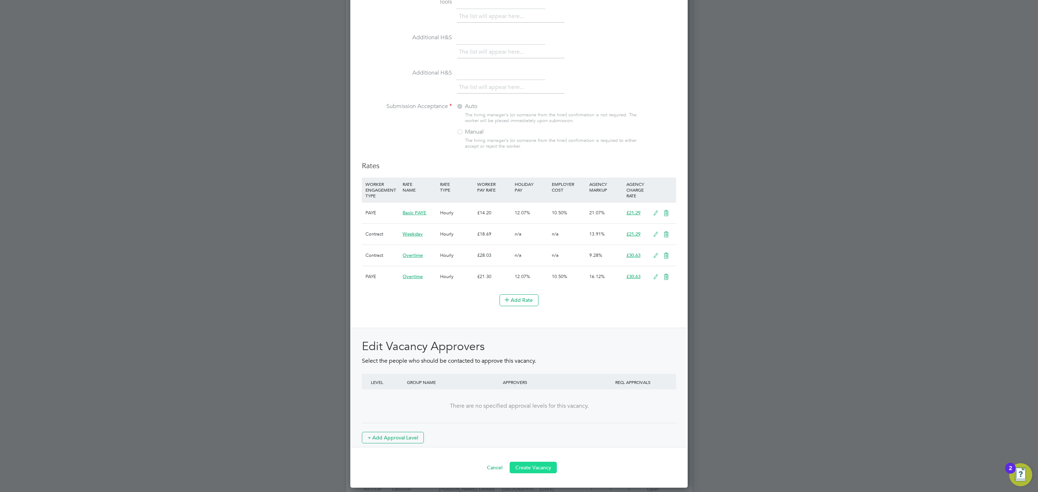
click at [538, 468] on button "Create Vacancy" at bounding box center [533, 468] width 47 height 12
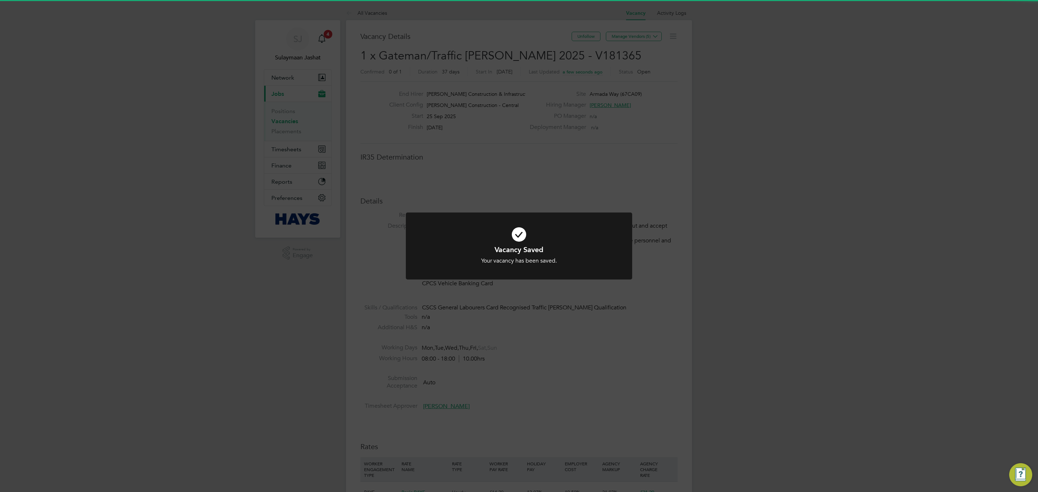
scroll to position [4, 4]
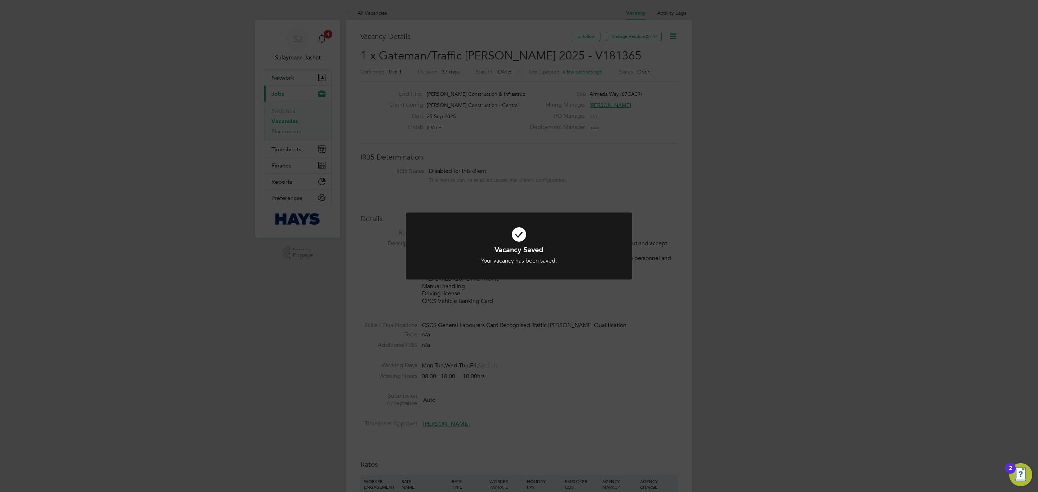
click at [551, 315] on div "Vacancy Saved Your vacancy has been saved. Cancel Okay" at bounding box center [519, 246] width 1038 height 492
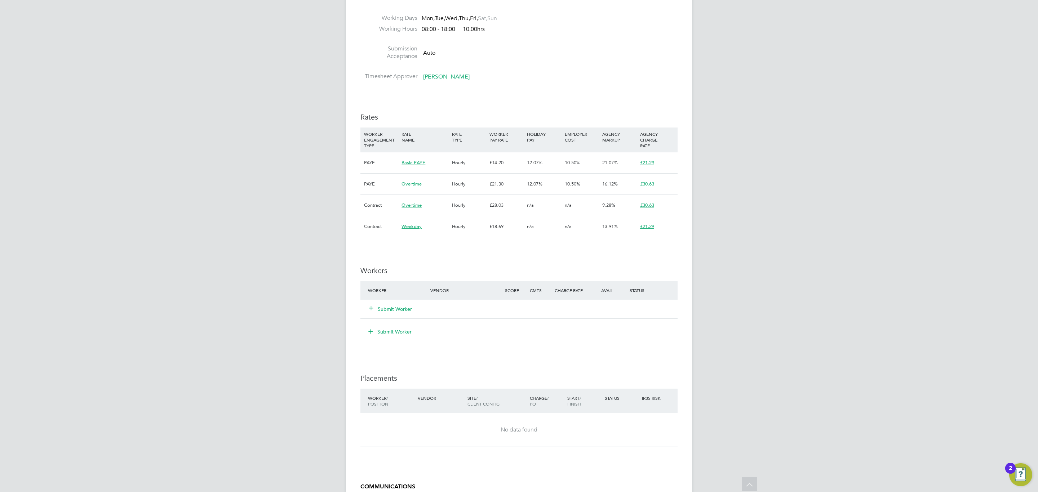
scroll to position [492, 0]
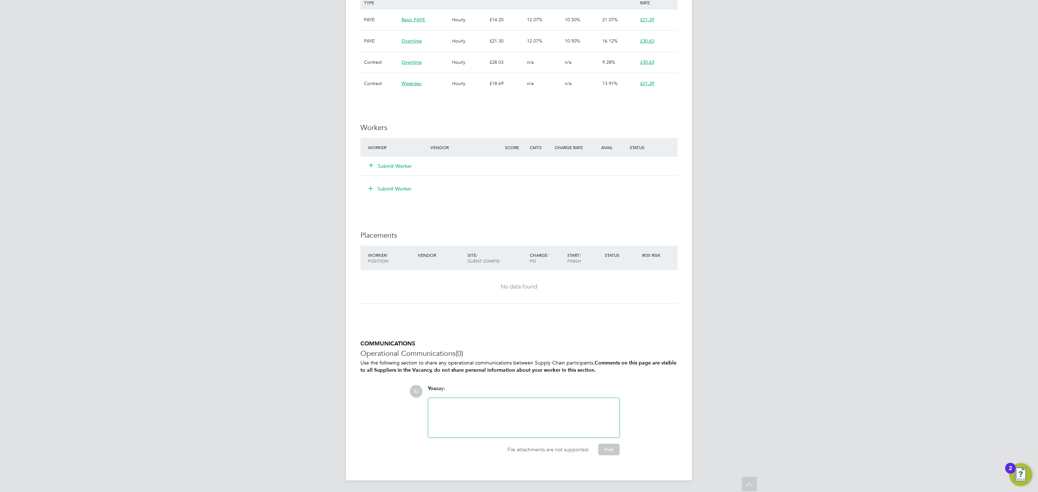
click at [508, 408] on div at bounding box center [523, 418] width 183 height 31
click at [609, 449] on button "Post" at bounding box center [608, 450] width 21 height 12
click at [315, 306] on div "SJ Sulaymaan Jashat Notifications 4 Applications: Network Team Members Business…" at bounding box center [519, 17] width 1038 height 1018
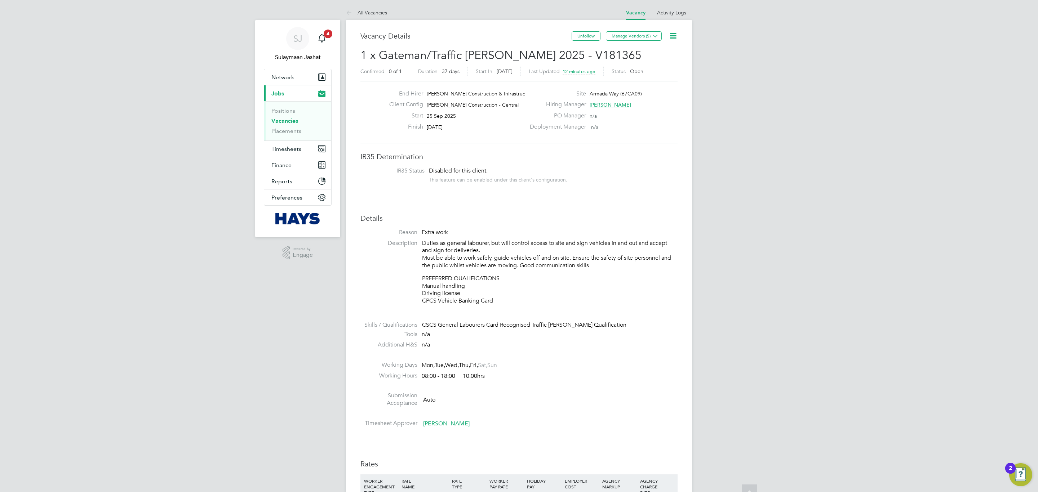
scroll to position [0, 0]
click at [291, 131] on link "Placements" at bounding box center [286, 131] width 30 height 7
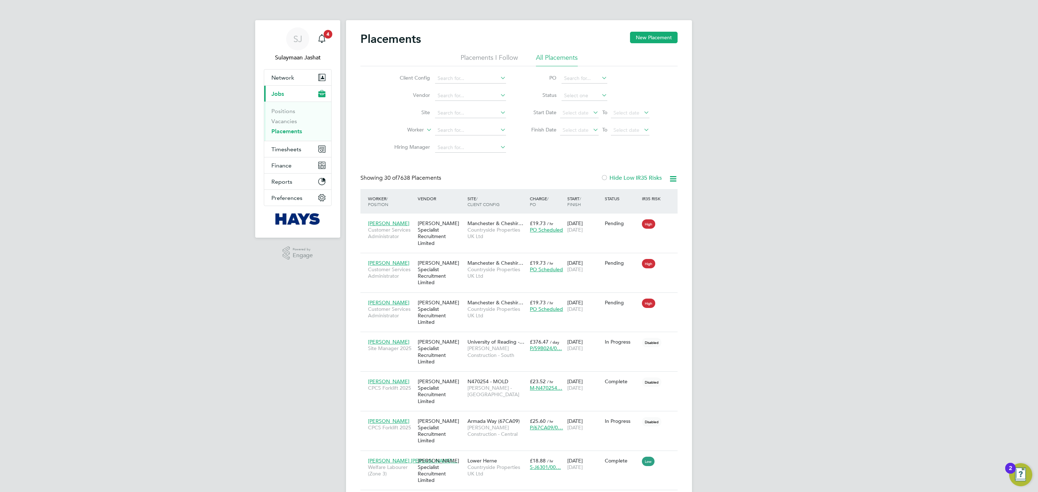
scroll to position [27, 50]
click at [294, 133] on link "Placements" at bounding box center [286, 131] width 31 height 7
click at [550, 181] on div "Showing 30 of 7638 Placements Hide Low IR35 Risks" at bounding box center [518, 181] width 317 height 15
click at [460, 239] on div "Hays Specialist Recruitment Limited" at bounding box center [441, 234] width 50 height 34
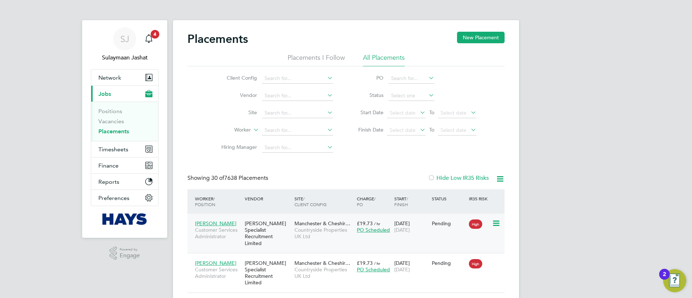
scroll to position [27, 63]
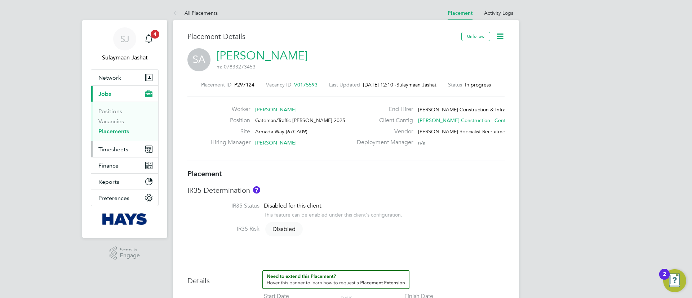
click at [136, 150] on button "Timesheets" at bounding box center [124, 149] width 67 height 16
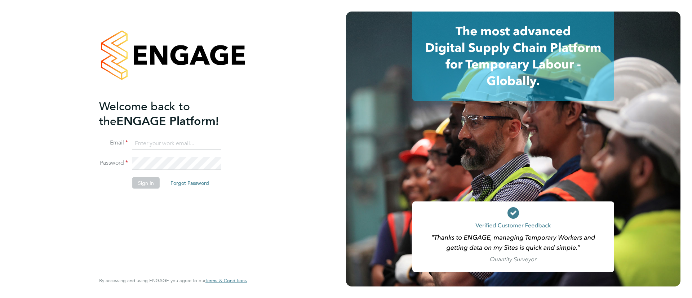
click at [154, 137] on input at bounding box center [176, 143] width 89 height 13
type input "Sulaymaan.Jashat.Lovell@engagedeployment.com"
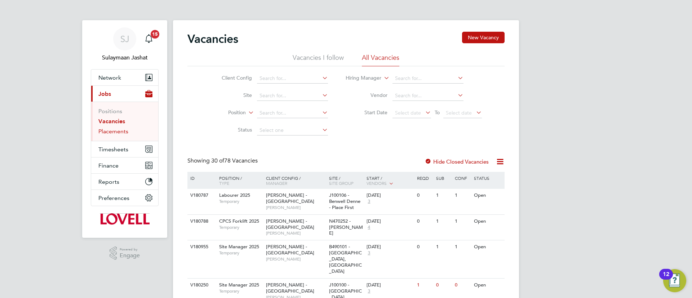
click at [126, 129] on link "Placements" at bounding box center [113, 131] width 30 height 7
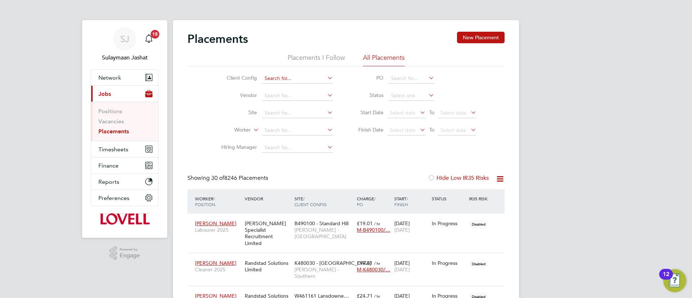
click at [315, 80] on input at bounding box center [297, 79] width 71 height 10
click at [302, 85] on li "Lovell - East Anglia" at bounding box center [313, 88] width 103 height 10
type input "Lovell - East Anglia"
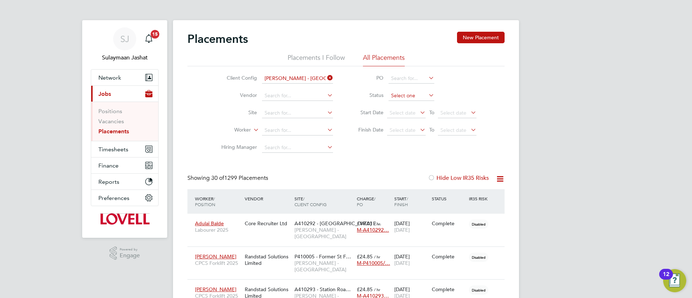
click at [406, 98] on input at bounding box center [411, 96] width 46 height 10
click at [404, 108] on li "Active" at bounding box center [411, 105] width 46 height 9
type input "Active"
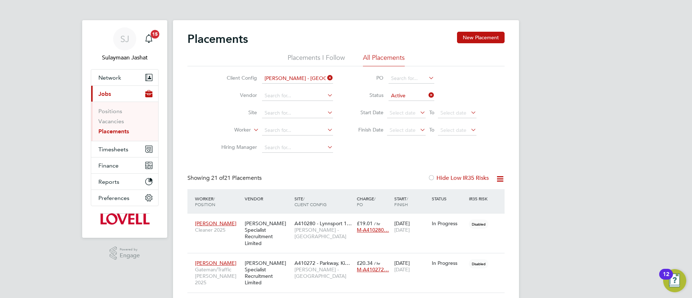
click at [500, 179] on icon at bounding box center [499, 178] width 9 height 9
click at [481, 192] on li "Download Placements Report" at bounding box center [464, 196] width 77 height 10
click at [284, 125] on input at bounding box center [297, 130] width 71 height 10
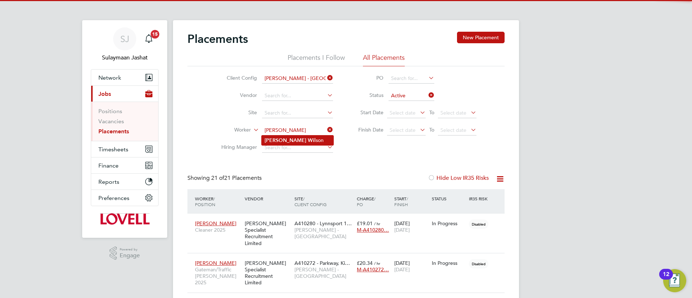
click at [297, 137] on li "David Wil son" at bounding box center [298, 140] width 72 height 10
type input "David Wilson"
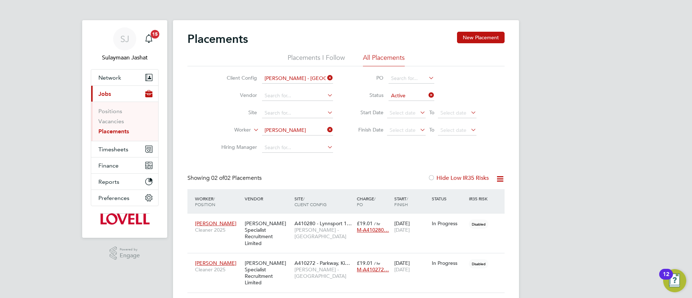
scroll to position [7, 34]
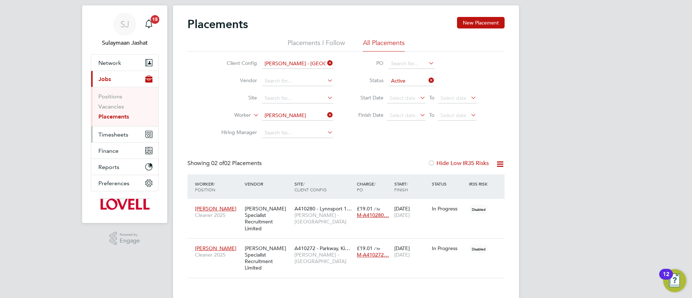
click at [108, 132] on span "Timesheets" at bounding box center [113, 134] width 30 height 7
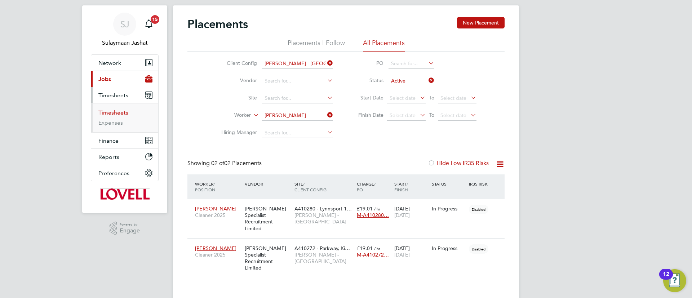
click at [121, 115] on link "Timesheets" at bounding box center [113, 112] width 30 height 7
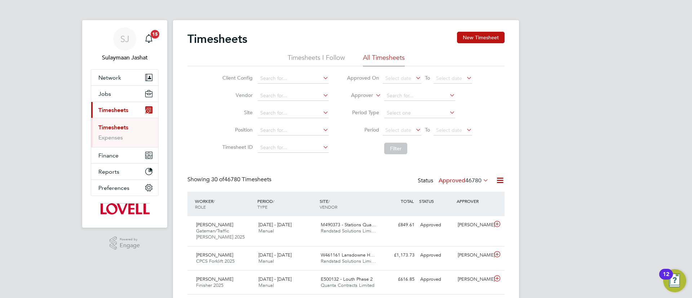
click at [372, 93] on label "Approver" at bounding box center [357, 95] width 32 height 7
click at [363, 105] on li "Worker" at bounding box center [355, 103] width 36 height 9
click at [408, 96] on input at bounding box center [419, 96] width 71 height 10
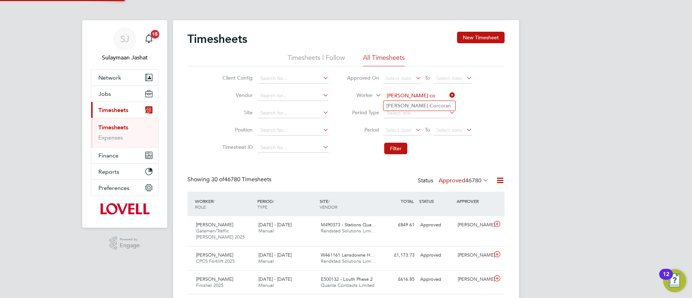
click at [424, 103] on li "[PERSON_NAME] rcoran" at bounding box center [419, 106] width 72 height 10
type input "[PERSON_NAME]"
click at [390, 146] on button "Filter" at bounding box center [395, 149] width 23 height 12
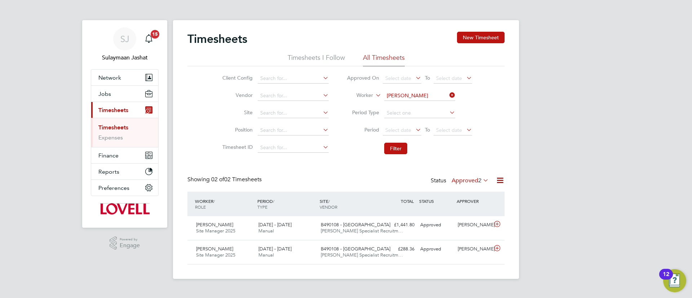
click at [467, 179] on label "Approved 2" at bounding box center [470, 180] width 37 height 7
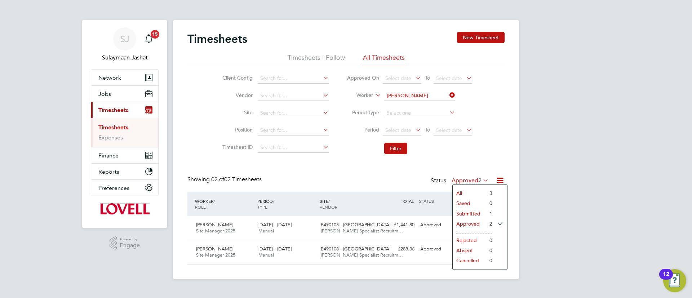
click at [467, 211] on li "Submitted" at bounding box center [469, 214] width 33 height 10
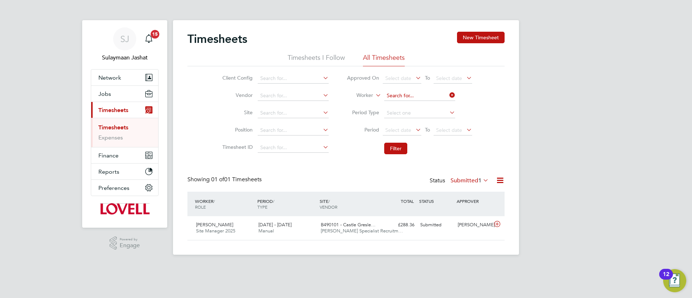
click at [392, 94] on input at bounding box center [419, 96] width 71 height 10
click at [396, 104] on b "[PERSON_NAME]" at bounding box center [407, 106] width 42 height 6
type input "[PERSON_NAME]"
click at [394, 151] on button "Filter" at bounding box center [395, 149] width 23 height 12
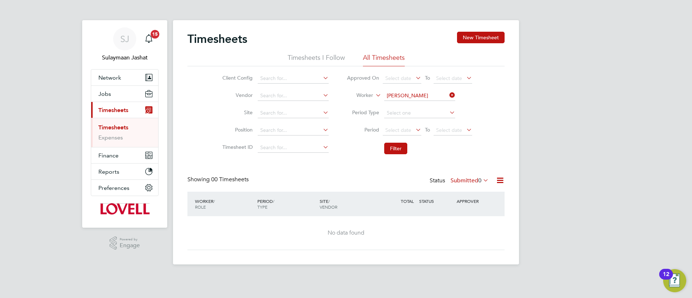
click at [472, 179] on label "Submitted 0" at bounding box center [469, 180] width 38 height 7
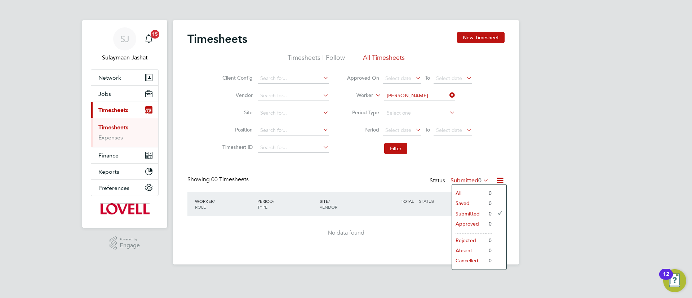
click at [469, 190] on li "All" at bounding box center [468, 193] width 33 height 10
